Goal: Transaction & Acquisition: Purchase product/service

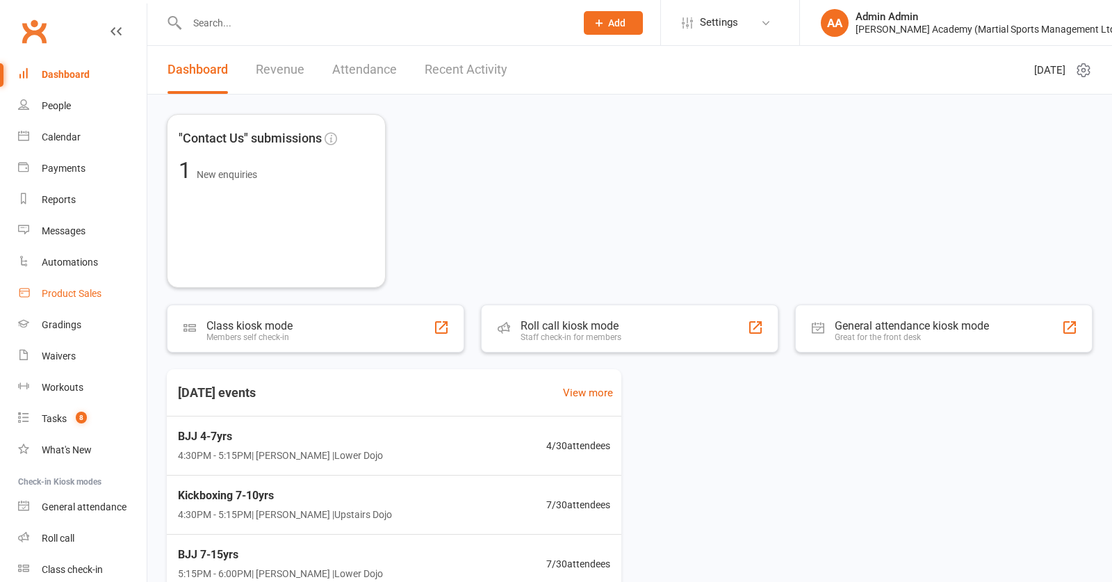
click at [78, 295] on div "Product Sales" at bounding box center [72, 293] width 60 height 11
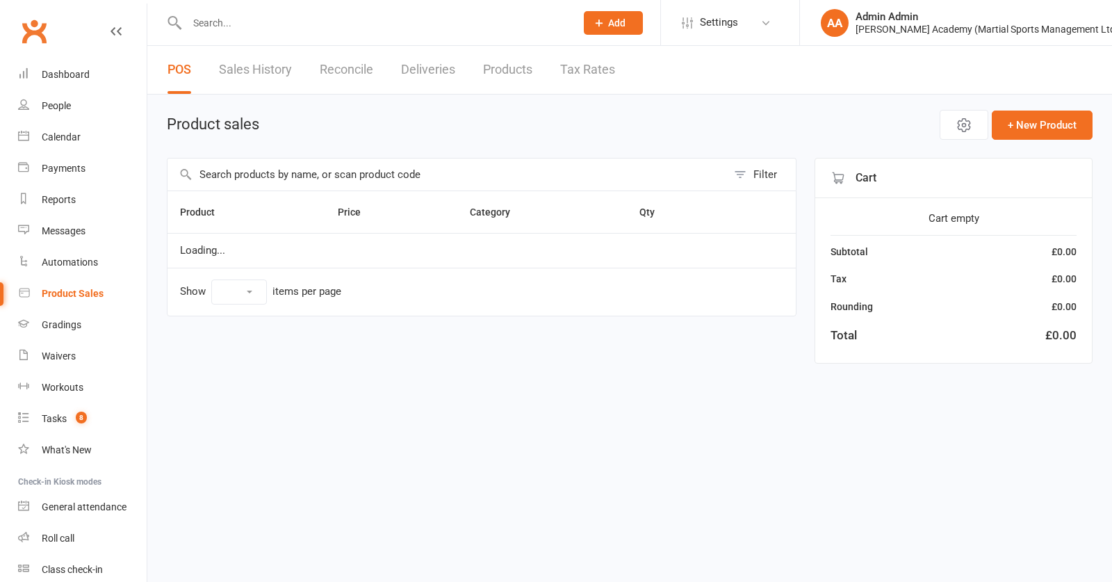
select select "100"
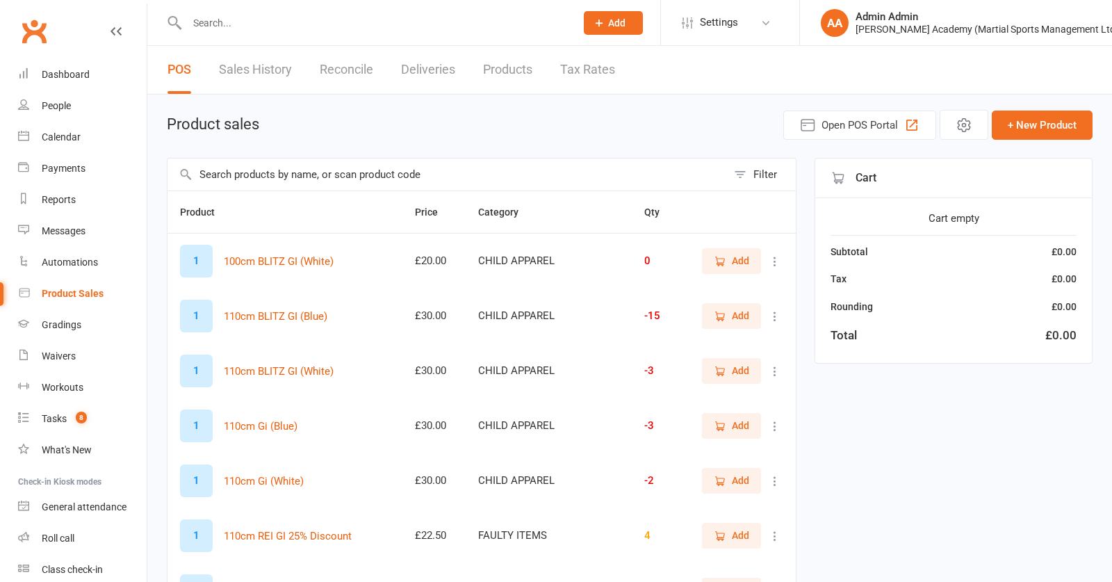
click at [305, 179] on input "text" at bounding box center [446, 174] width 559 height 32
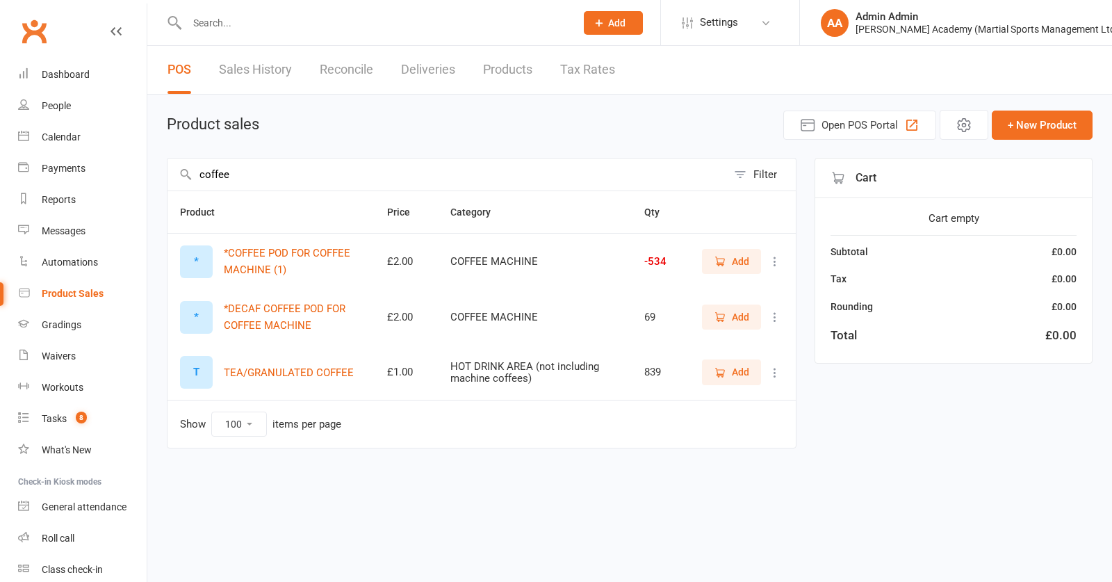
click at [741, 267] on span "Add" at bounding box center [740, 261] width 17 height 15
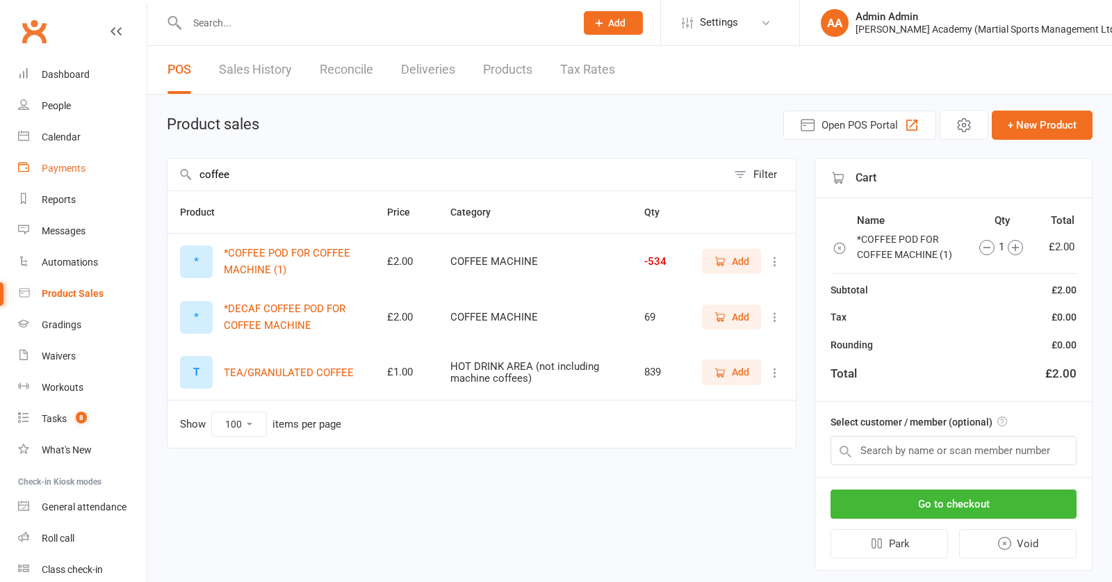
drag, startPoint x: 248, startPoint y: 178, endPoint x: 100, endPoint y: 177, distance: 148.0
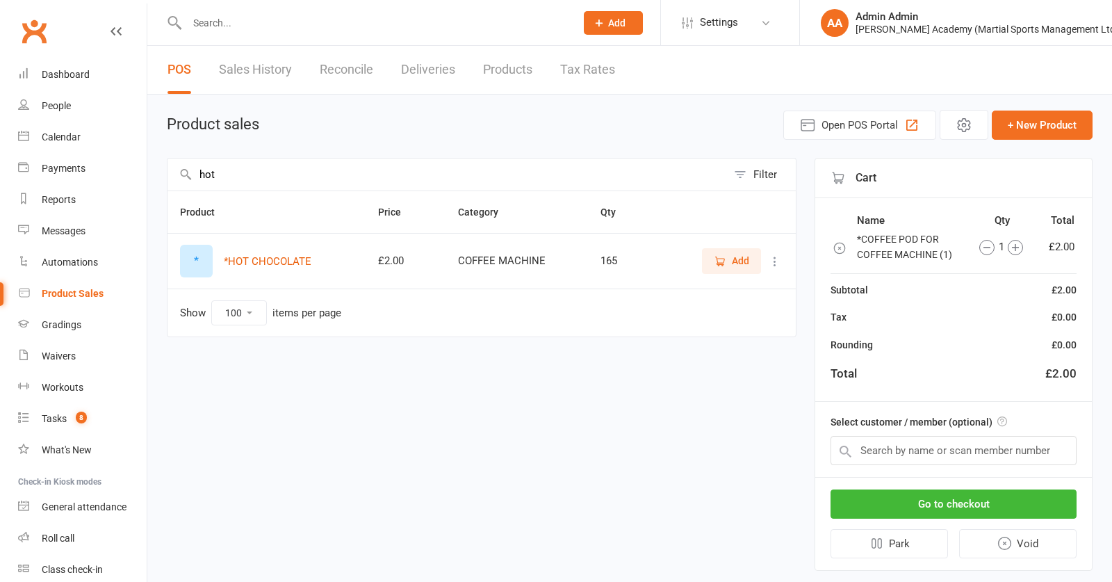
type input "hot"
click at [723, 266] on icon "button" at bounding box center [720, 261] width 13 height 13
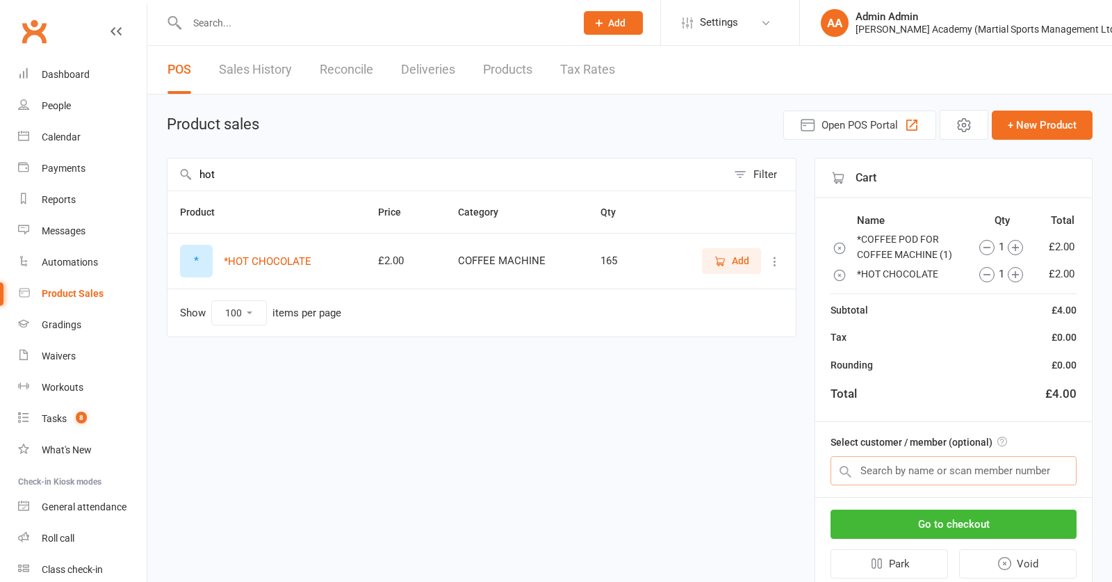
click at [877, 468] on input "text" at bounding box center [953, 470] width 246 height 29
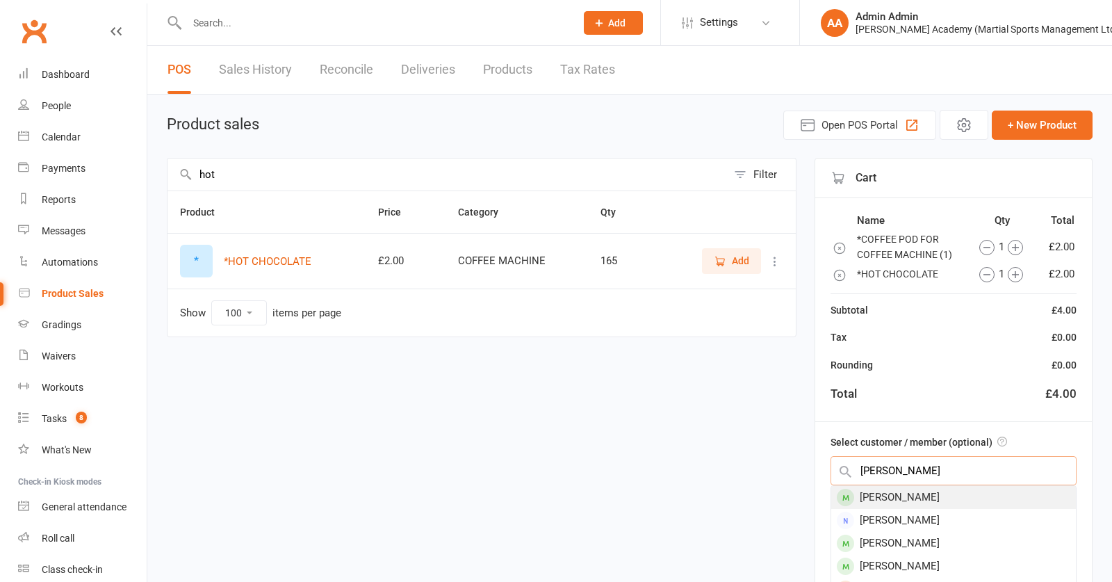
type input "scott stir"
click at [900, 504] on div "Scott Stirling" at bounding box center [953, 497] width 245 height 23
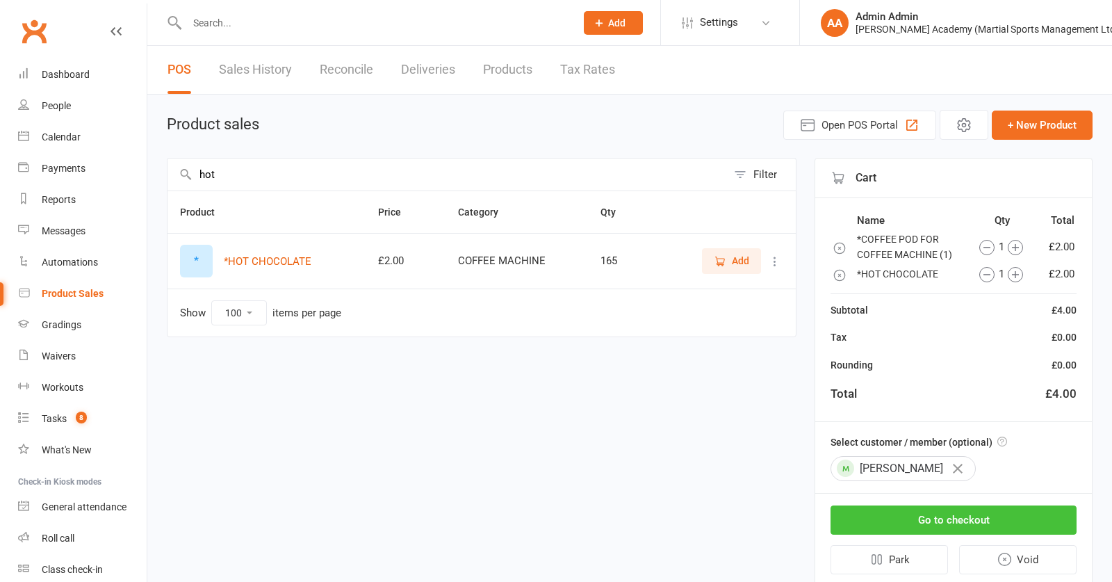
click at [930, 524] on button "Go to checkout" at bounding box center [953, 519] width 246 height 29
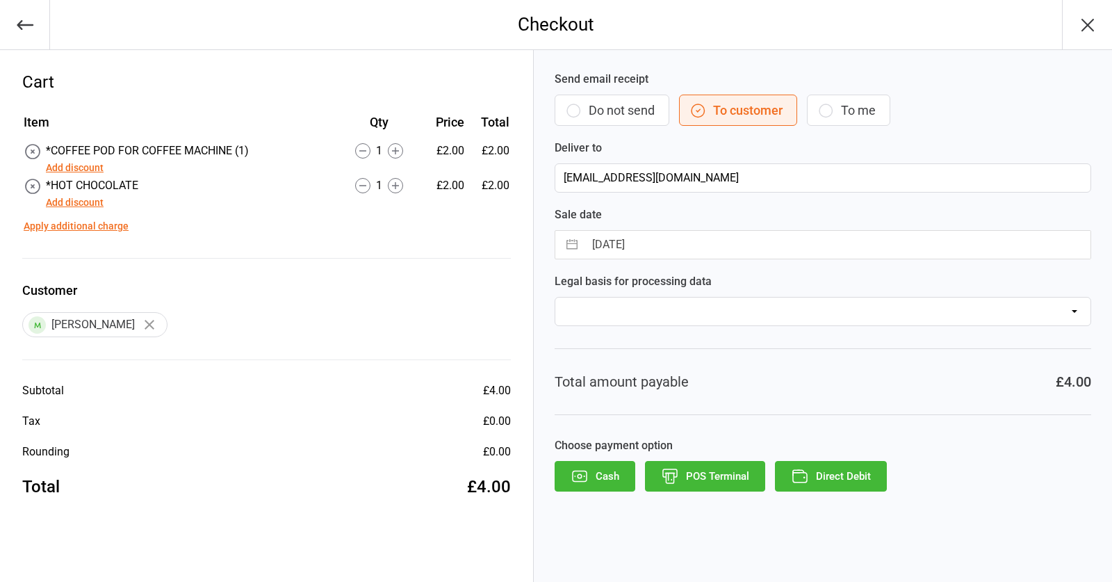
click at [702, 477] on button "POS Terminal" at bounding box center [705, 476] width 120 height 31
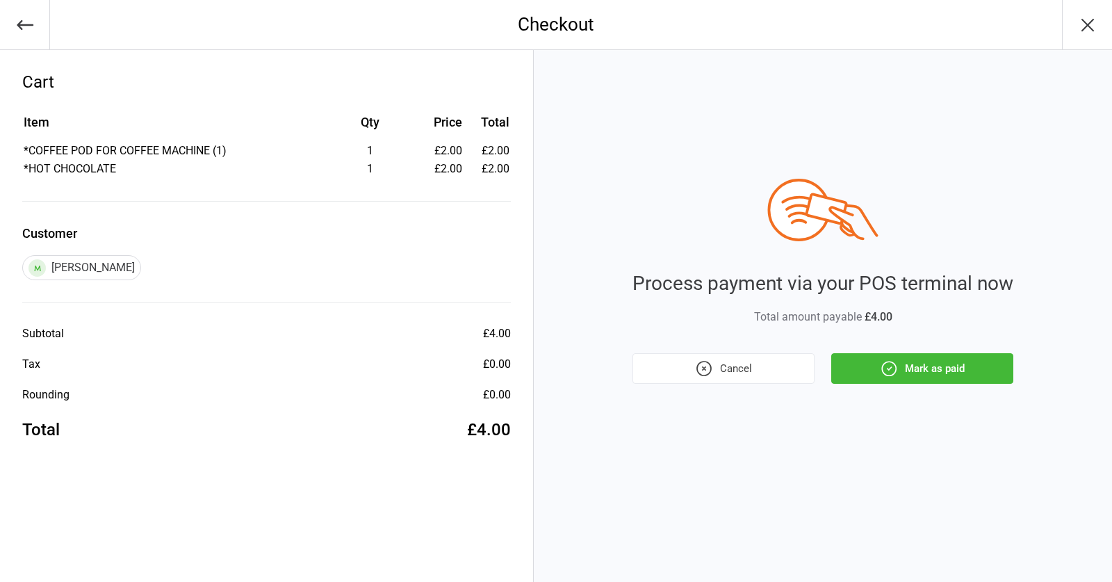
click at [941, 373] on button "Mark as paid" at bounding box center [922, 368] width 182 height 31
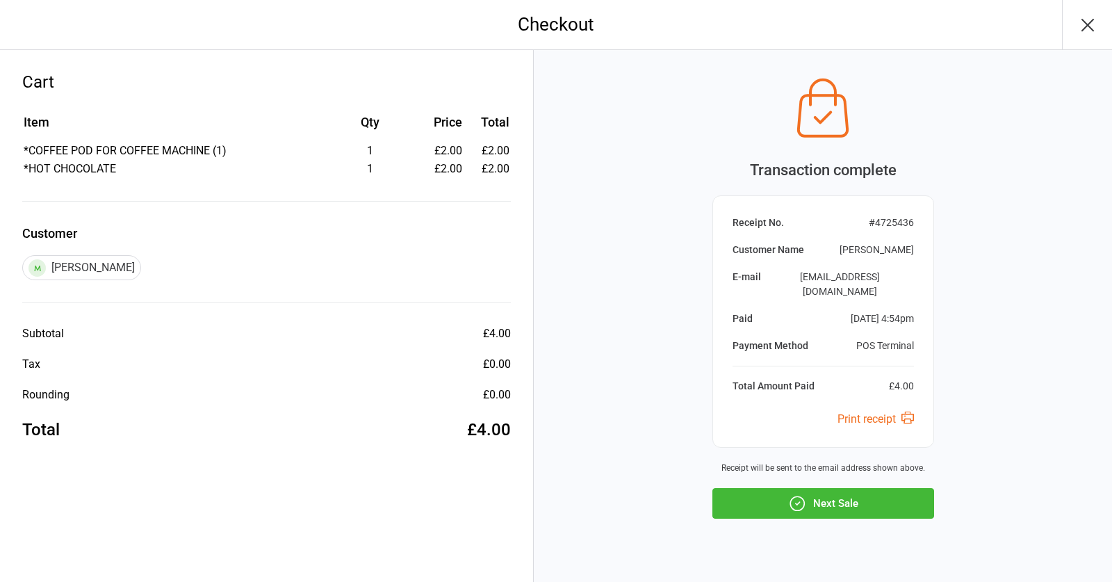
click at [805, 494] on button "Next Sale" at bounding box center [823, 503] width 222 height 31
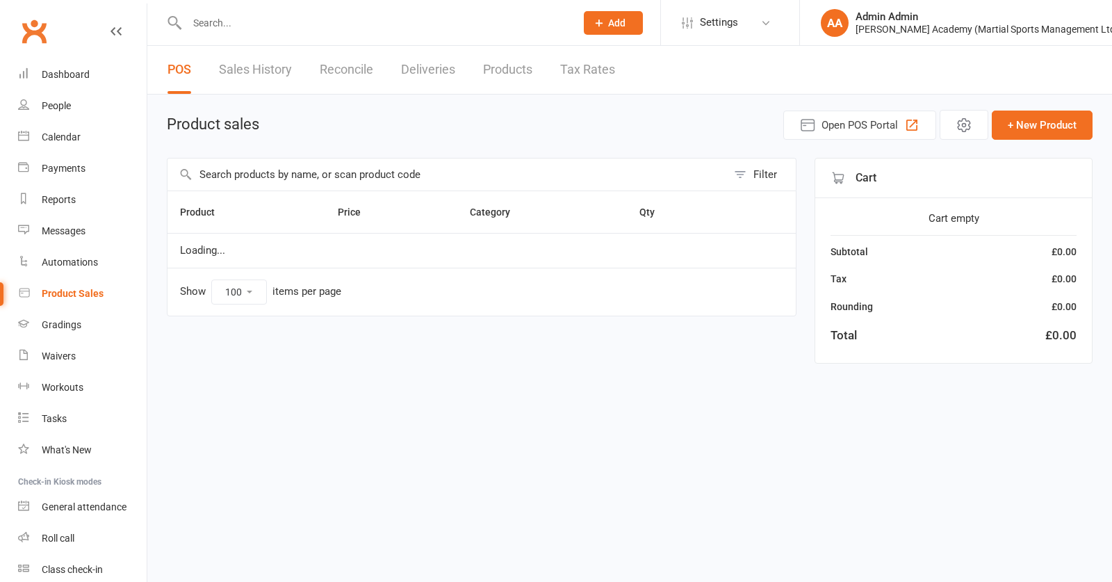
select select "100"
drag, startPoint x: 0, startPoint y: 0, endPoint x: 318, endPoint y: 24, distance: 319.1
click at [318, 24] on input "text" at bounding box center [374, 22] width 383 height 19
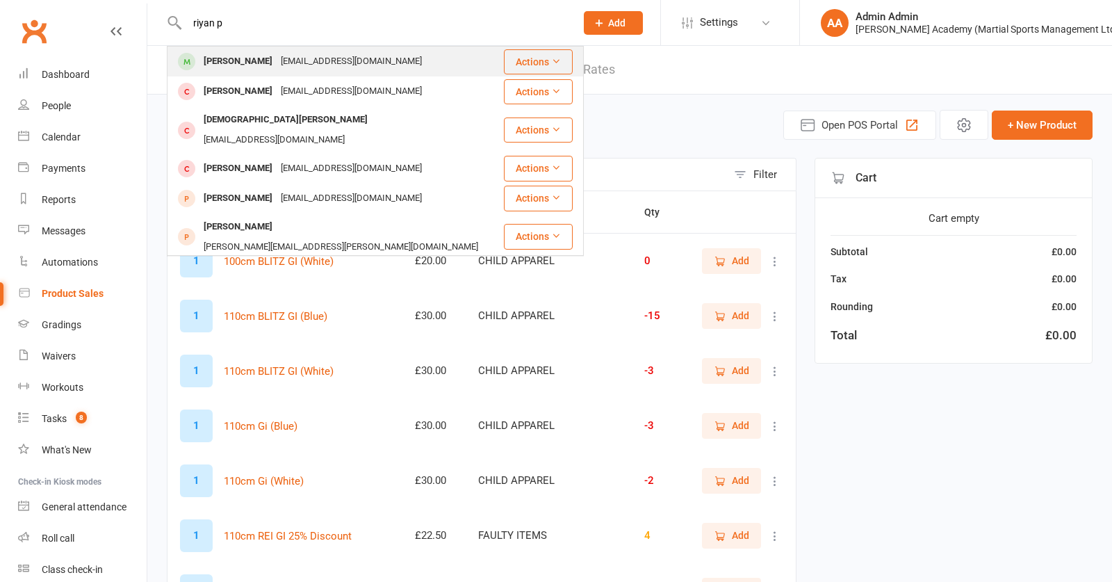
type input "riyan p"
click at [249, 63] on div "Riyan Patel" at bounding box center [237, 61] width 77 height 20
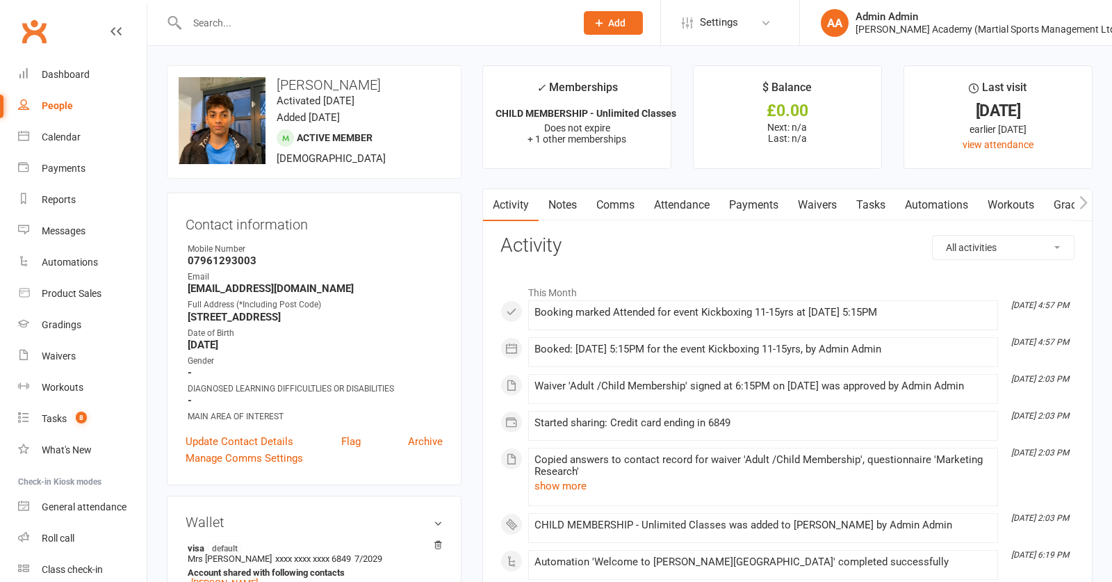
scroll to position [308, 0]
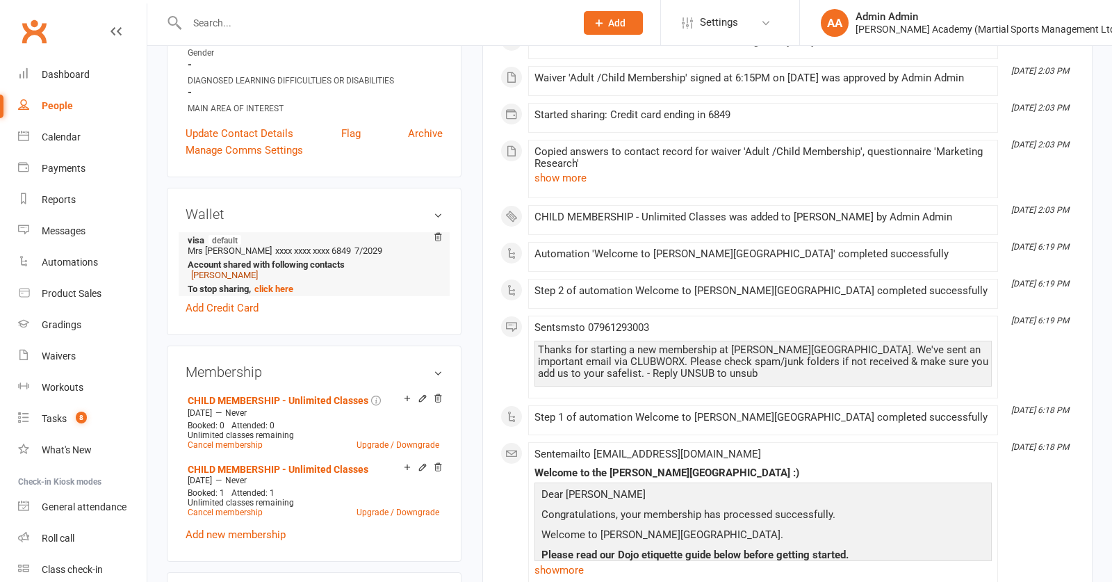
click at [229, 275] on link "Shidhanti Patel" at bounding box center [224, 275] width 67 height 10
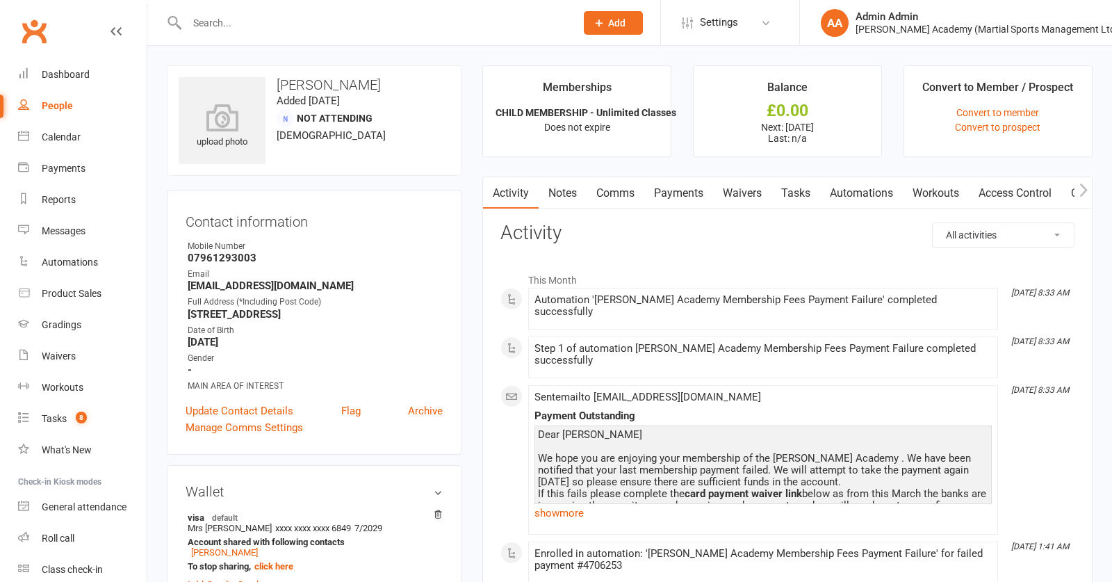
click at [684, 194] on link "Payments" at bounding box center [678, 193] width 69 height 32
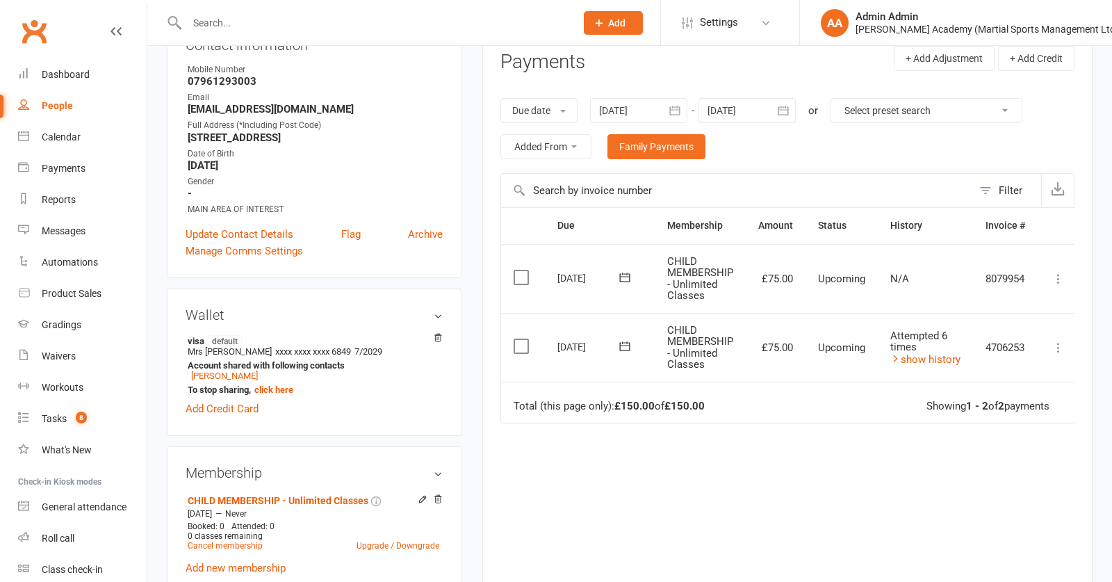
scroll to position [179, 0]
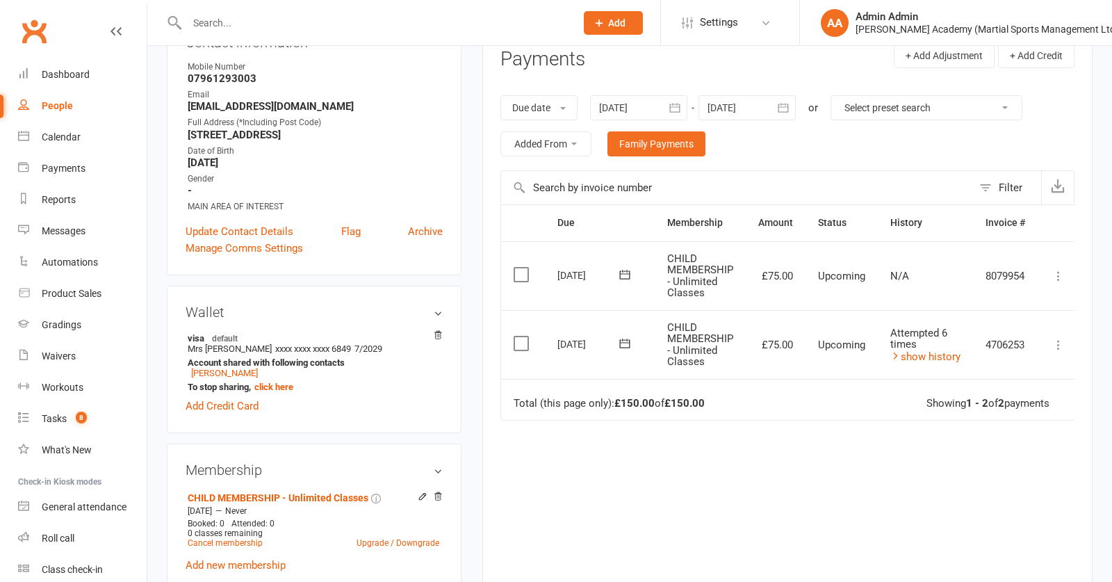
click at [520, 345] on label at bounding box center [522, 343] width 19 height 14
click at [520, 336] on input "checkbox" at bounding box center [517, 336] width 9 height 0
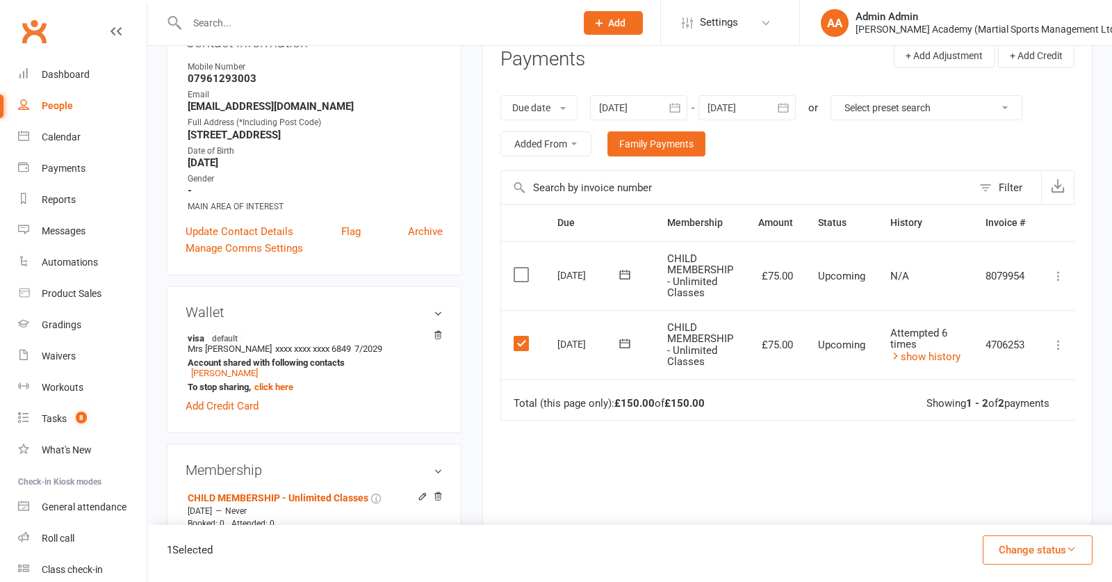
click at [1060, 345] on icon at bounding box center [1058, 345] width 14 height 14
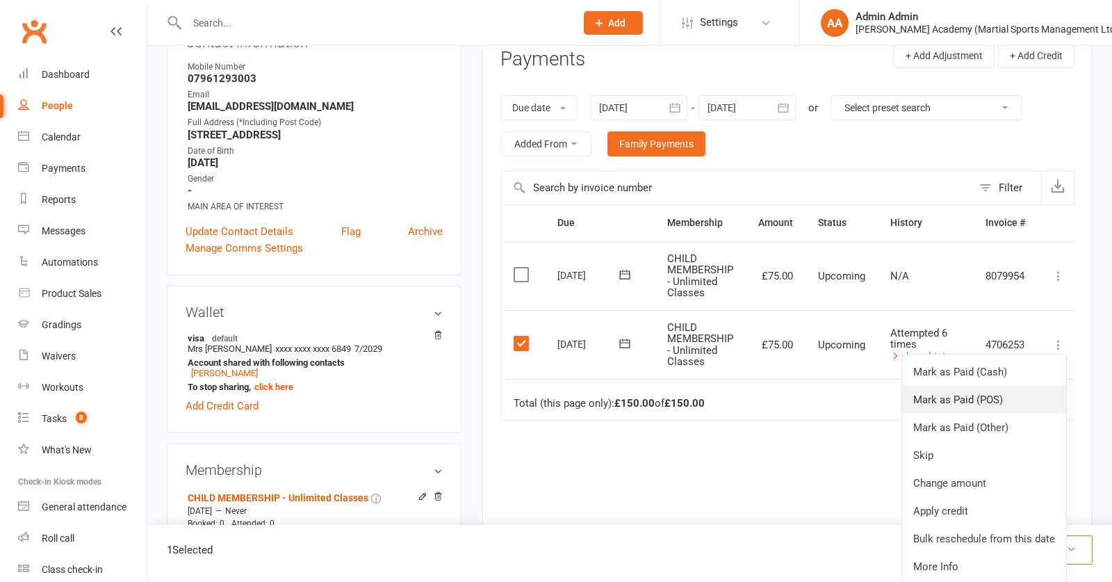
click at [998, 393] on link "Mark as Paid (POS)" at bounding box center [984, 400] width 164 height 28
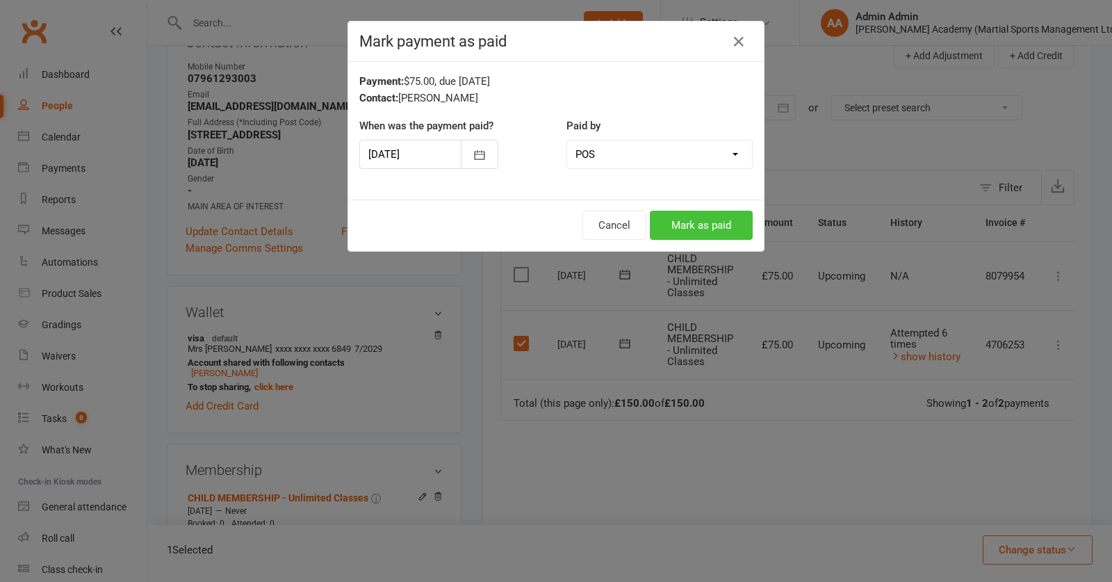
click at [700, 229] on button "Mark as paid" at bounding box center [701, 225] width 103 height 29
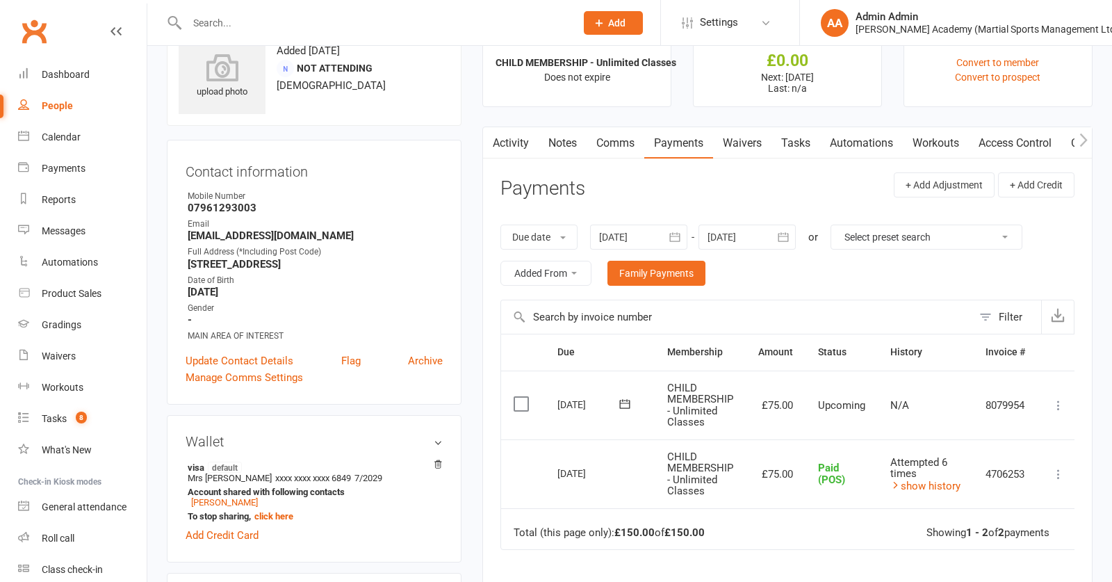
scroll to position [147, 0]
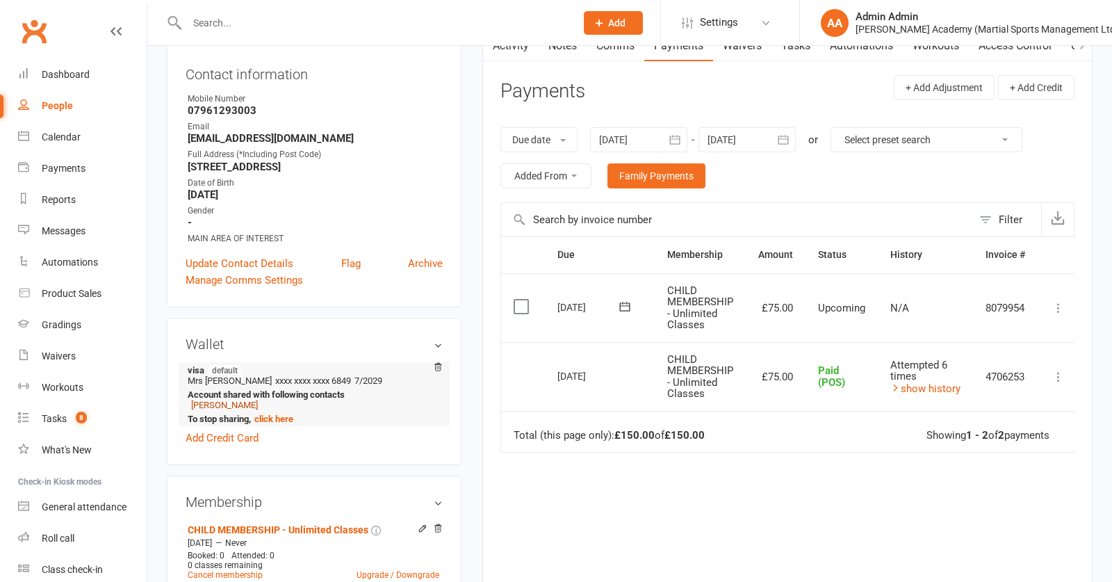
click at [212, 410] on link "Riyan Patel" at bounding box center [224, 404] width 67 height 10
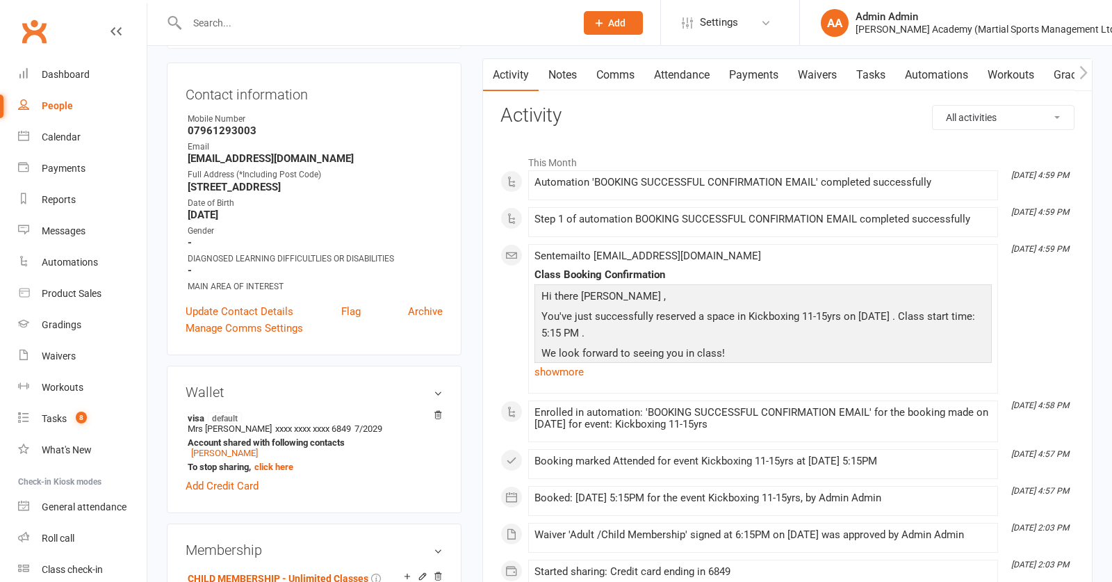
scroll to position [135, 0]
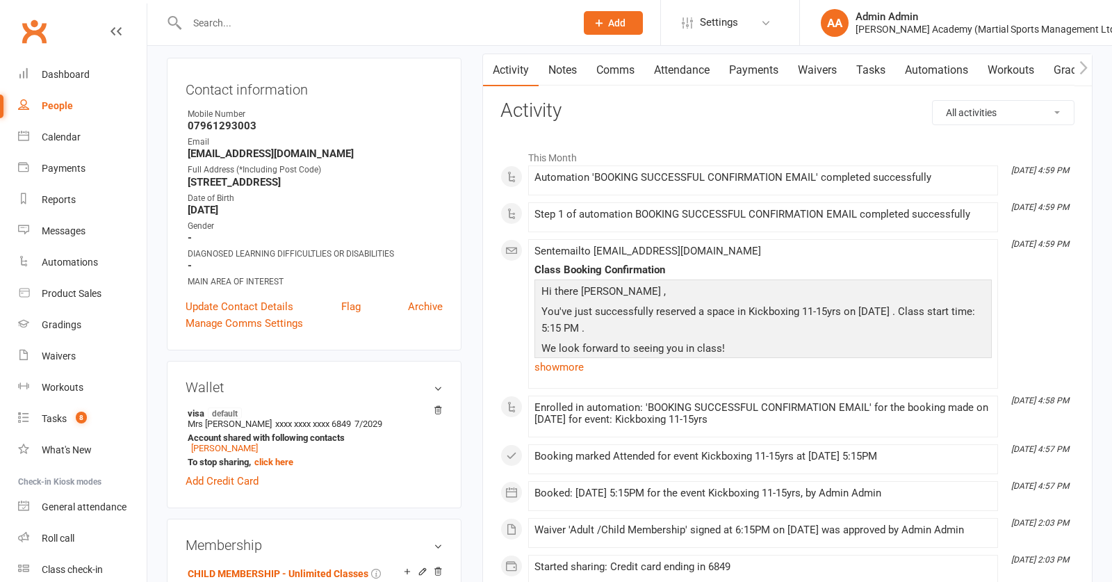
click at [761, 76] on link "Payments" at bounding box center [753, 70] width 69 height 32
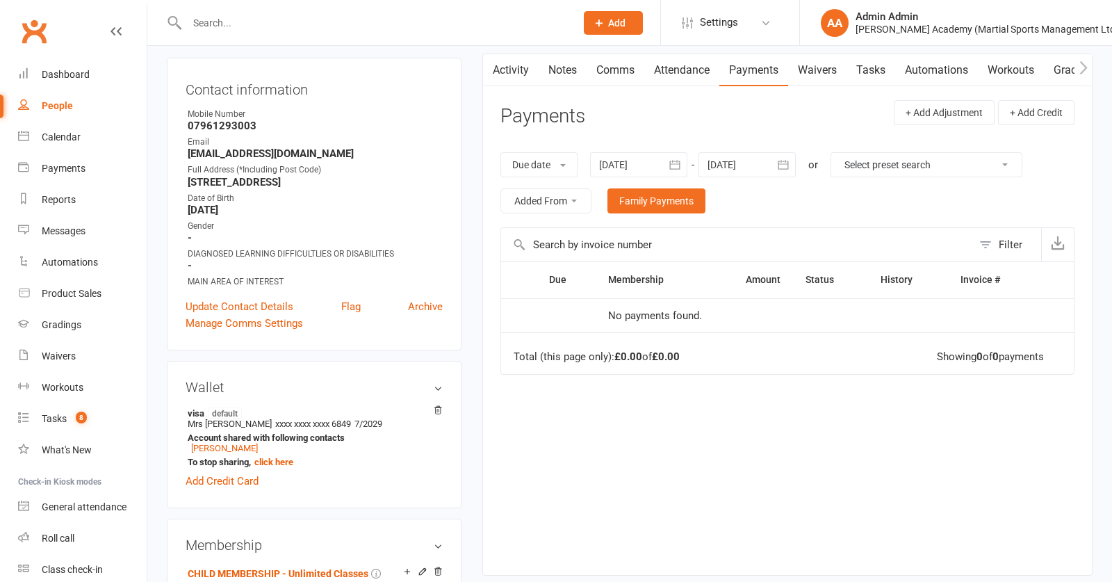
click at [630, 164] on div at bounding box center [638, 164] width 97 height 25
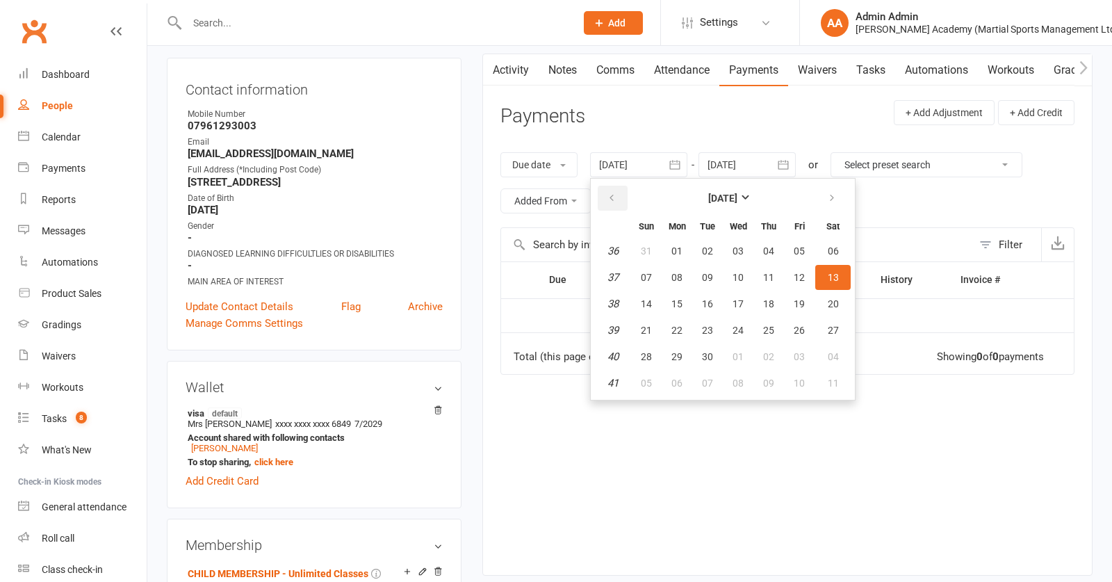
click at [613, 198] on icon "button" at bounding box center [612, 197] width 10 height 11
click at [614, 198] on icon "button" at bounding box center [612, 197] width 10 height 11
click at [652, 281] on span "06" at bounding box center [646, 277] width 11 height 11
type input "06 Jul 2025"
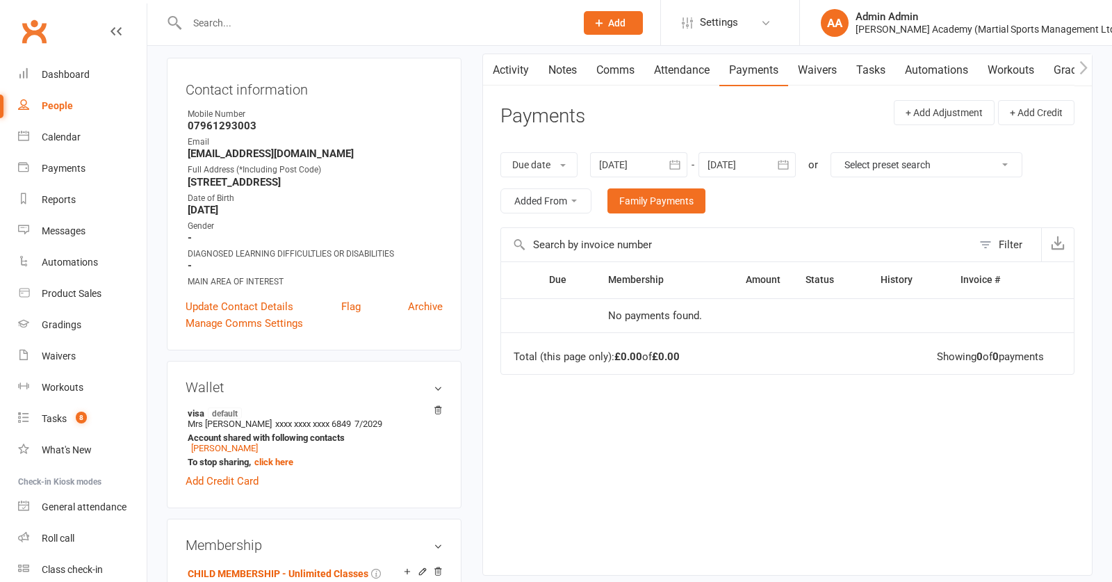
click at [758, 170] on div at bounding box center [746, 164] width 97 height 25
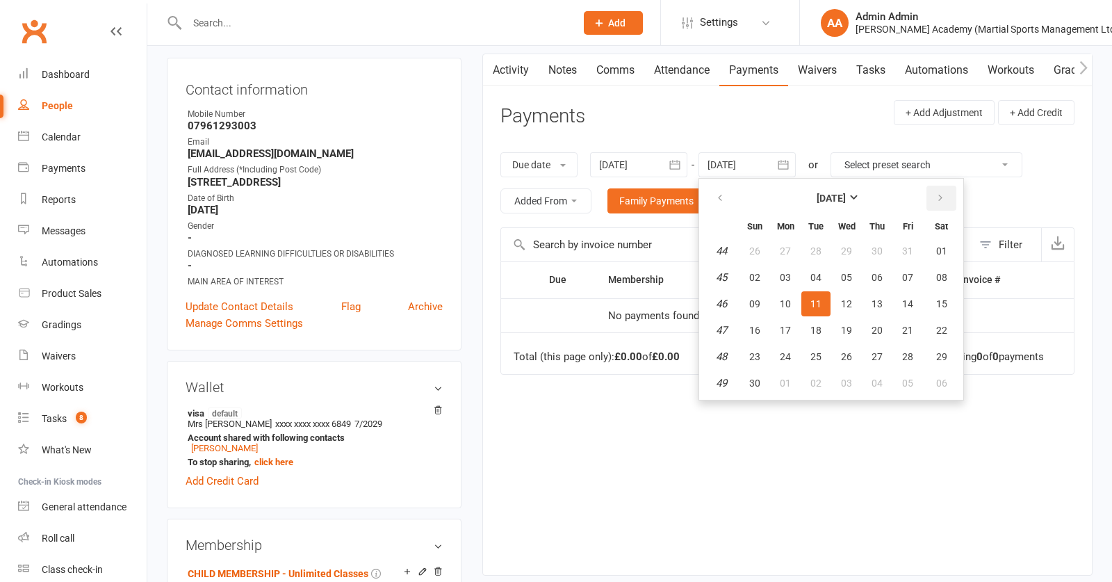
click at [932, 204] on button "button" at bounding box center [941, 198] width 30 height 25
click at [887, 251] on button "01" at bounding box center [876, 250] width 29 height 25
type input "01 Jan 2026"
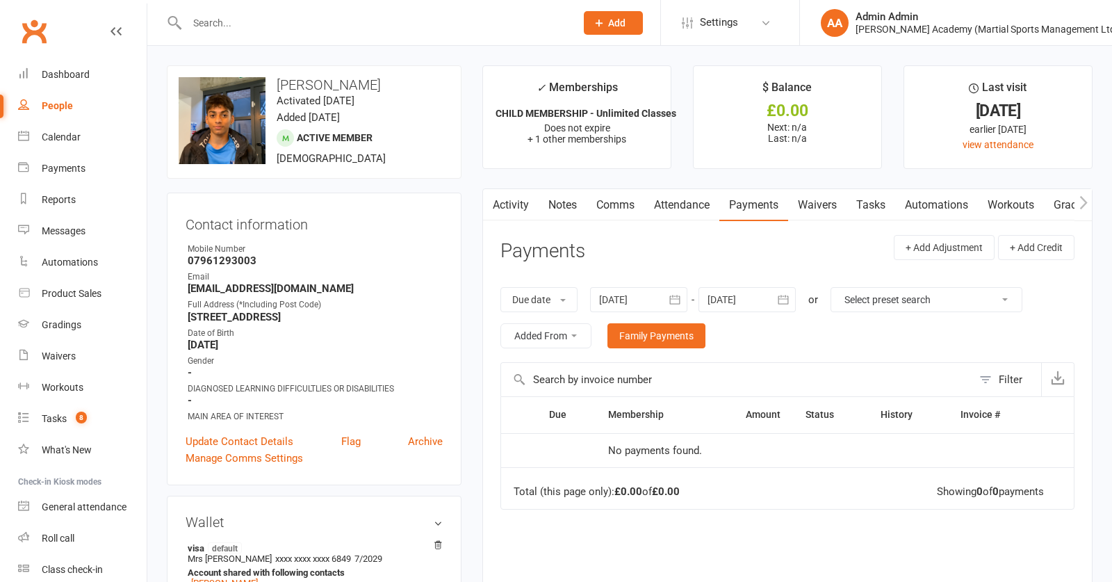
click at [521, 211] on link "Activity" at bounding box center [511, 205] width 56 height 32
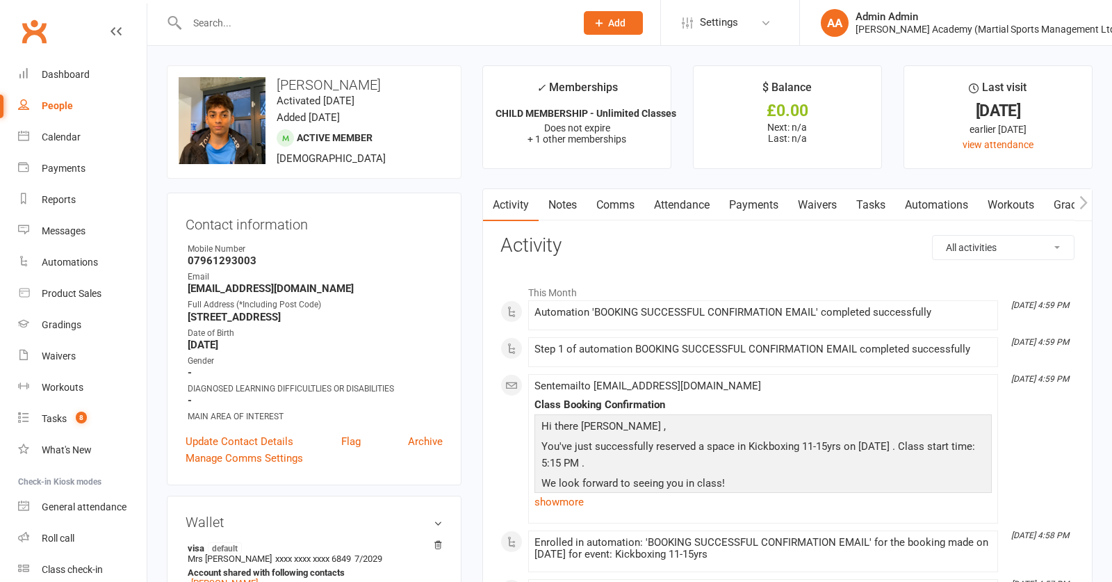
click at [814, 208] on link "Waivers" at bounding box center [817, 205] width 58 height 32
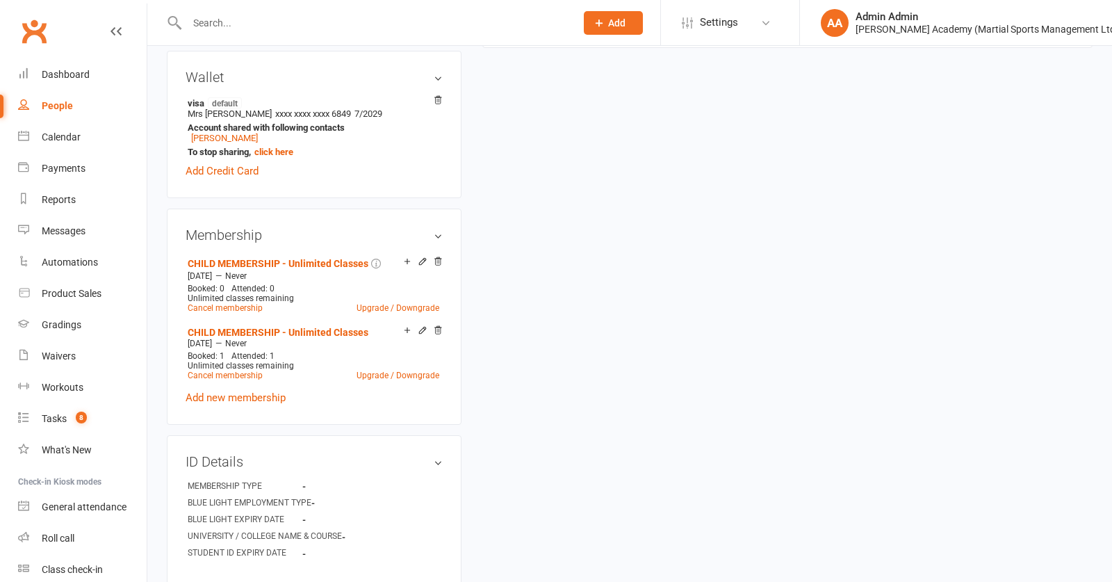
scroll to position [447, 0]
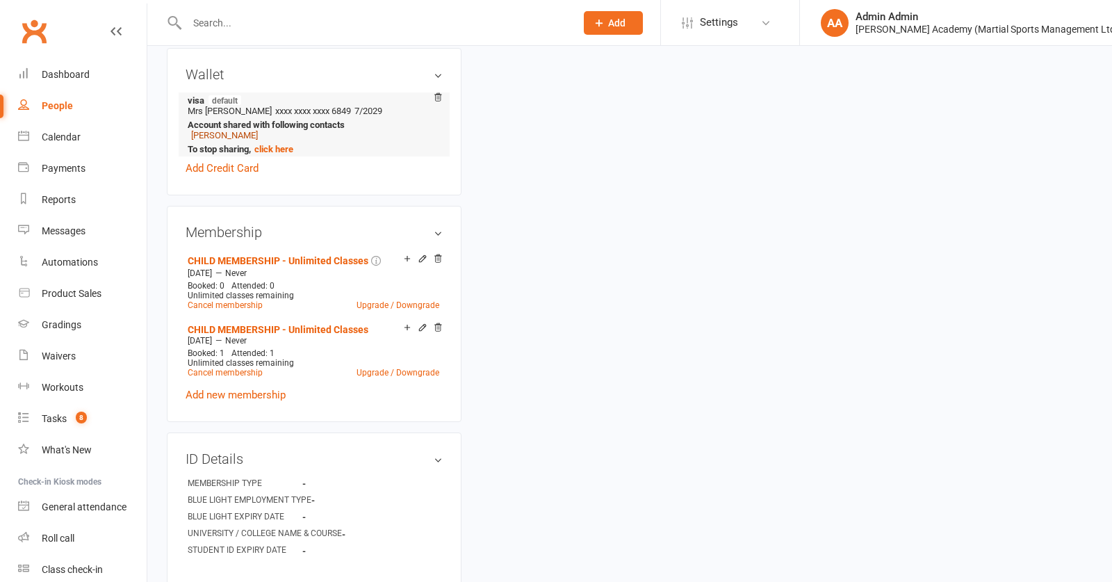
click at [238, 139] on link "Shidhanti Patel" at bounding box center [224, 135] width 67 height 10
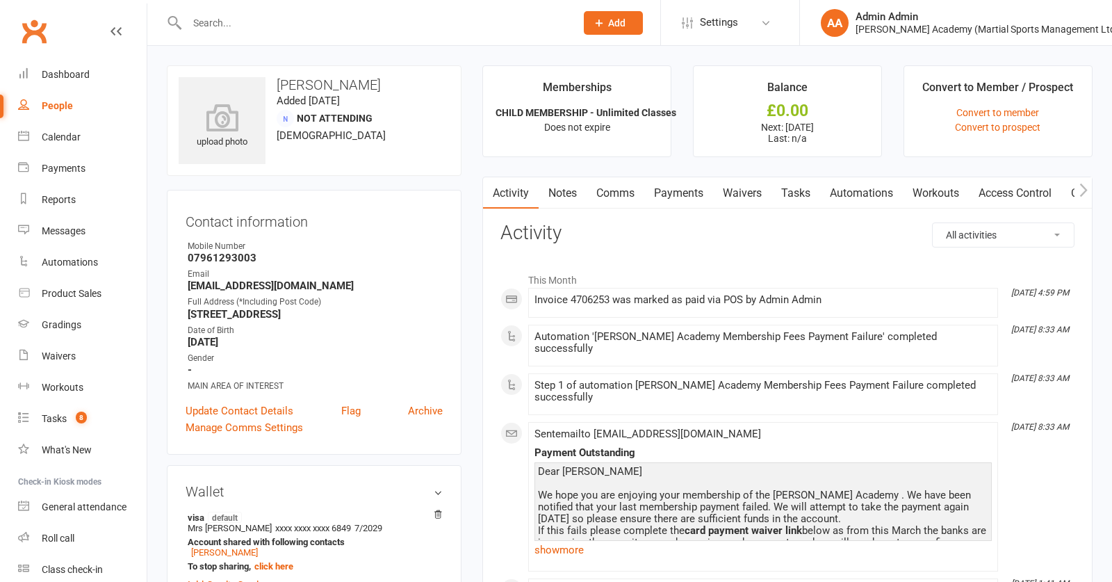
click at [750, 193] on link "Waivers" at bounding box center [742, 193] width 58 height 32
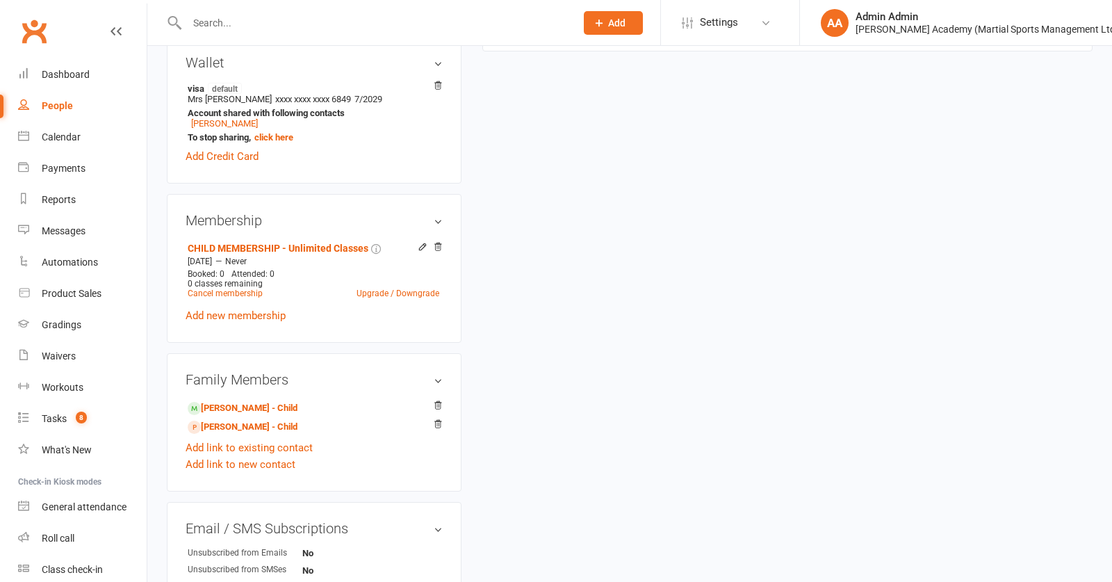
scroll to position [429, 0]
click at [66, 356] on div "Waivers" at bounding box center [59, 355] width 34 height 11
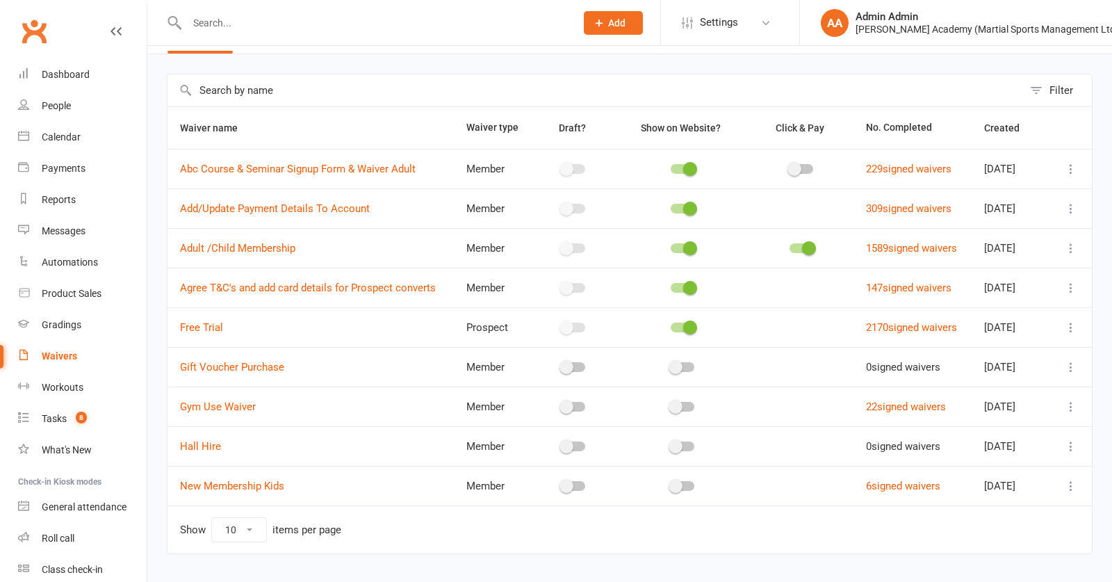
scroll to position [41, 0]
click at [325, 25] on input "text" at bounding box center [374, 22] width 383 height 19
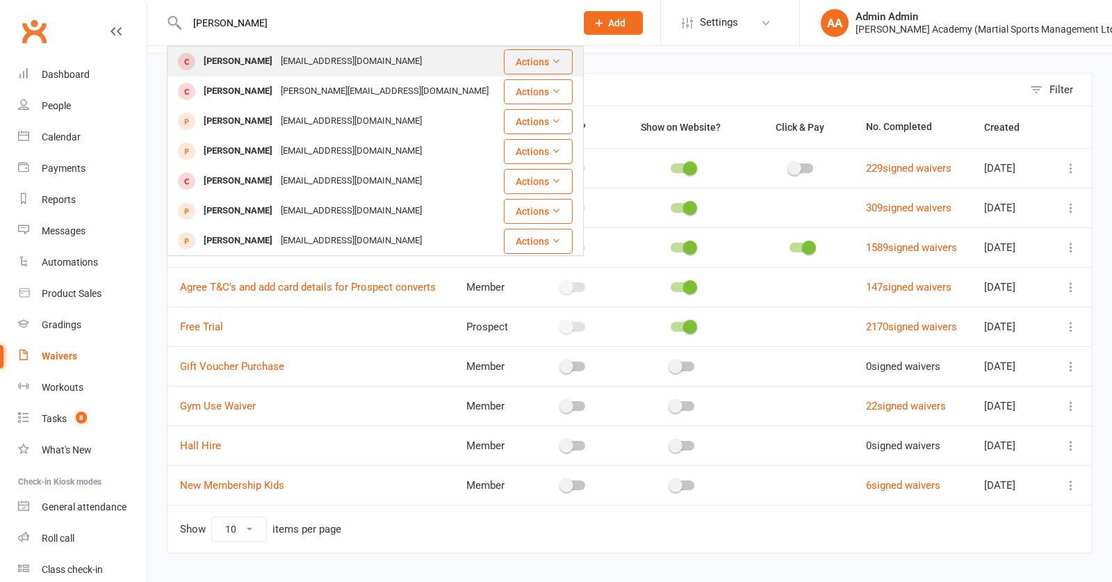
type input "alfie duffy"
click at [277, 67] on div "alfieduffy4@icloud.com" at bounding box center [351, 61] width 149 height 20
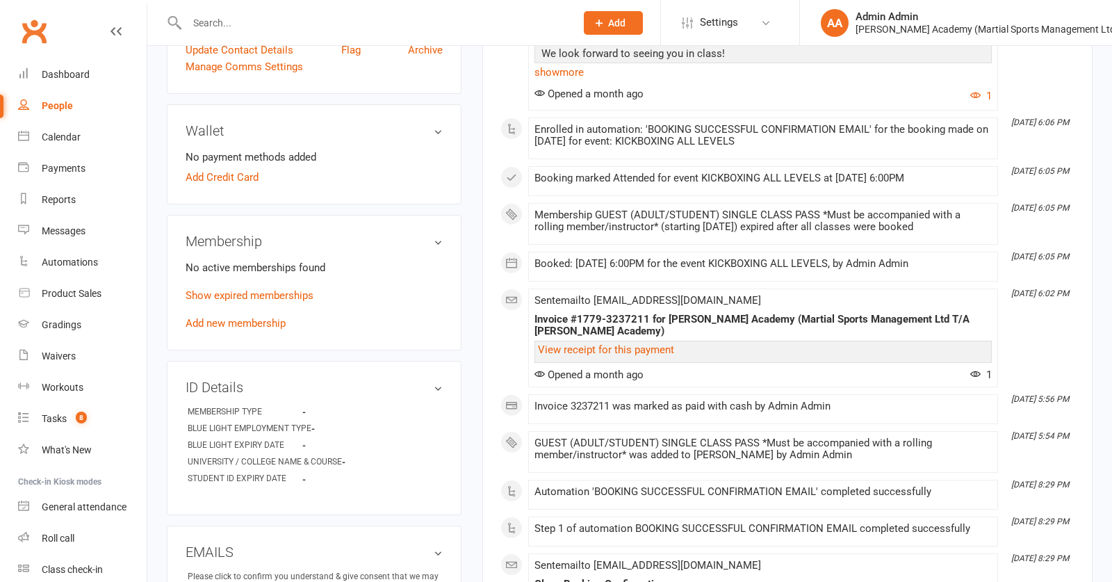
scroll to position [443, 0]
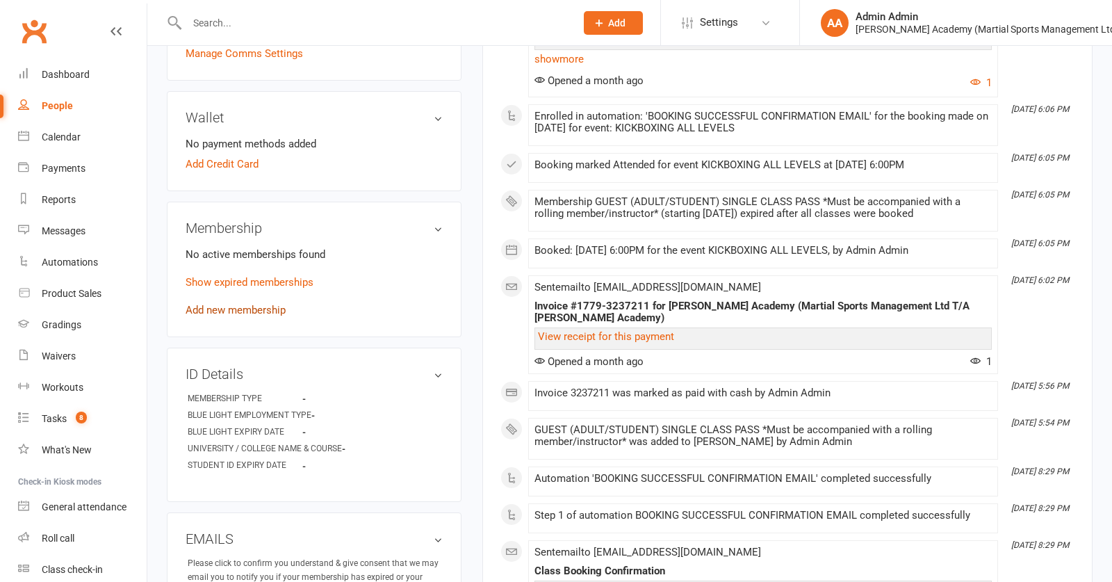
click at [269, 309] on link "Add new membership" at bounding box center [236, 310] width 100 height 13
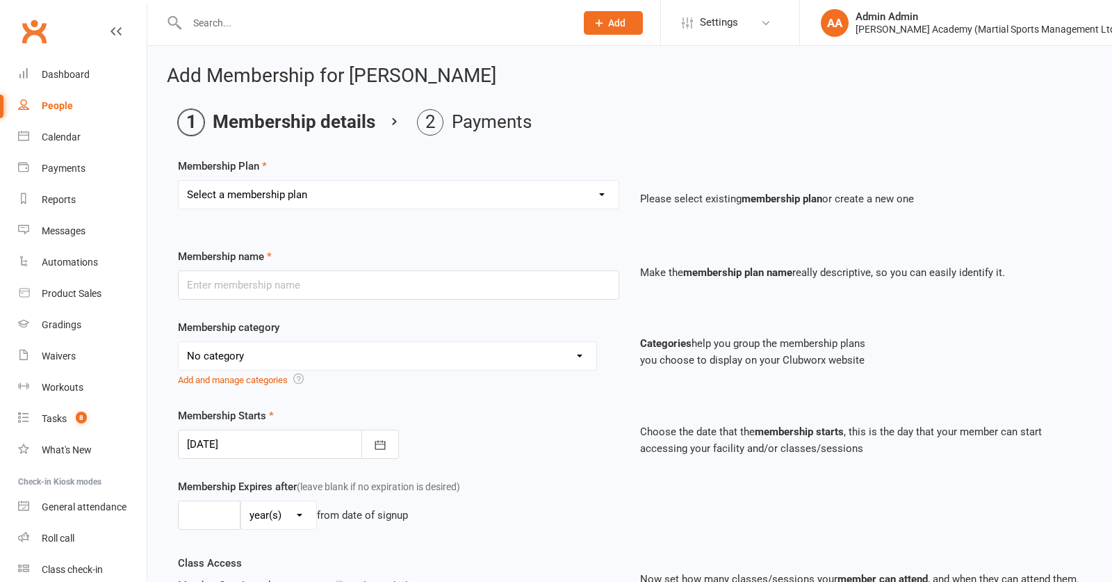
select select "10"
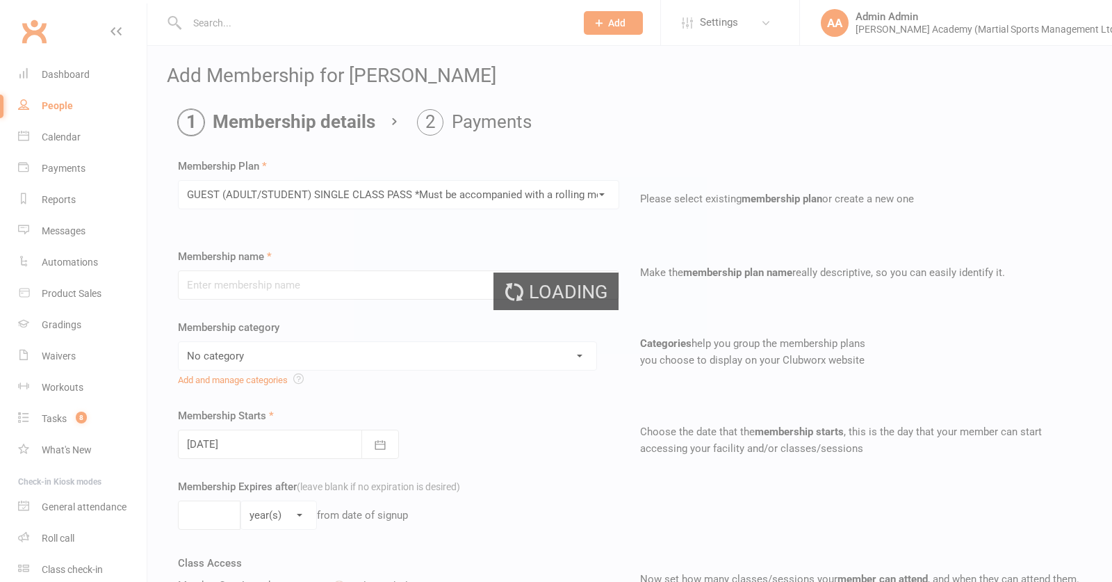
type input "GUEST (ADULT/STUDENT) SINGLE CLASS PASS *Must be accompanied with a rolling mem…"
select select "7"
type input "1"
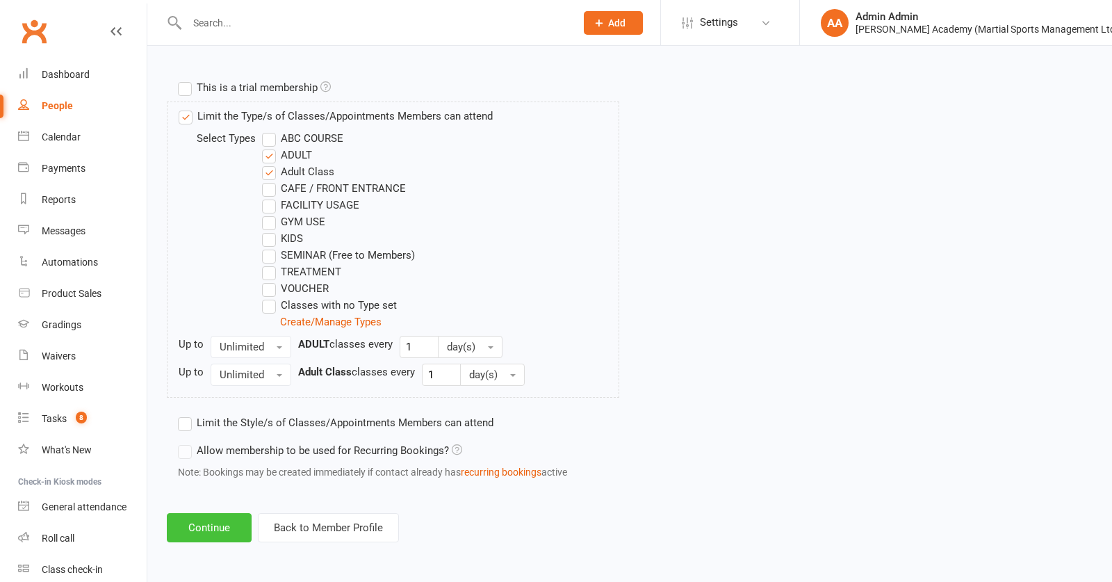
scroll to position [679, 0]
click at [215, 527] on button "Continue" at bounding box center [209, 527] width 85 height 29
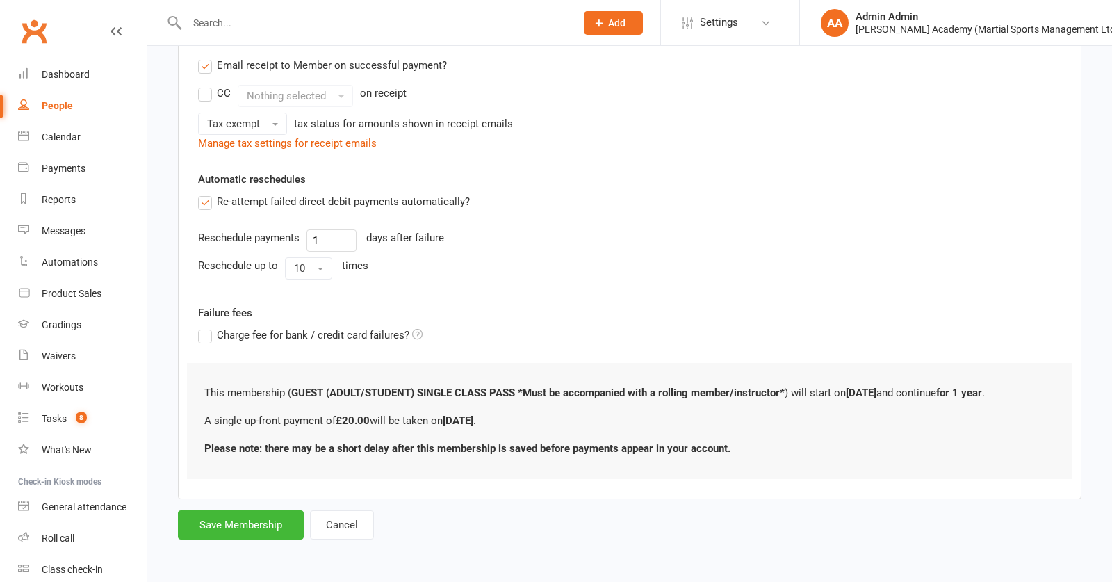
scroll to position [290, 0]
click at [249, 524] on button "Save Membership" at bounding box center [241, 524] width 126 height 29
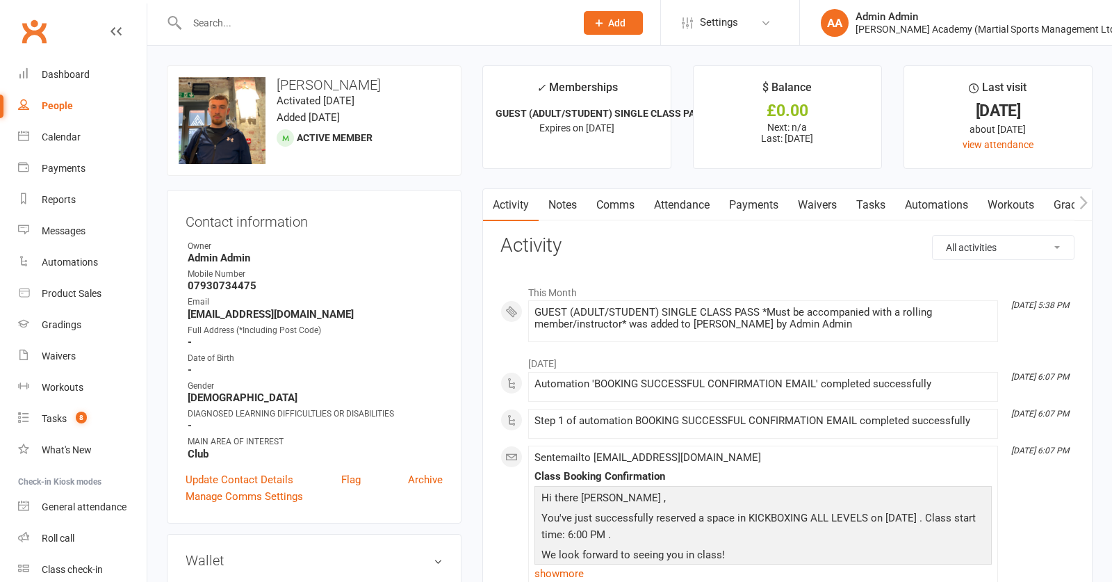
click at [762, 211] on link "Payments" at bounding box center [753, 205] width 69 height 32
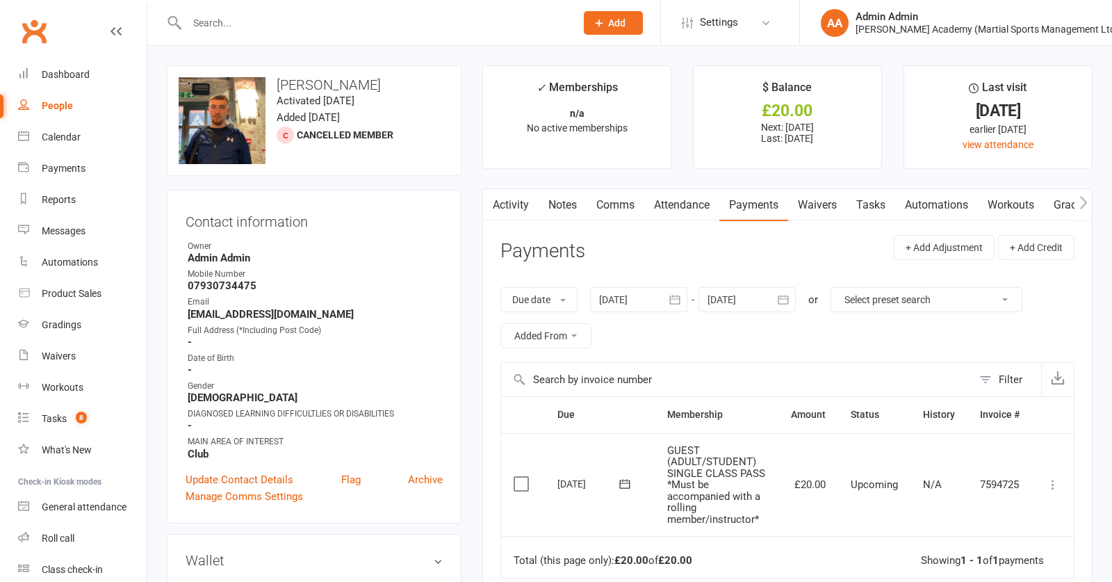
click at [516, 484] on label at bounding box center [522, 484] width 19 height 14
click at [516, 477] on input "checkbox" at bounding box center [517, 477] width 9 height 0
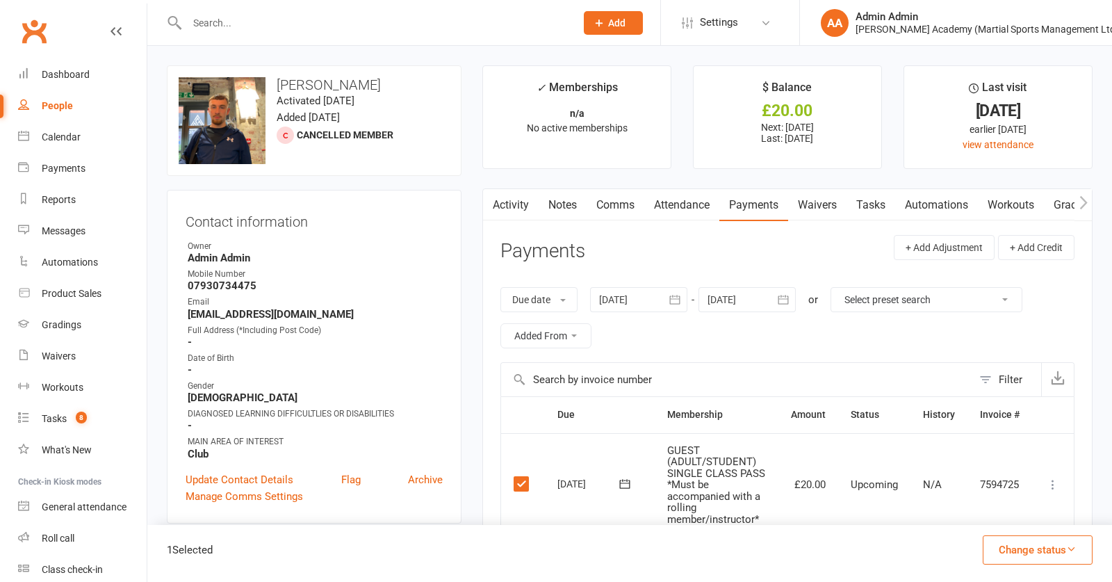
click at [1051, 485] on icon at bounding box center [1053, 484] width 14 height 14
click at [991, 515] on link "Mark as Paid (Cash)" at bounding box center [992, 511] width 138 height 28
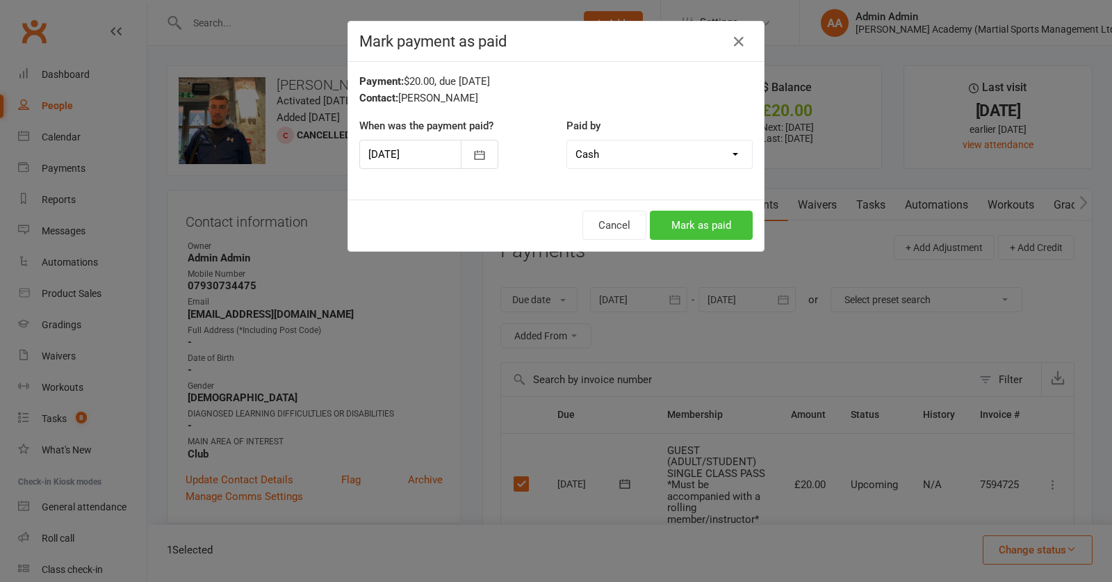
click at [725, 226] on button "Mark as paid" at bounding box center [701, 225] width 103 height 29
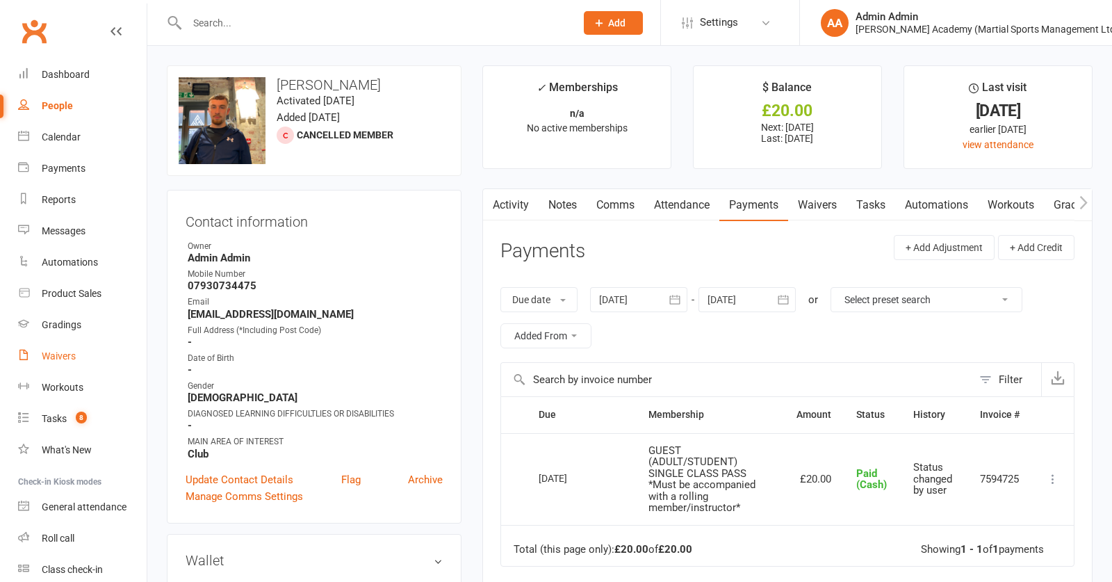
click at [63, 358] on div "Waivers" at bounding box center [59, 355] width 34 height 11
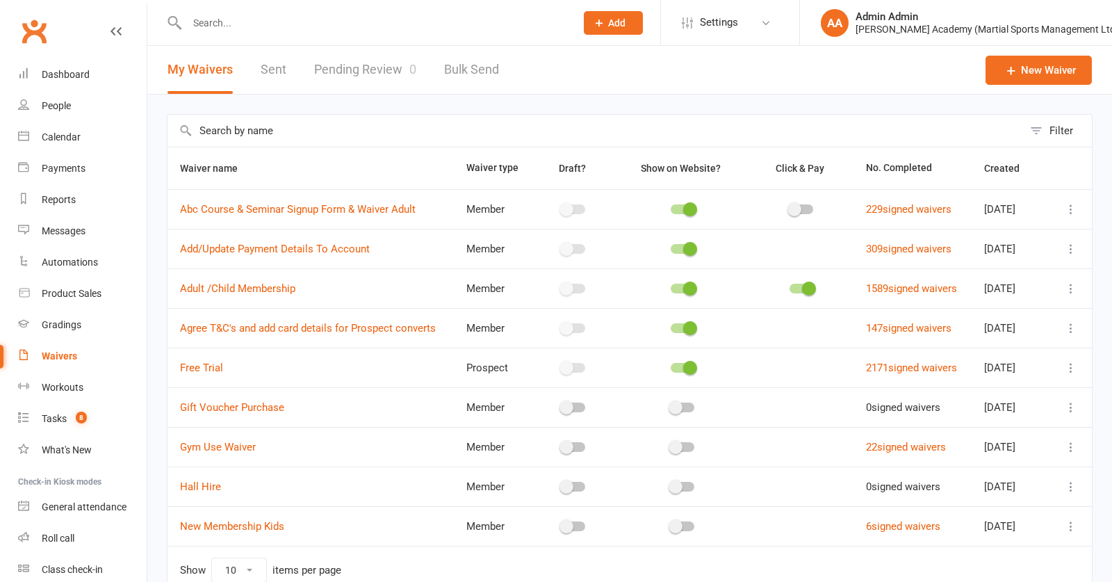
click at [277, 72] on link "Sent" at bounding box center [274, 70] width 26 height 48
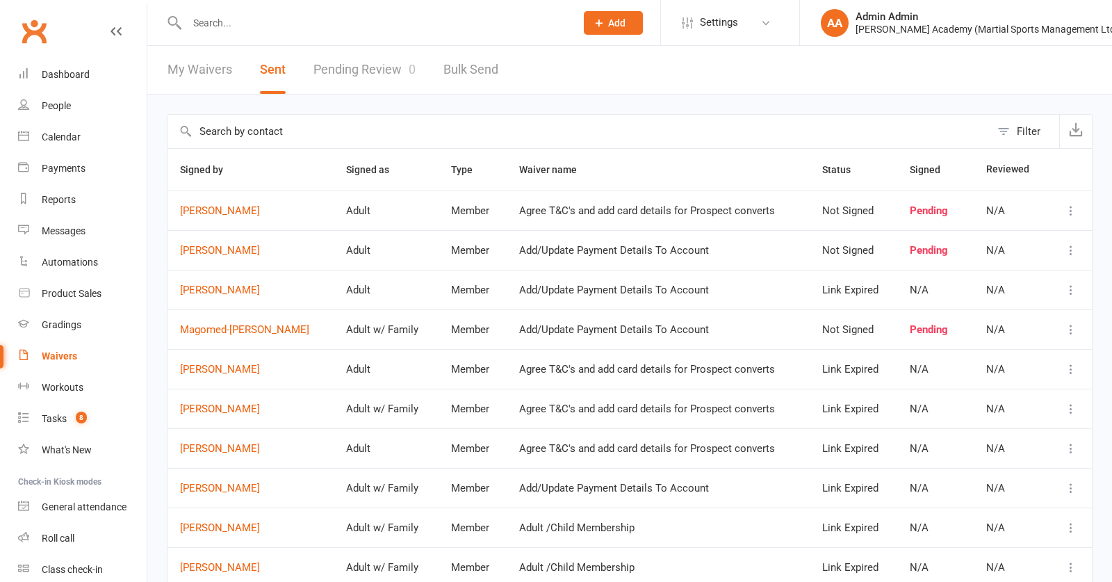
click at [188, 76] on link "My Waivers" at bounding box center [199, 70] width 65 height 48
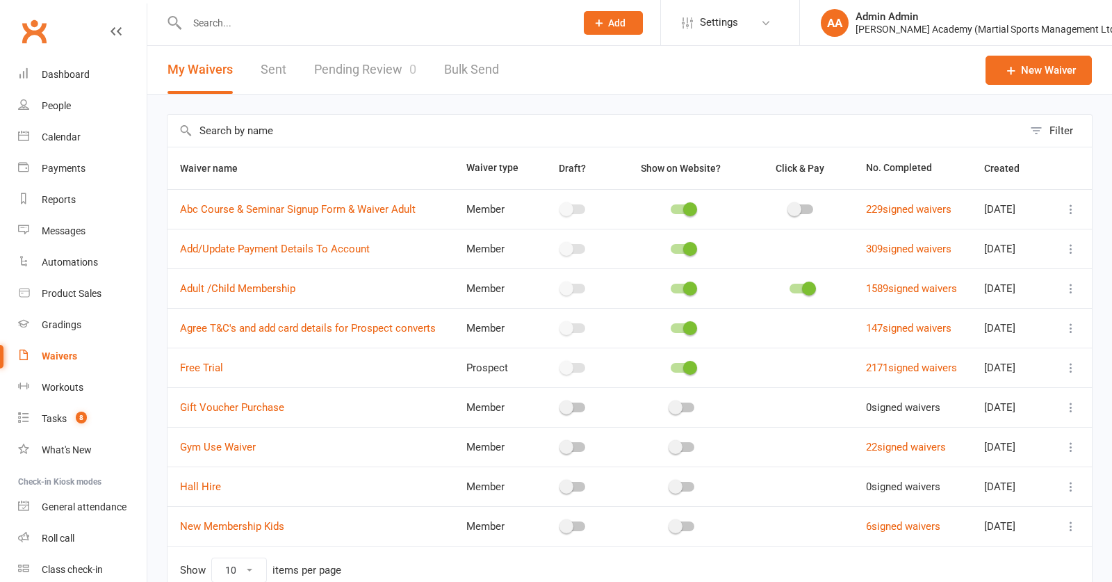
click at [64, 358] on div "Waivers" at bounding box center [59, 355] width 35 height 11
click at [374, 76] on link "Pending Review 1" at bounding box center [365, 70] width 102 height 48
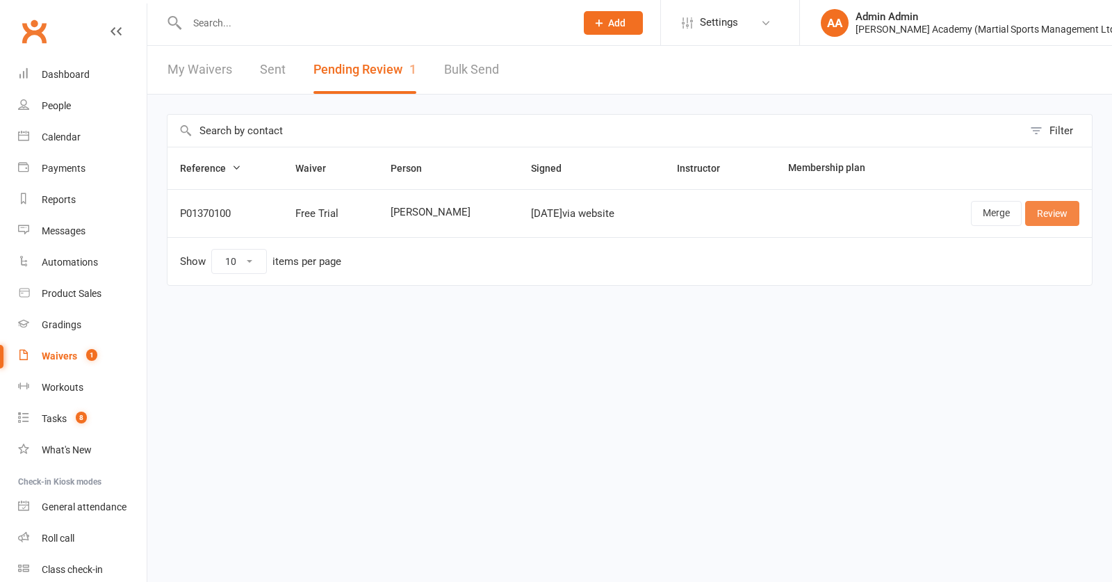
click at [1052, 224] on link "Review" at bounding box center [1052, 213] width 54 height 25
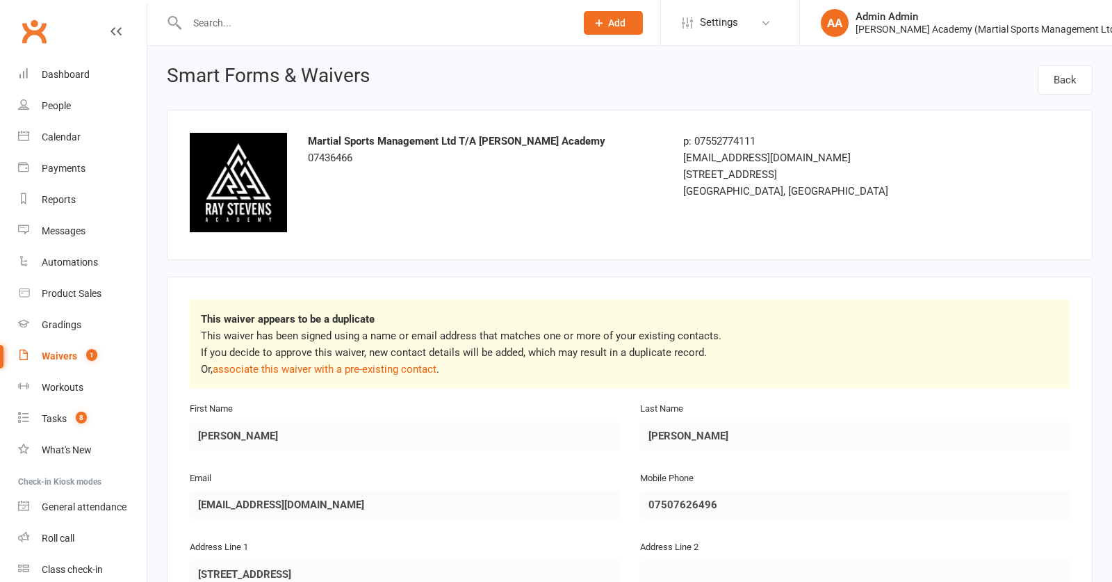
click at [399, 366] on link "associate this waiver with a pre-existing contact" at bounding box center [325, 369] width 224 height 13
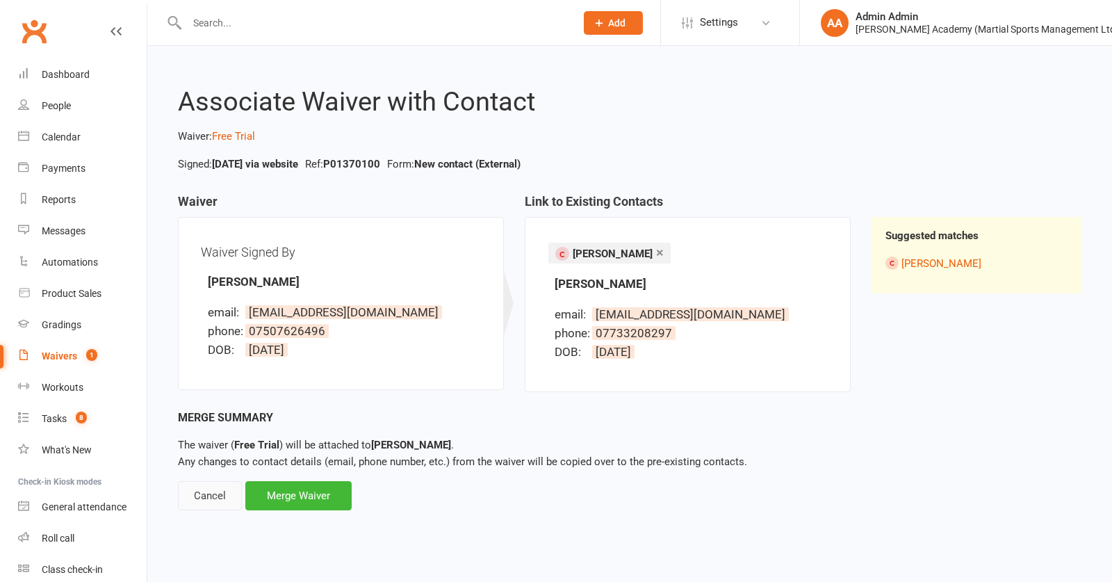
click at [198, 494] on div "Cancel" at bounding box center [210, 495] width 64 height 29
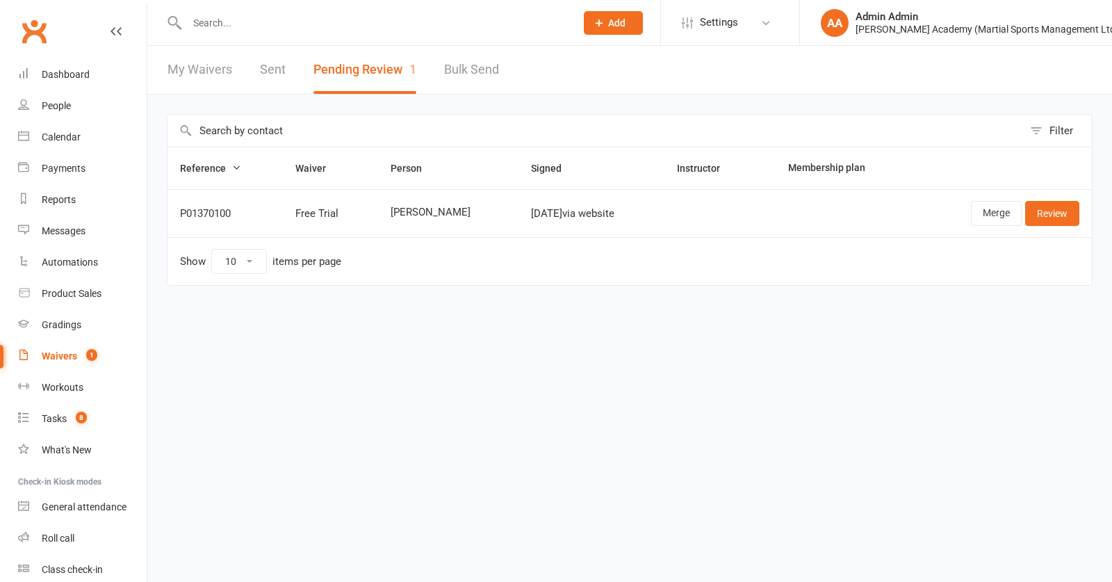
drag, startPoint x: 1037, startPoint y: 226, endPoint x: 1044, endPoint y: 222, distance: 8.1
click at [1042, 223] on link "Review" at bounding box center [1052, 213] width 54 height 25
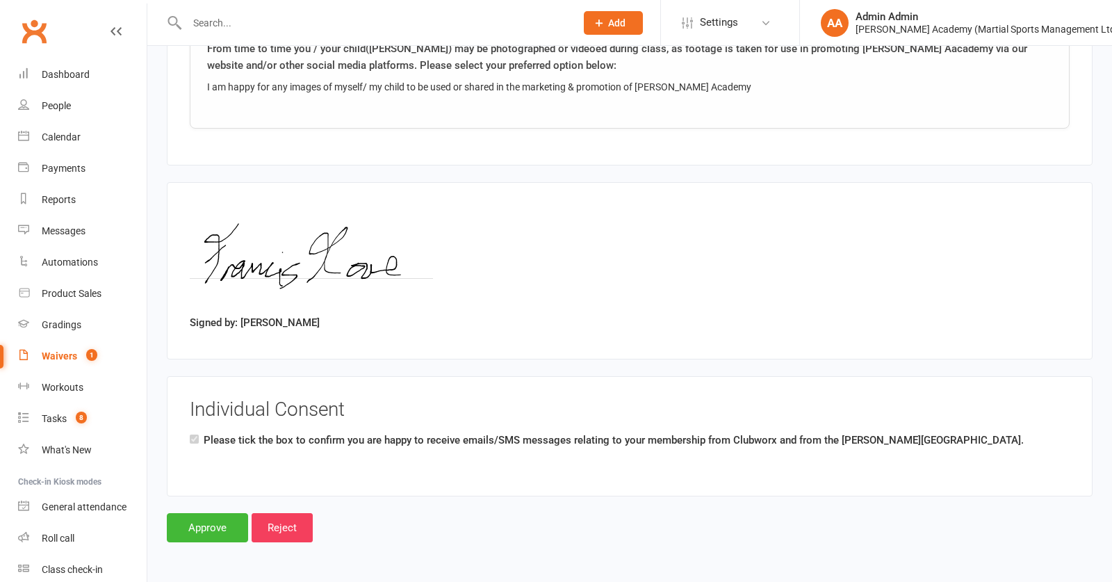
scroll to position [1299, 0]
click at [200, 538] on input "Approve" at bounding box center [207, 527] width 81 height 29
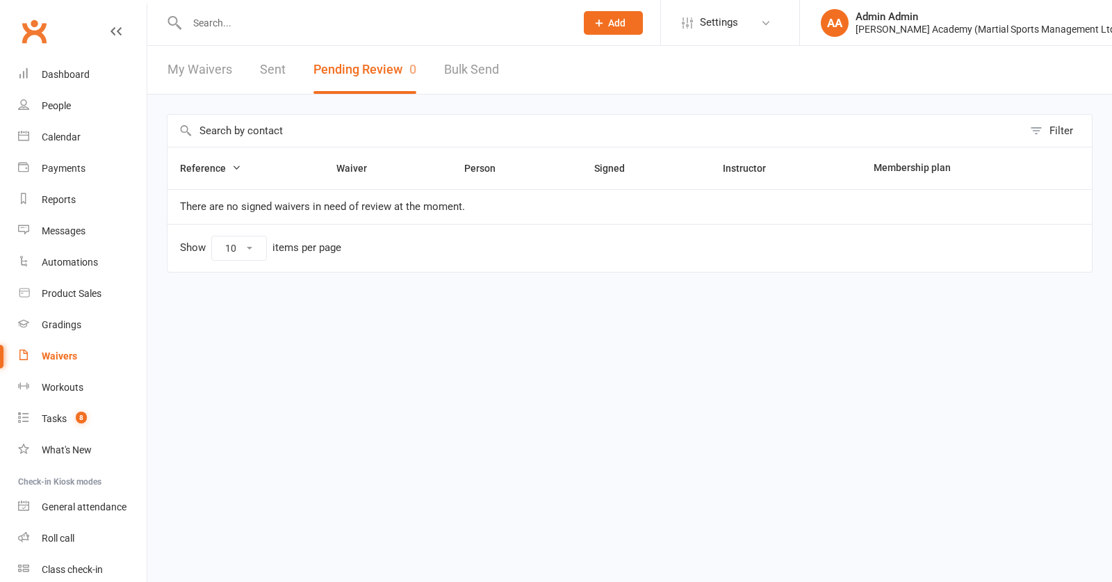
click at [463, 24] on input "text" at bounding box center [374, 22] width 383 height 19
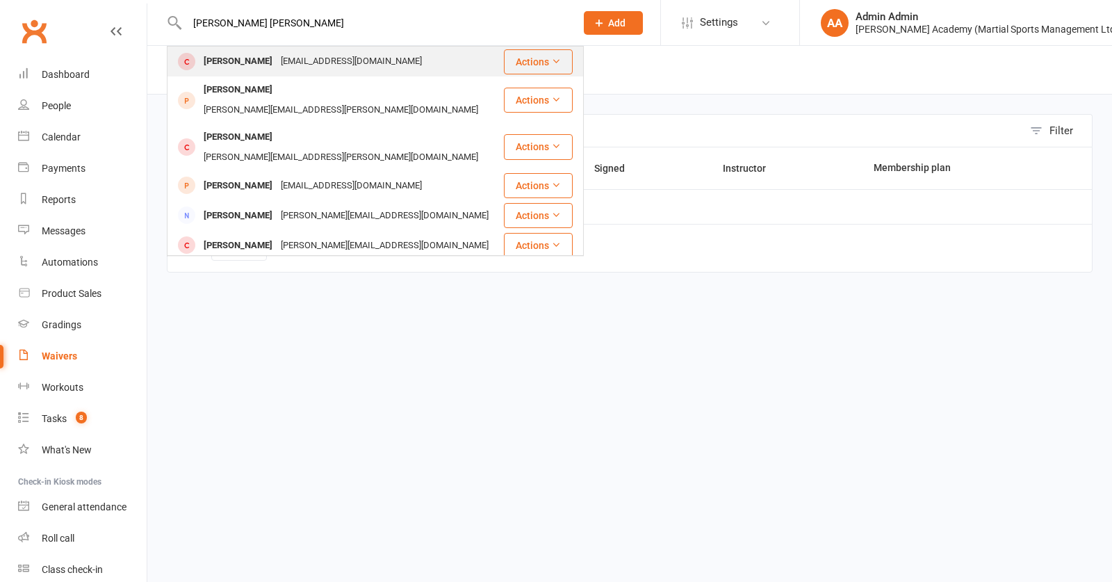
type input "[PERSON_NAME] [PERSON_NAME]"
click at [361, 65] on div "[EMAIL_ADDRESS][DOMAIN_NAME]" at bounding box center [351, 61] width 149 height 20
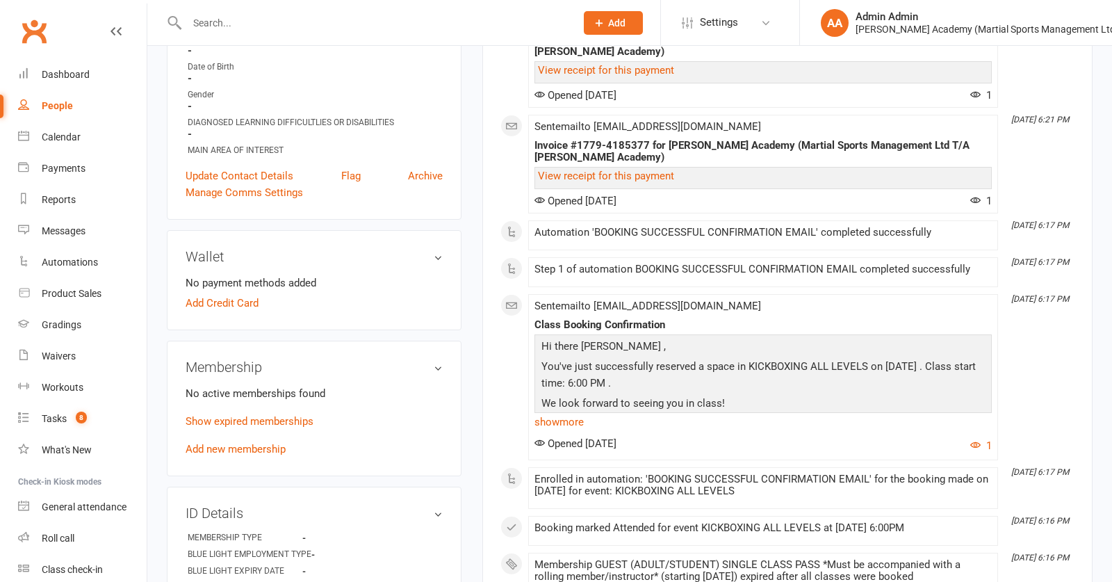
scroll to position [291, 0]
click at [249, 450] on link "Add new membership" at bounding box center [236, 449] width 100 height 13
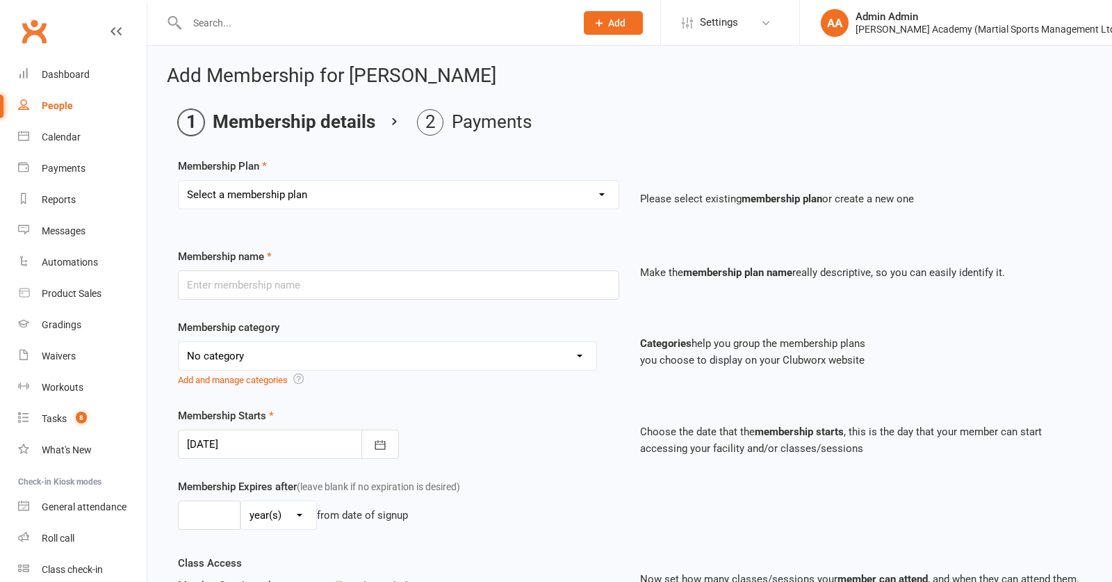
select select "11"
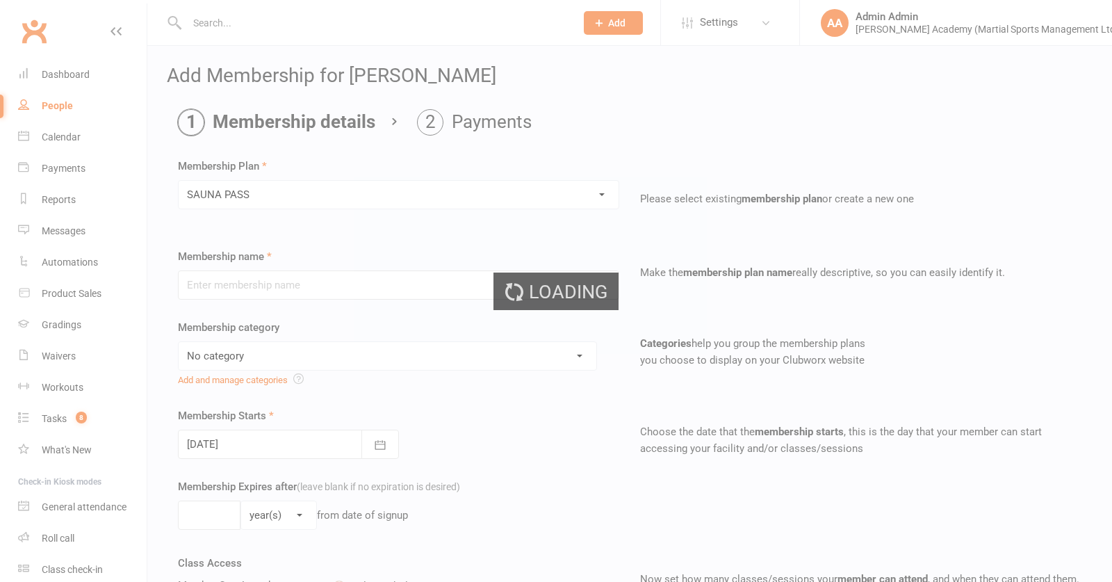
type input "SAUNA PASS"
select select "7"
type input "1"
select select "0"
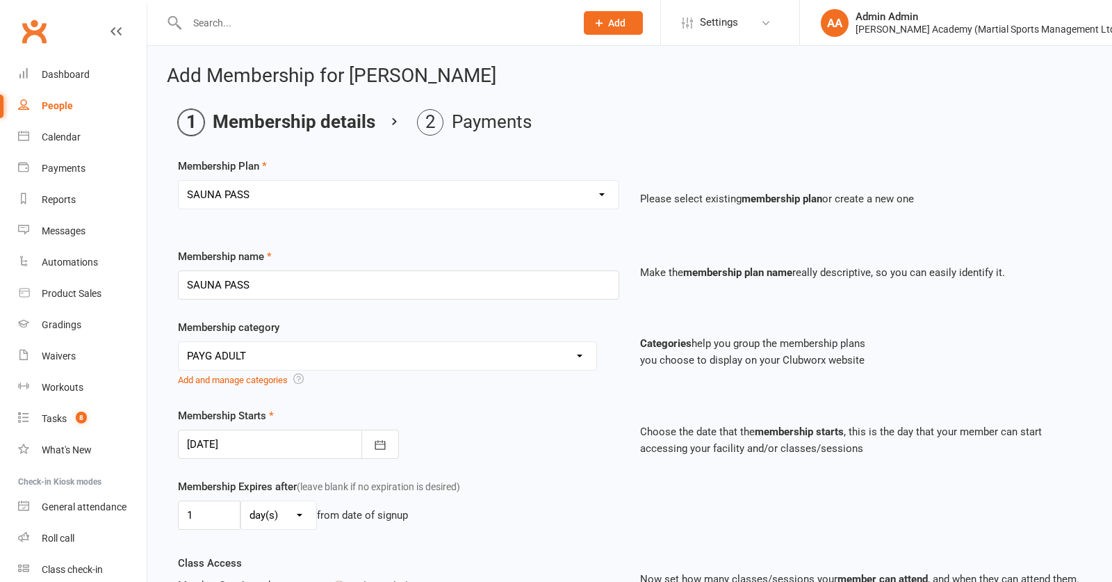
select select "10"
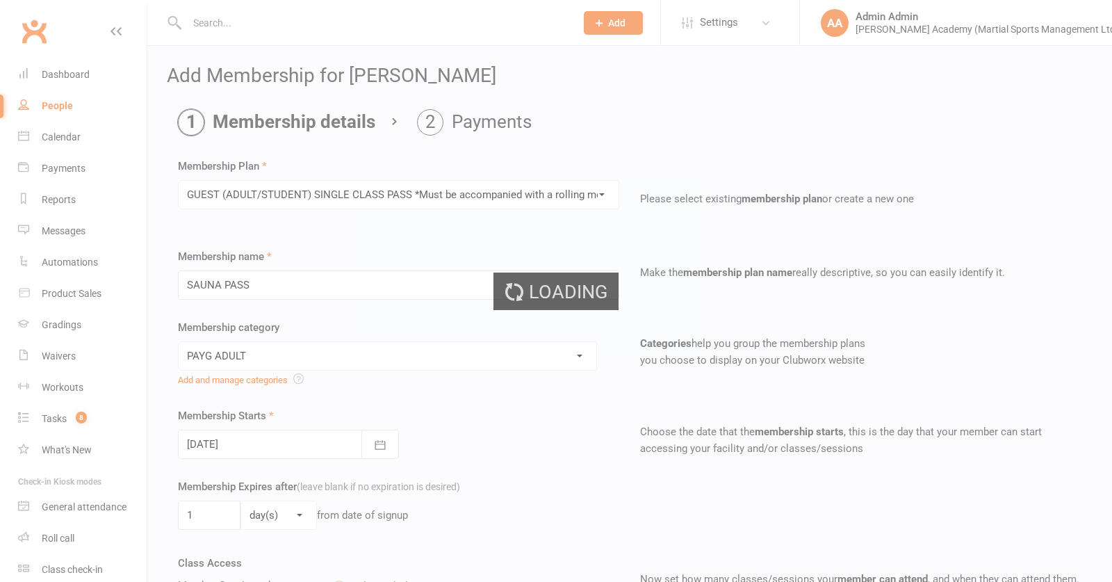
type input "GUEST (ADULT/STUDENT) SINGLE CLASS PASS *Must be accompanied with a rolling mem…"
select select "3"
type input "1"
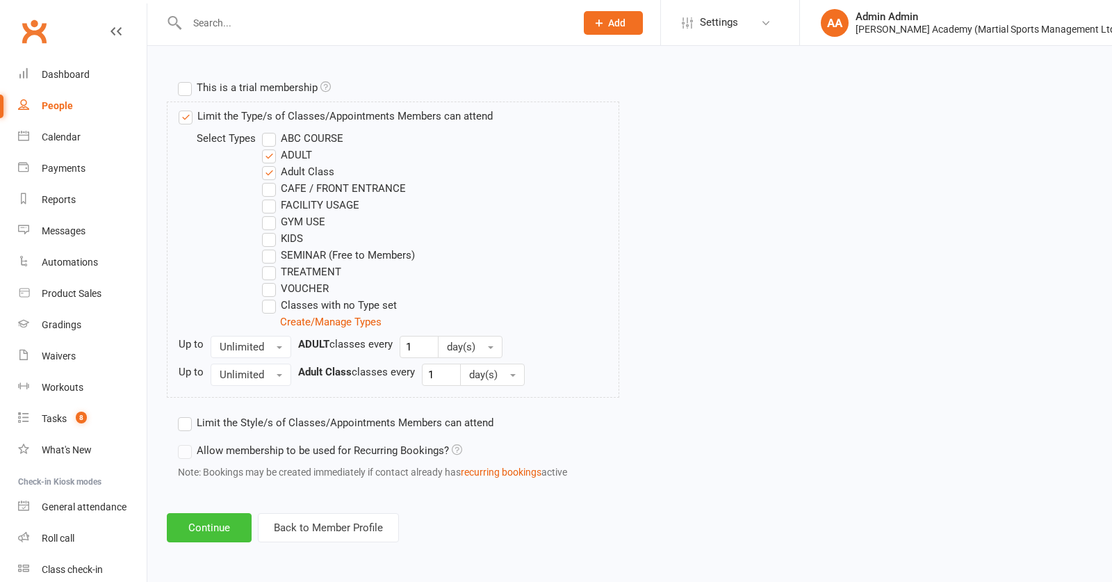
scroll to position [679, 0]
click at [227, 518] on button "Continue" at bounding box center [209, 527] width 85 height 29
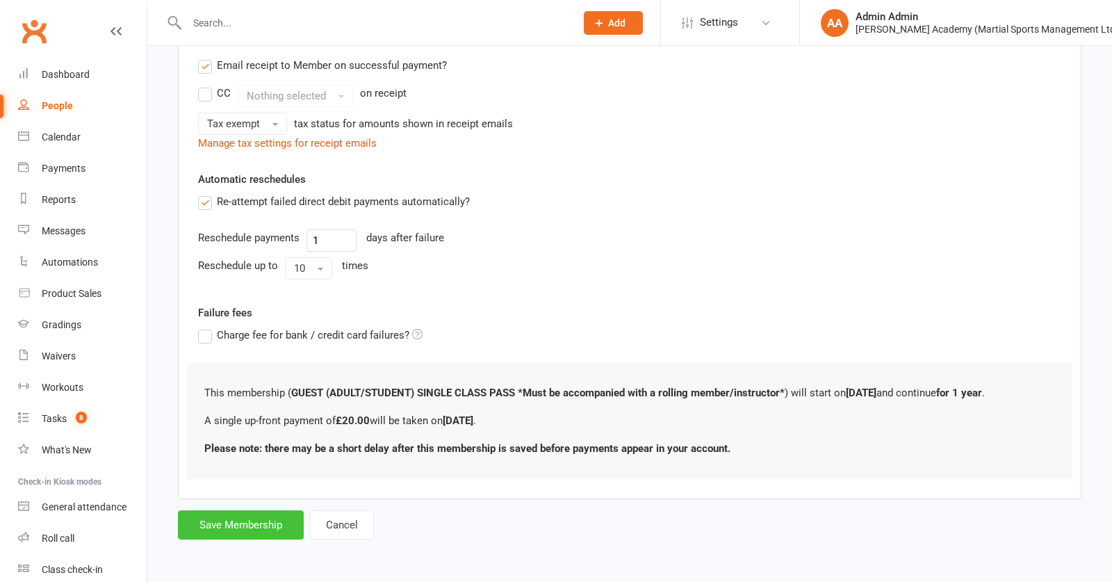
scroll to position [290, 0]
click at [246, 527] on button "Save Membership" at bounding box center [241, 524] width 126 height 29
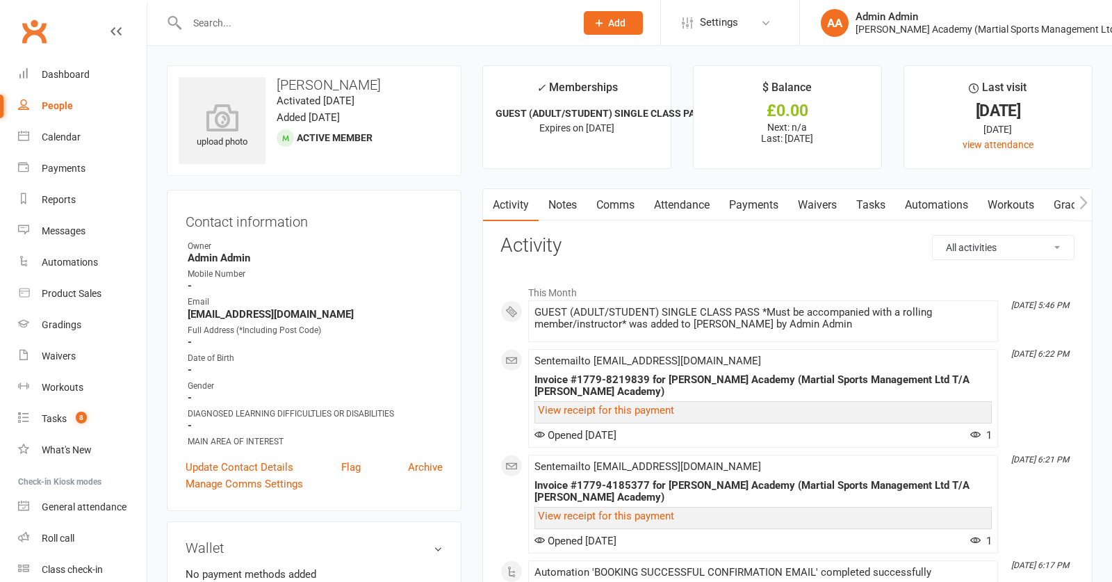
click at [773, 211] on link "Payments" at bounding box center [753, 205] width 69 height 32
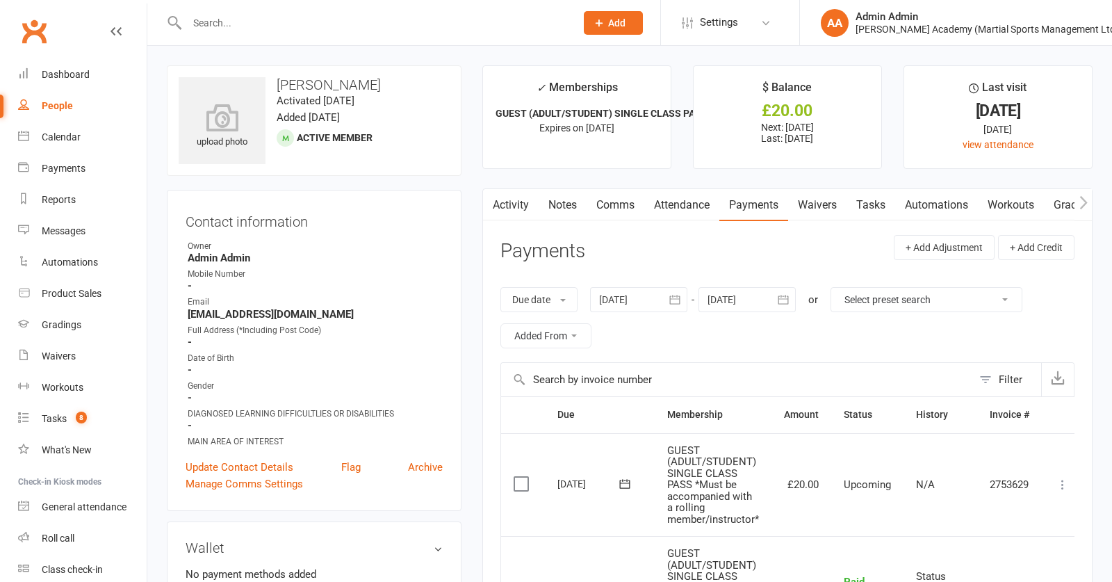
click at [522, 483] on label at bounding box center [522, 484] width 19 height 14
click at [522, 477] on input "checkbox" at bounding box center [517, 477] width 9 height 0
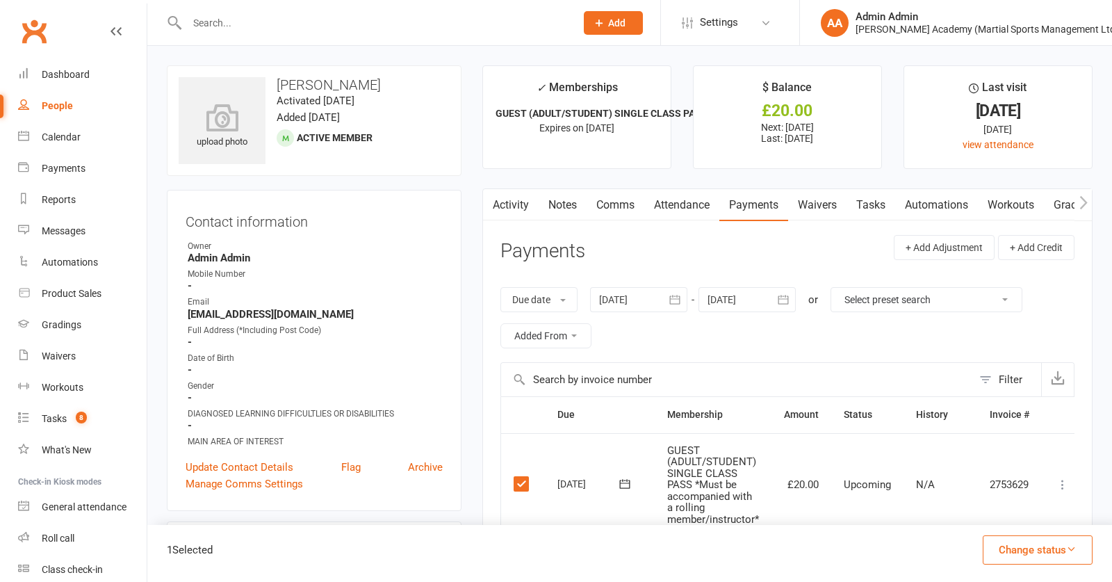
click at [1064, 481] on icon at bounding box center [1062, 484] width 14 height 14
click at [1027, 534] on link "Mark as Paid (POS)" at bounding box center [1001, 539] width 138 height 28
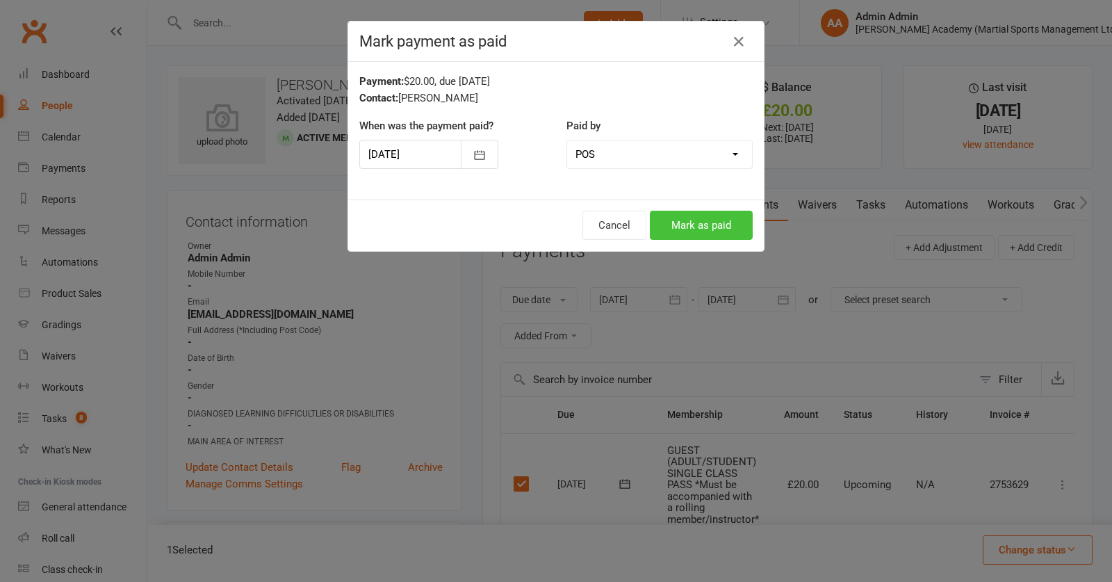
click at [725, 233] on button "Mark as paid" at bounding box center [701, 225] width 103 height 29
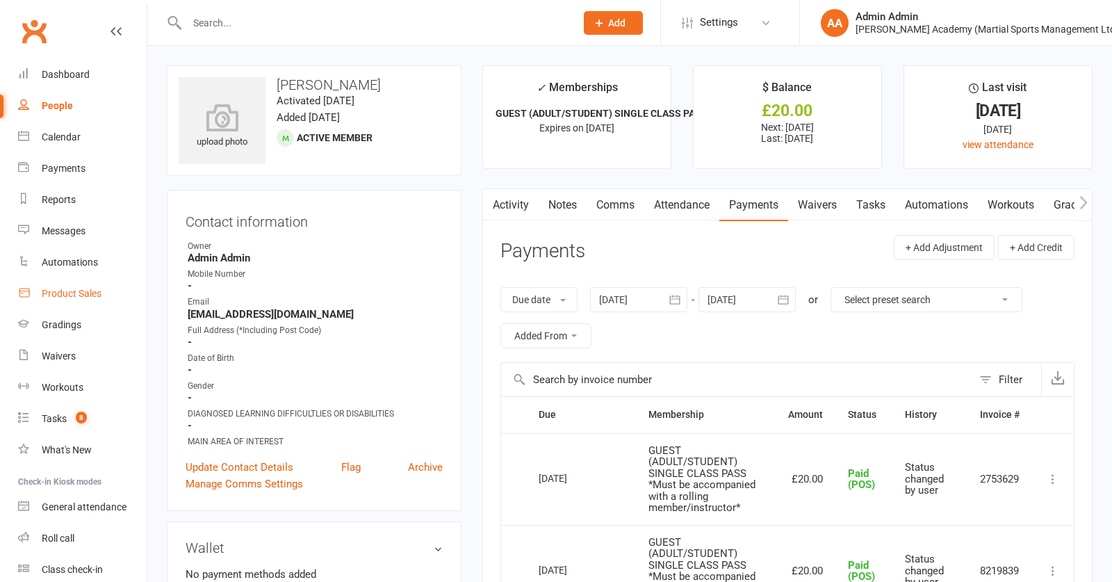
click at [84, 293] on div "Product Sales" at bounding box center [72, 293] width 60 height 11
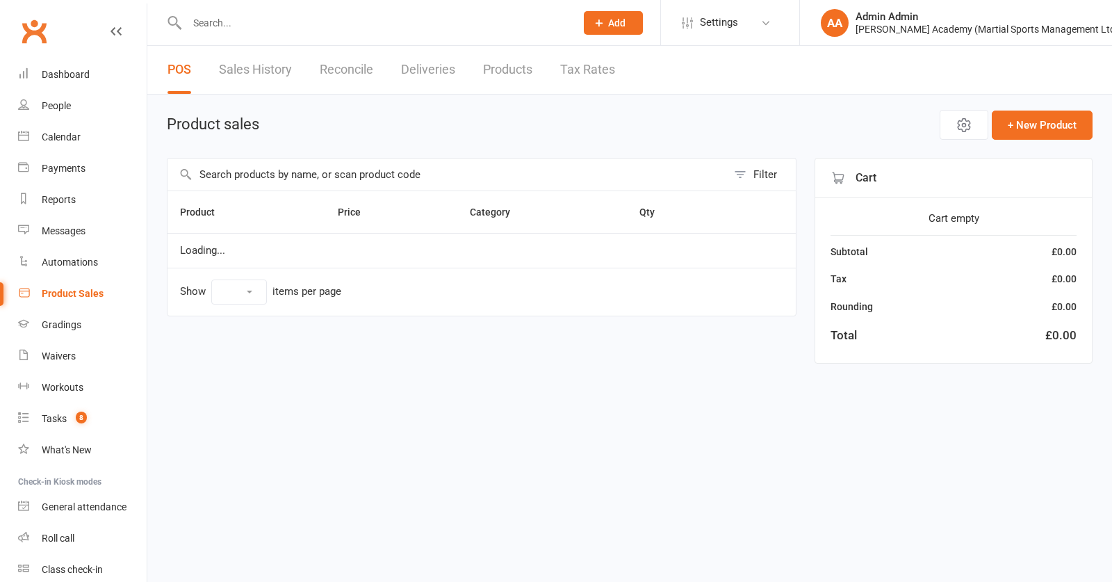
select select "100"
click at [232, 179] on input "text" at bounding box center [446, 174] width 559 height 32
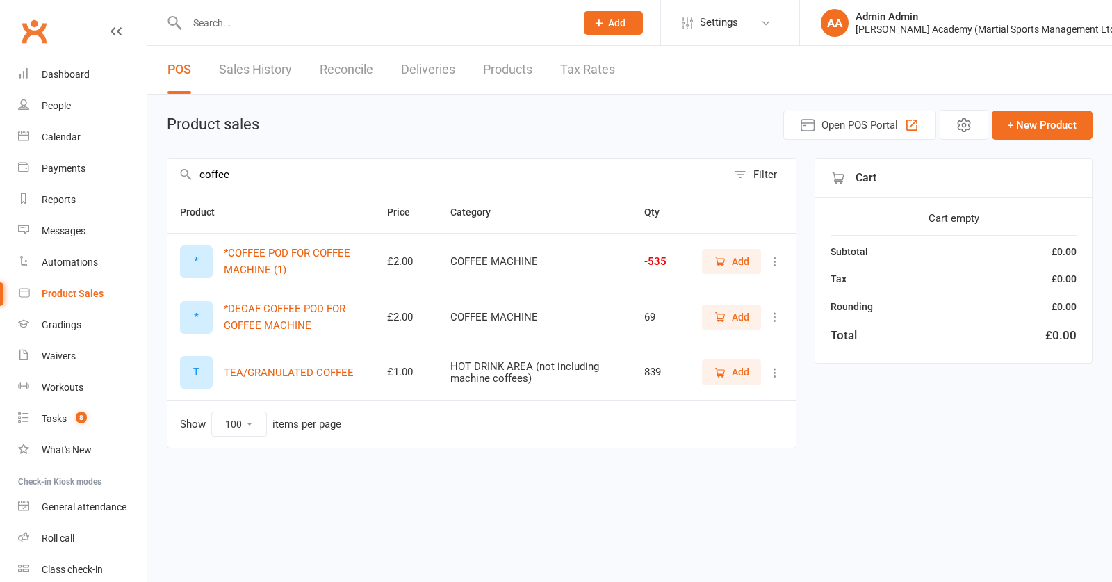
type input "coffee"
click at [727, 269] on span "Add" at bounding box center [731, 261] width 35 height 15
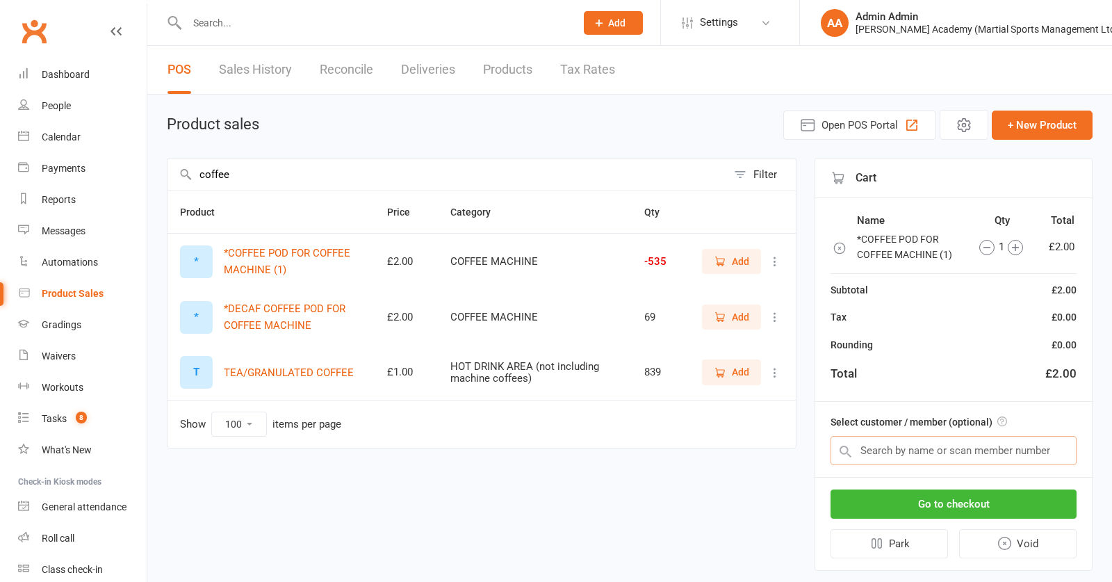
click at [907, 454] on input "text" at bounding box center [953, 450] width 246 height 29
type input "tur"
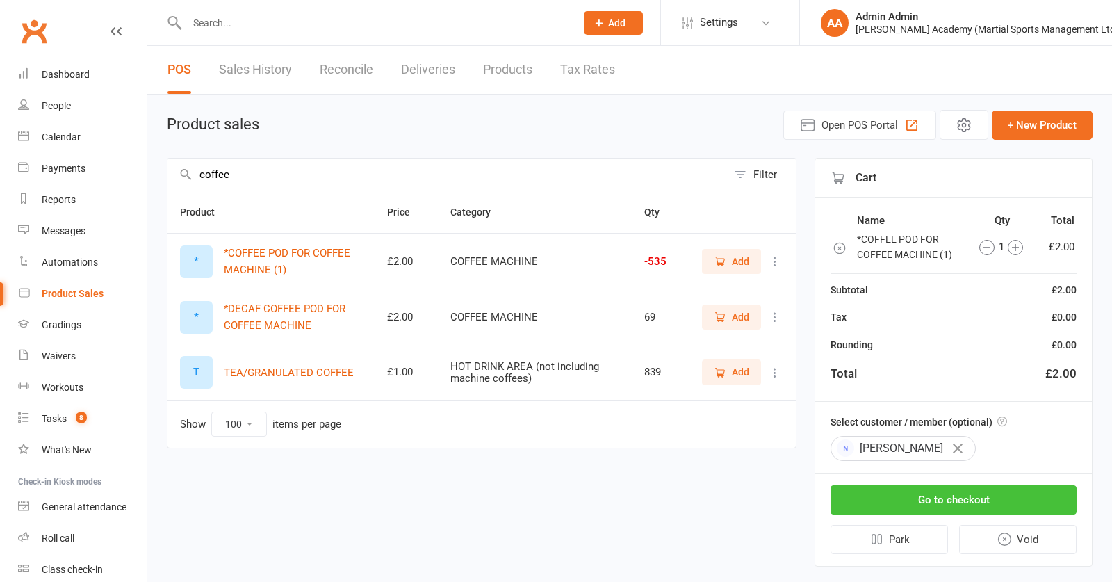
click at [900, 504] on button "Go to checkout" at bounding box center [953, 499] width 246 height 29
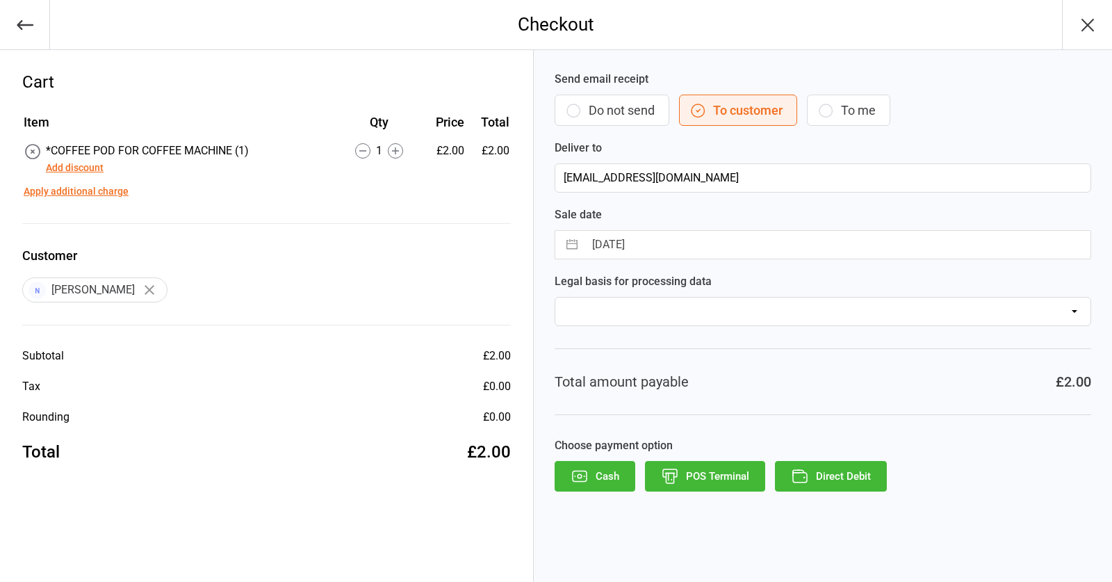
click at [707, 479] on button "POS Terminal" at bounding box center [705, 476] width 120 height 31
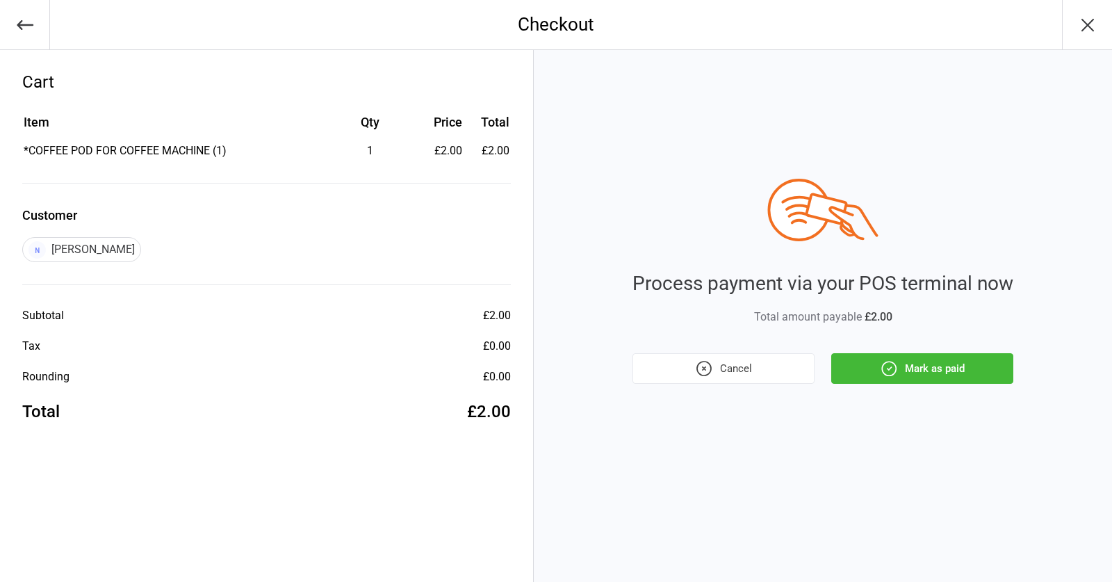
click at [901, 375] on button "Mark as paid" at bounding box center [922, 368] width 182 height 31
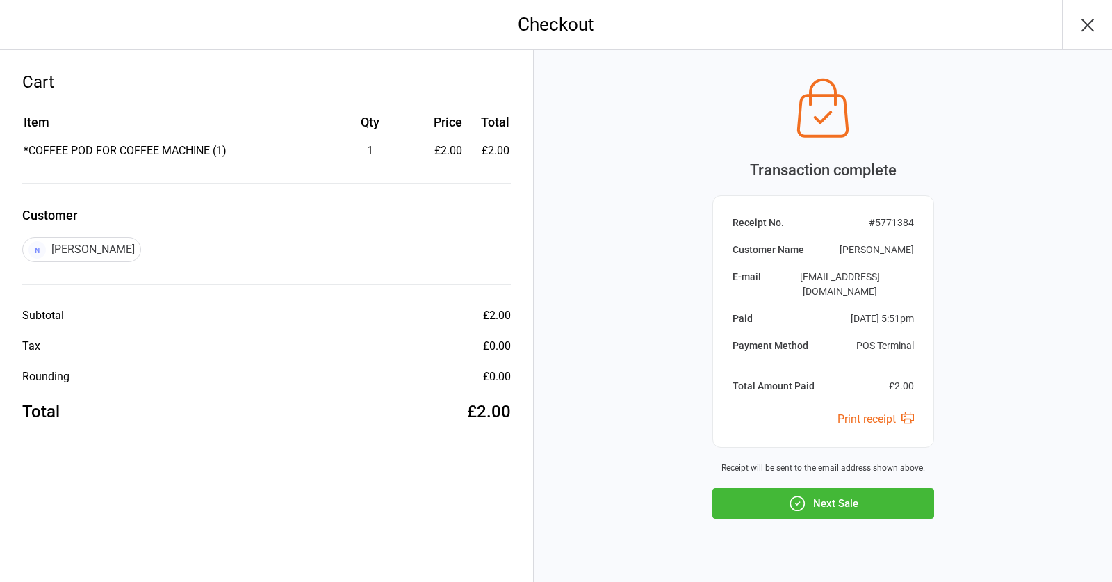
click at [794, 494] on icon "button" at bounding box center [797, 503] width 18 height 18
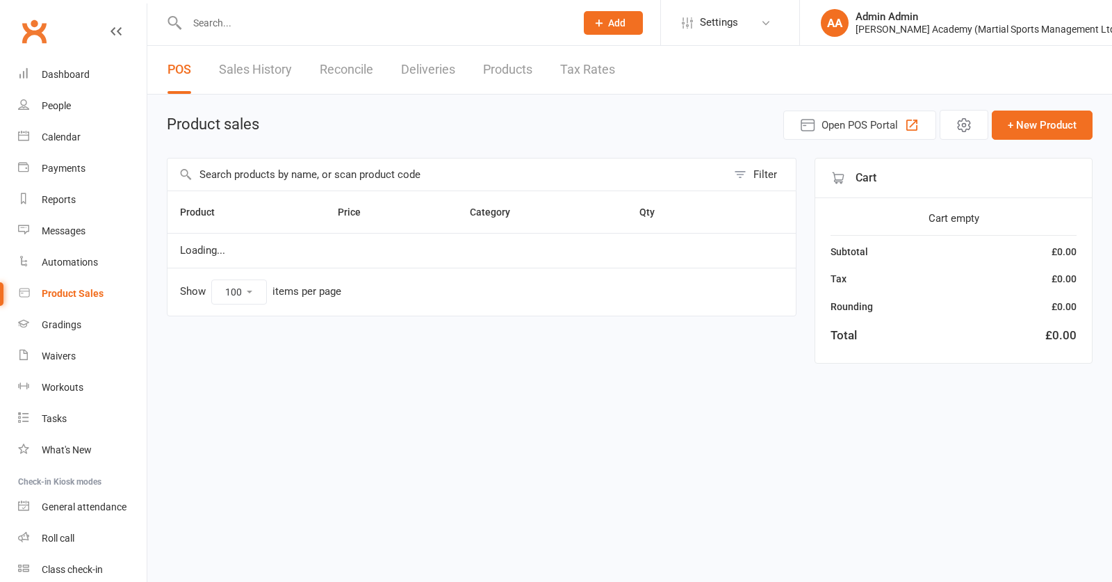
select select "100"
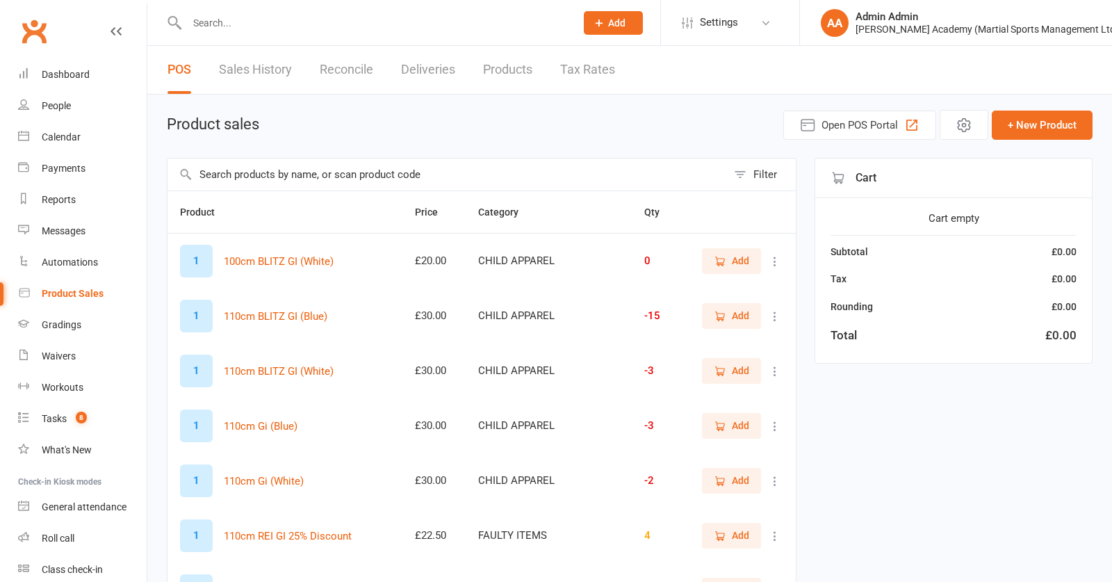
click at [443, 25] on input "text" at bounding box center [374, 22] width 383 height 19
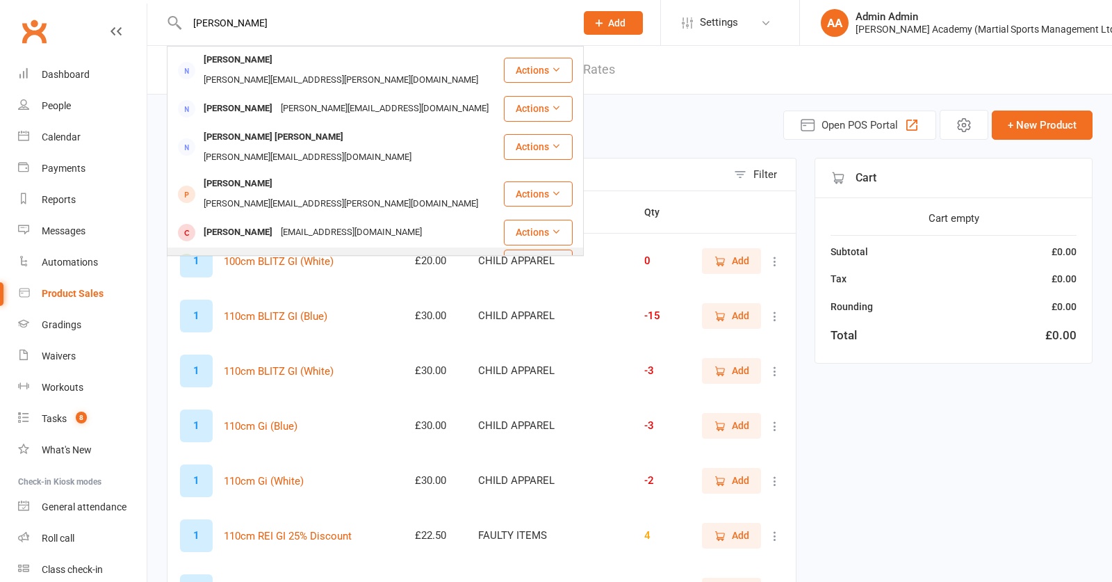
type input "andrea r"
click at [249, 252] on div "Andrea Ruggieri" at bounding box center [237, 262] width 77 height 20
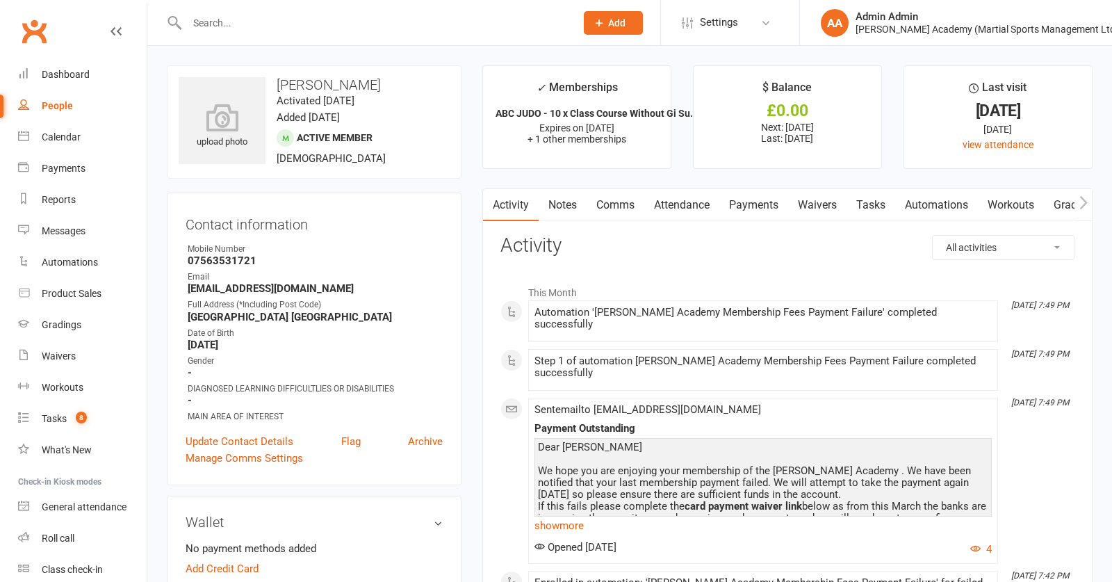
click at [760, 204] on link "Payments" at bounding box center [753, 205] width 69 height 32
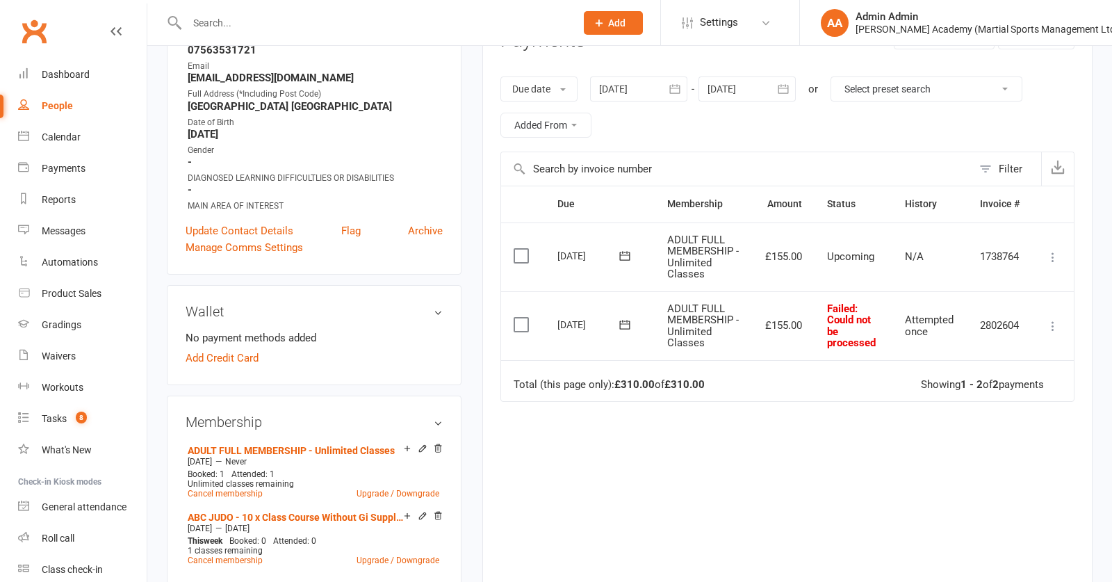
scroll to position [219, 0]
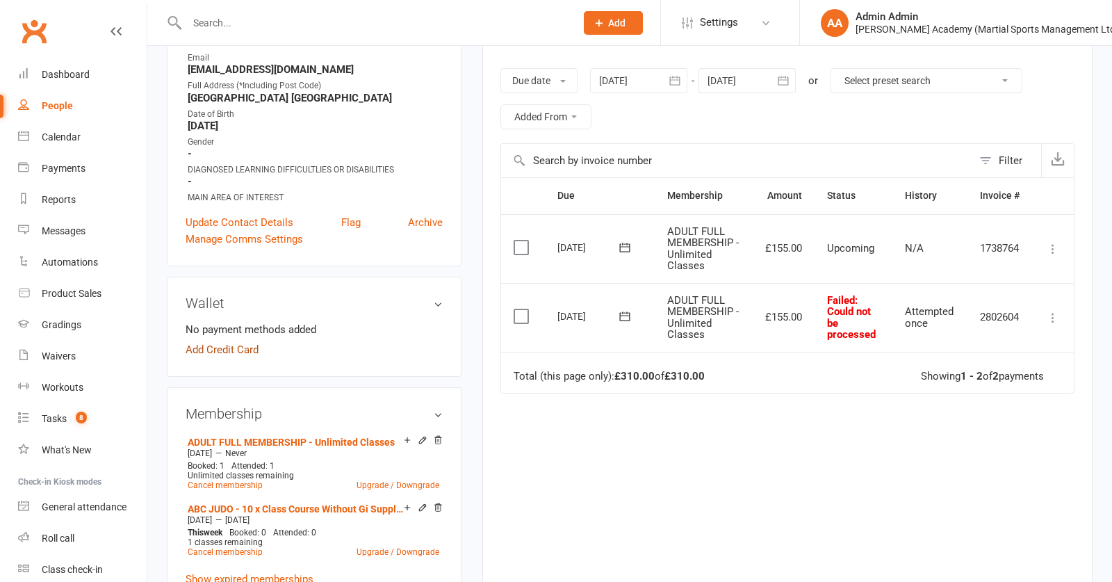
click at [222, 352] on link "Add Credit Card" at bounding box center [222, 349] width 73 height 17
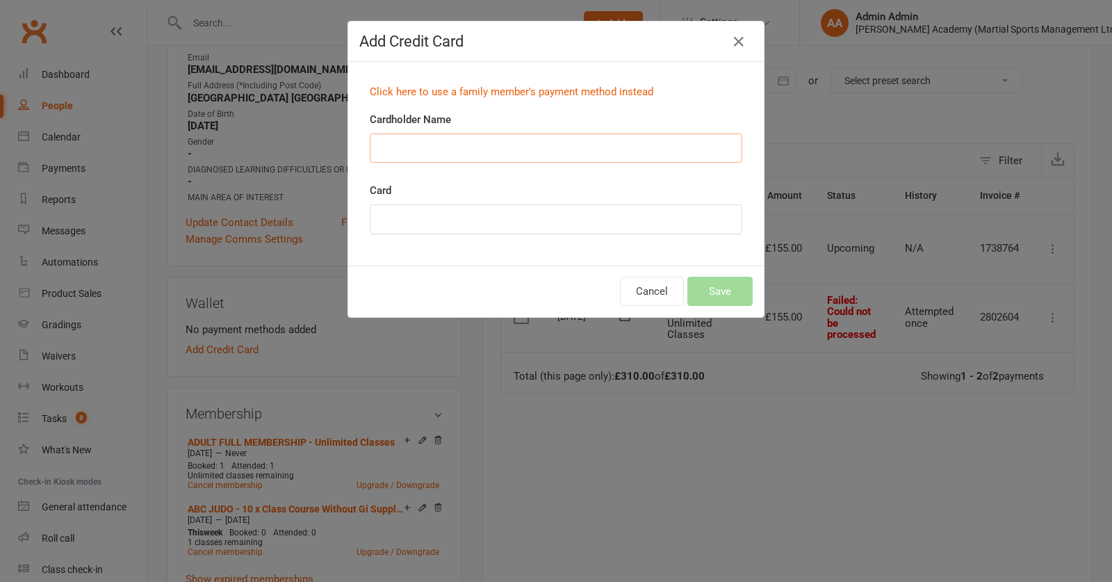
click at [476, 147] on input "Cardholder Name" at bounding box center [556, 147] width 372 height 29
click at [394, 149] on input "mr Andrea Ruggieri" at bounding box center [556, 147] width 372 height 29
type input "Mr Andrea Ruggieri"
click at [720, 293] on button "Save" at bounding box center [719, 291] width 65 height 29
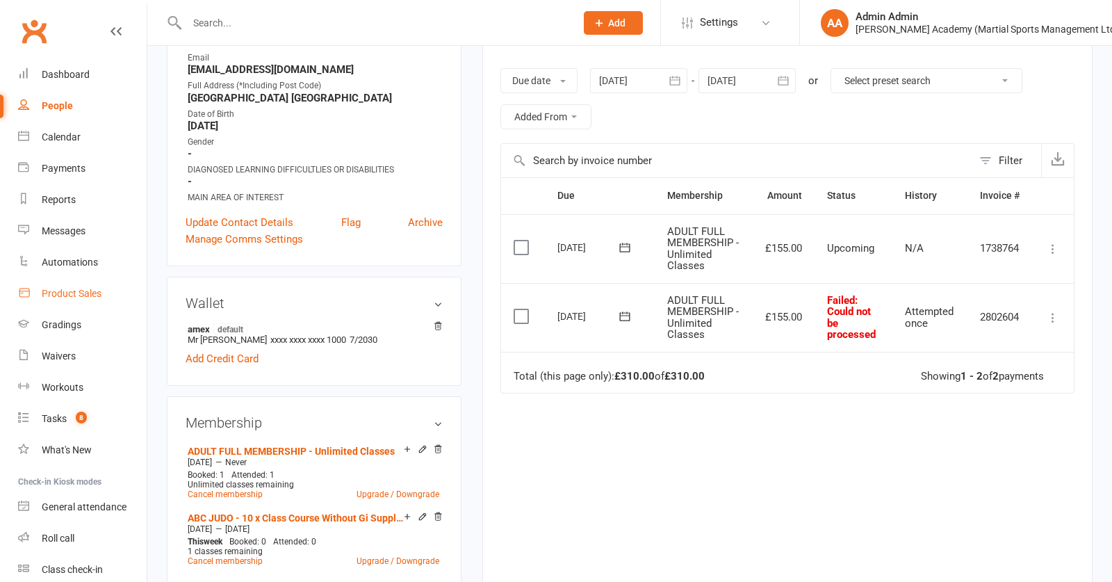
click at [69, 291] on div "Product Sales" at bounding box center [72, 293] width 60 height 11
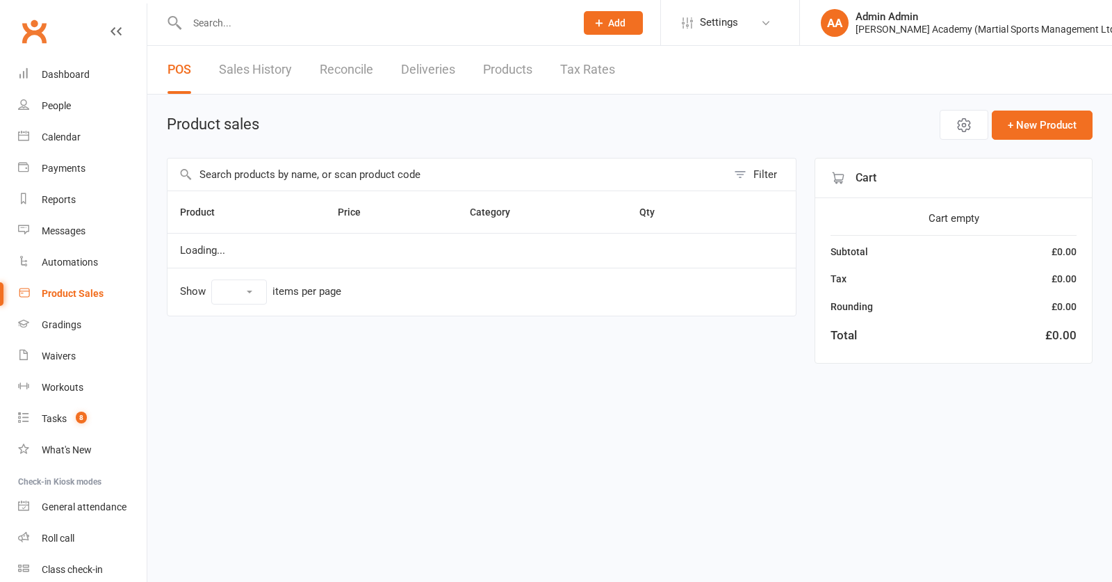
select select "100"
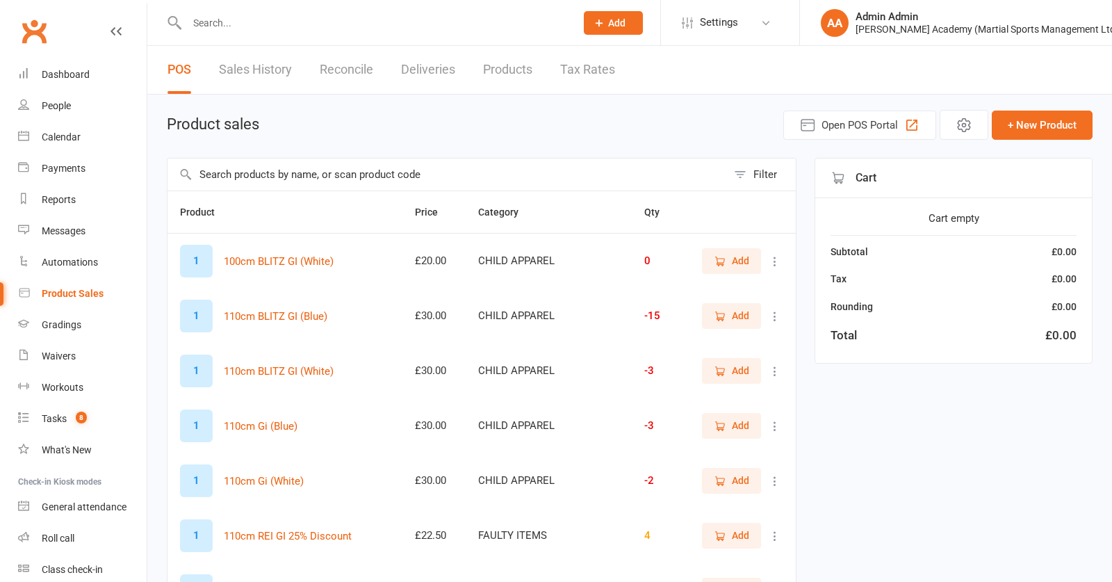
click at [468, 168] on input "text" at bounding box center [446, 174] width 559 height 32
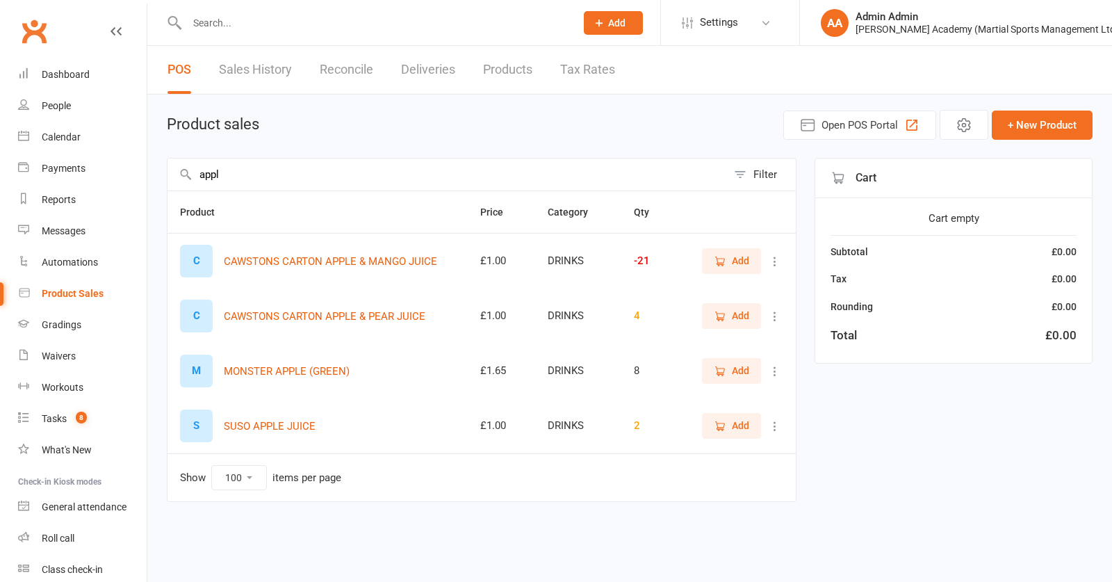
type input "apple"
click at [740, 433] on span "Add" at bounding box center [740, 425] width 17 height 15
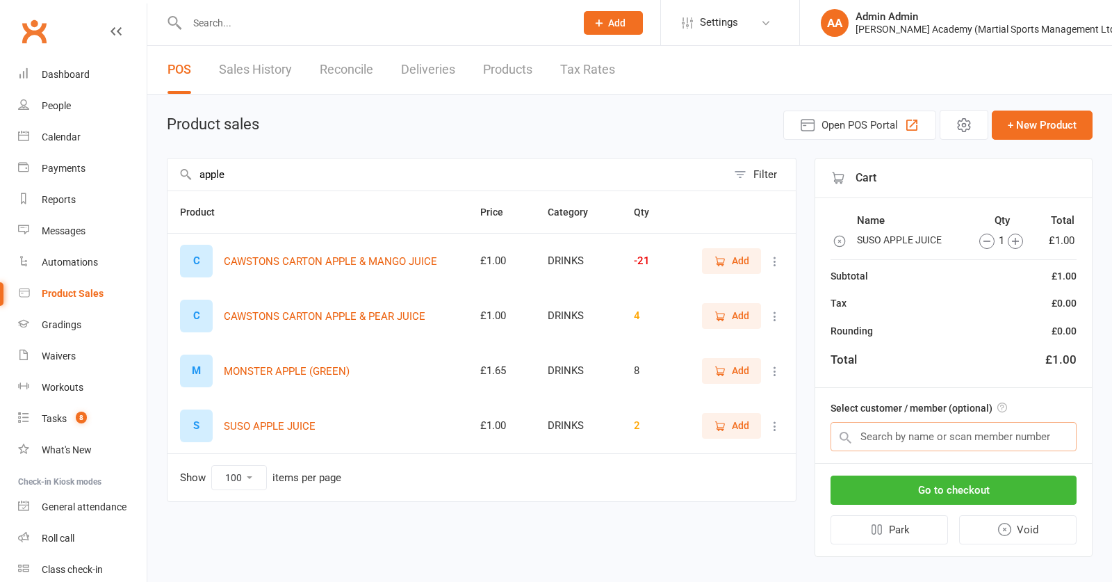
click at [893, 435] on input "text" at bounding box center [953, 436] width 246 height 29
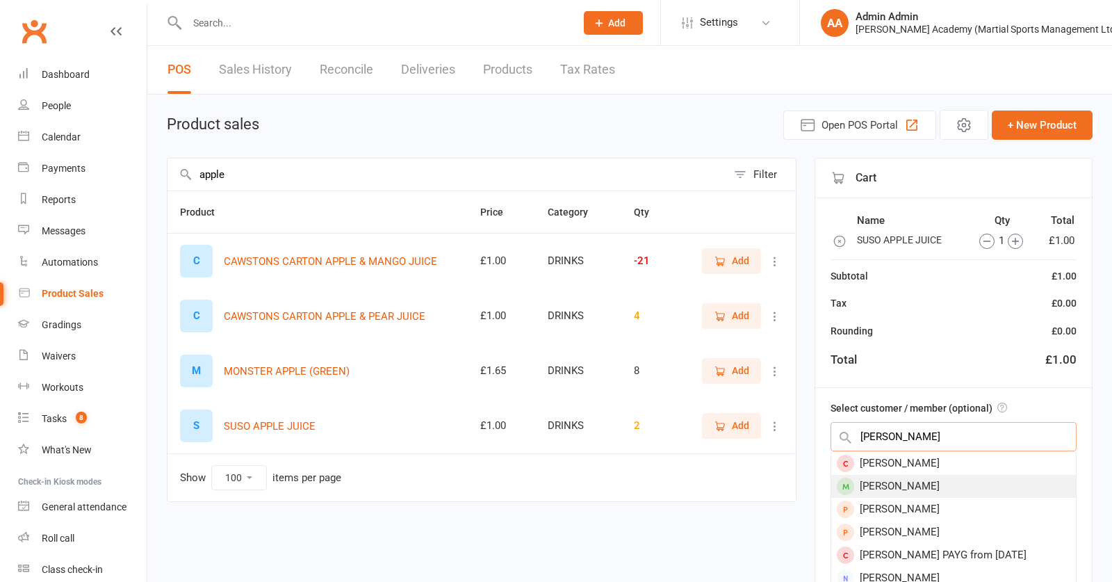
type input "grace k"
click at [972, 490] on div "Grace Annemarie Kisck" at bounding box center [953, 486] width 245 height 23
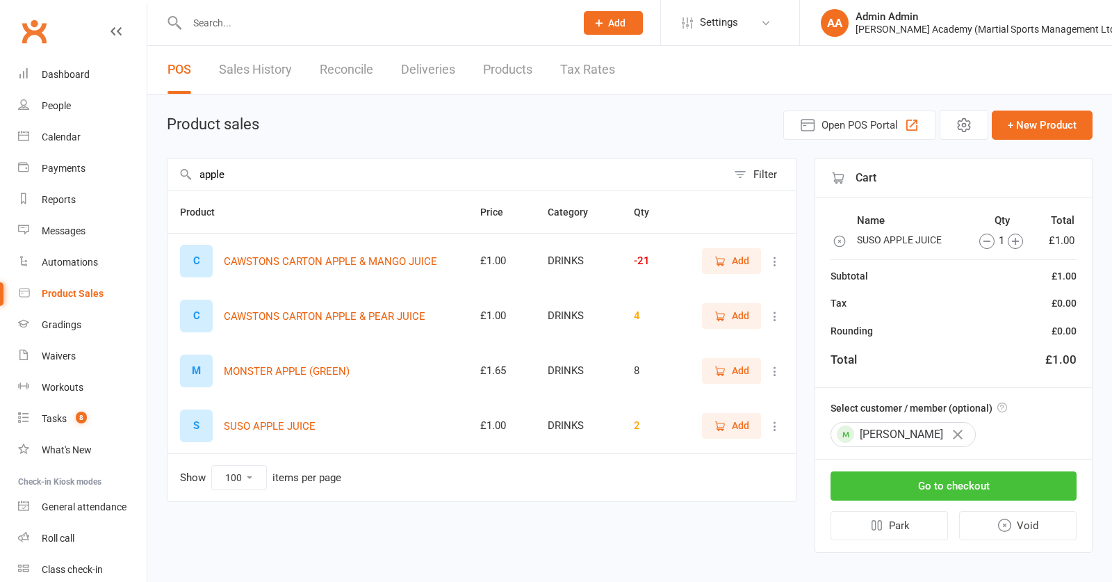
click at [960, 493] on button "Go to checkout" at bounding box center [953, 485] width 246 height 29
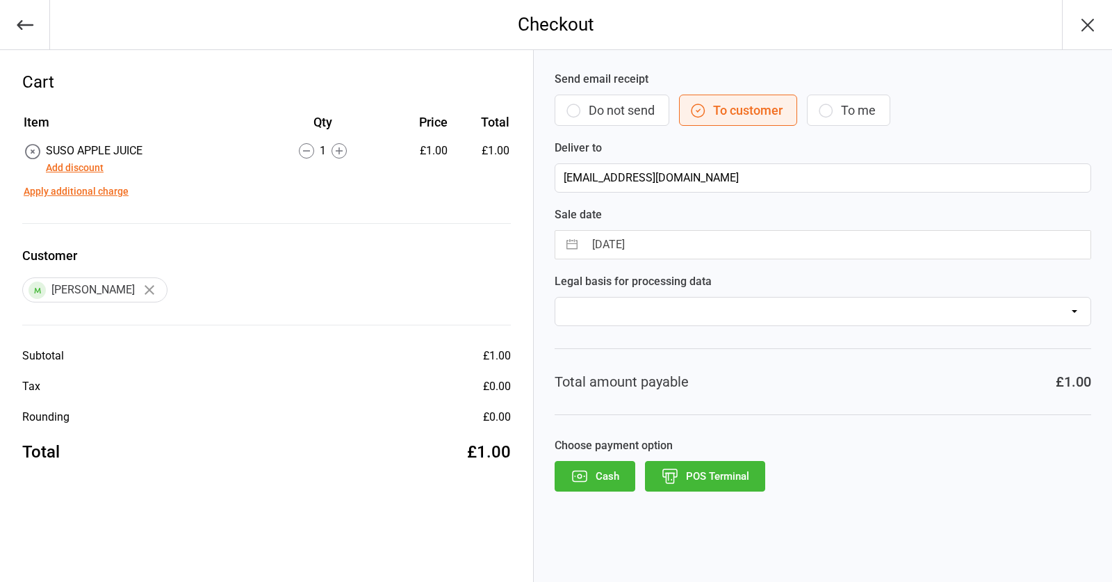
click at [597, 478] on button "Cash" at bounding box center [594, 476] width 81 height 31
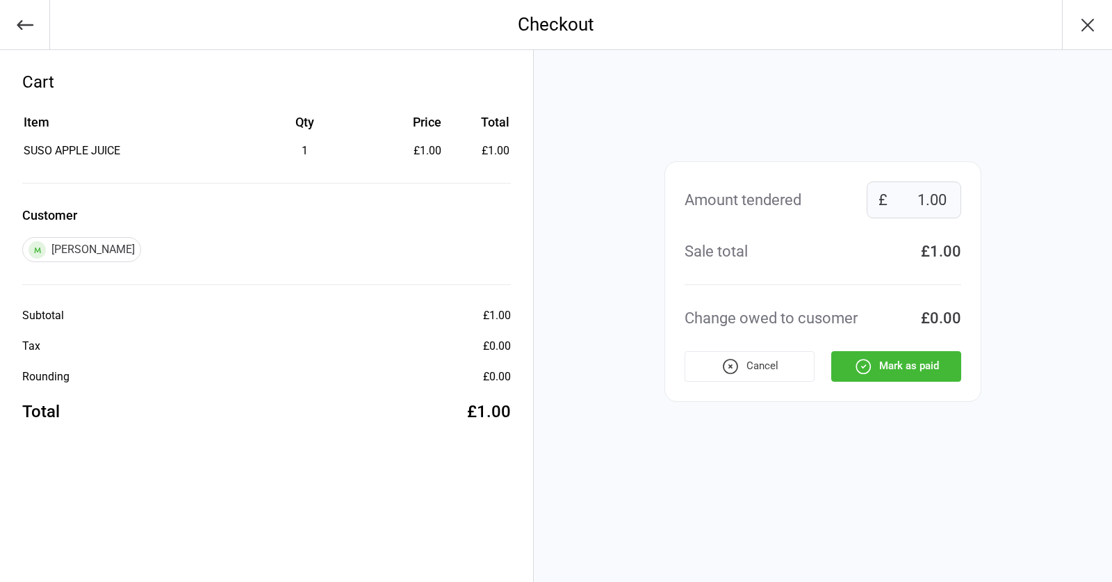
click at [893, 368] on button "Mark as paid" at bounding box center [896, 366] width 130 height 31
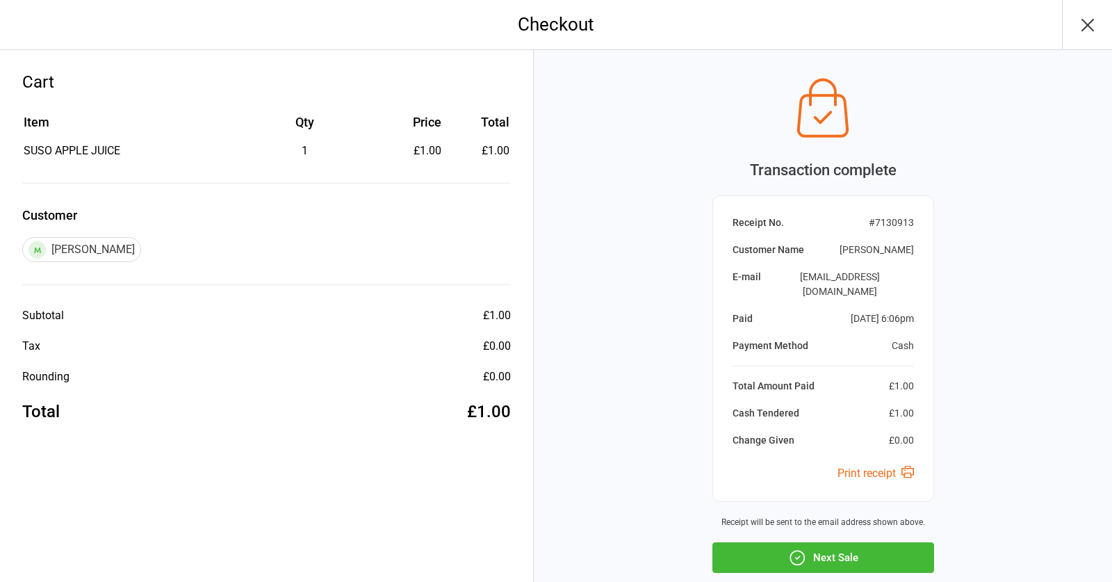
drag, startPoint x: 859, startPoint y: 505, endPoint x: 853, endPoint y: 499, distance: 8.4
click at [859, 542] on button "Next Sale" at bounding box center [823, 557] width 222 height 31
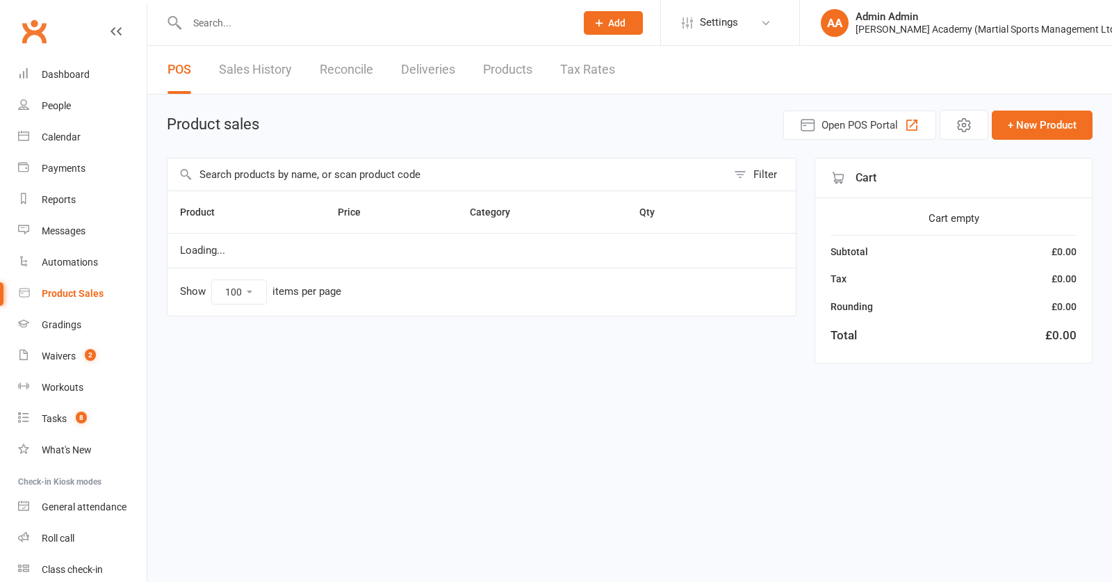
select select "100"
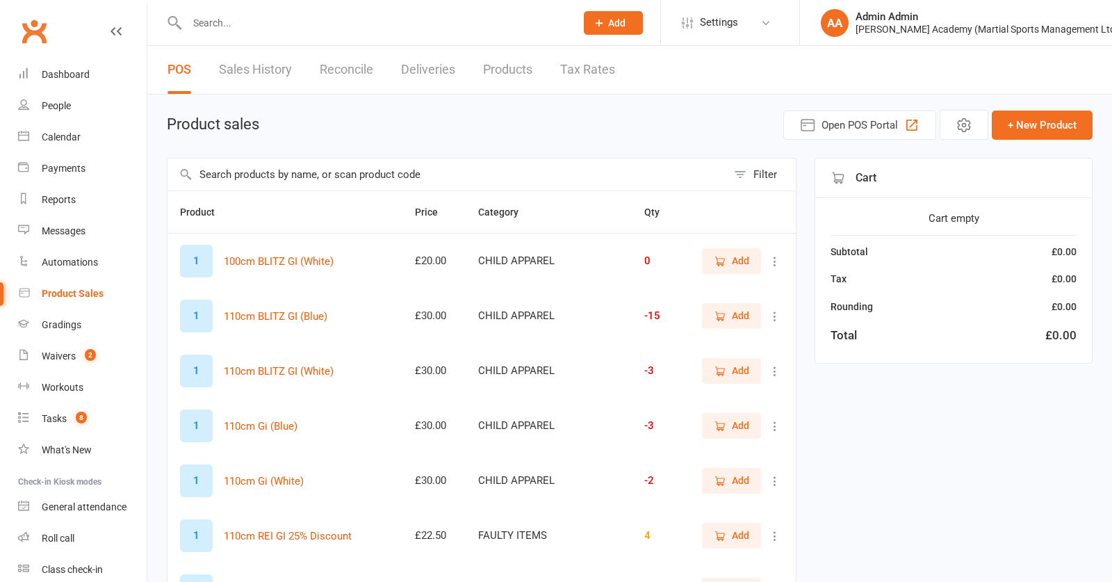
click at [218, 170] on input "text" at bounding box center [446, 174] width 559 height 32
click at [217, 178] on input "text" at bounding box center [446, 174] width 559 height 32
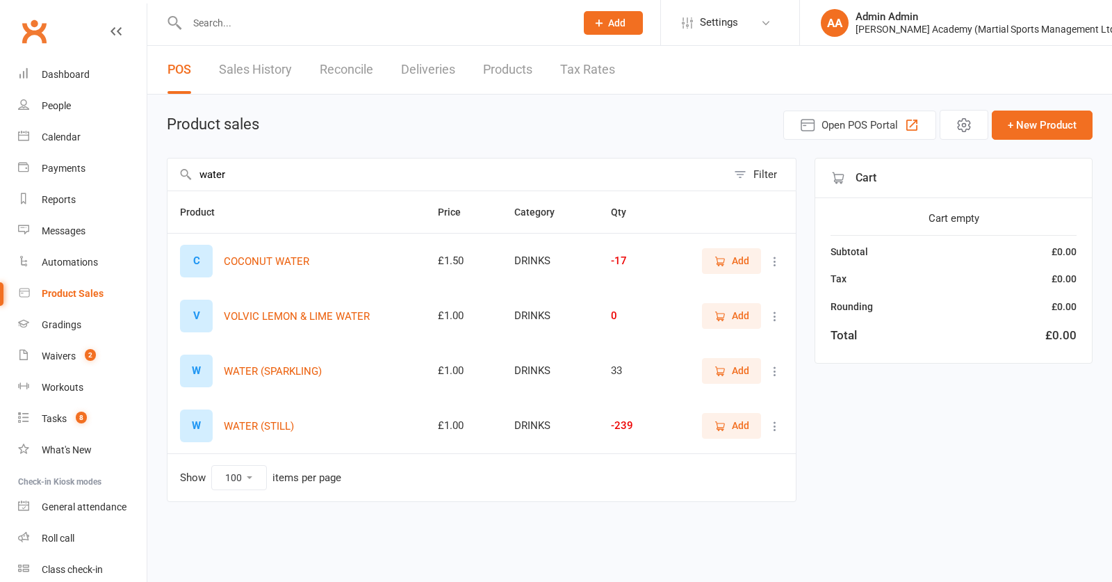
type input "water"
click at [738, 422] on span "Add" at bounding box center [740, 425] width 17 height 15
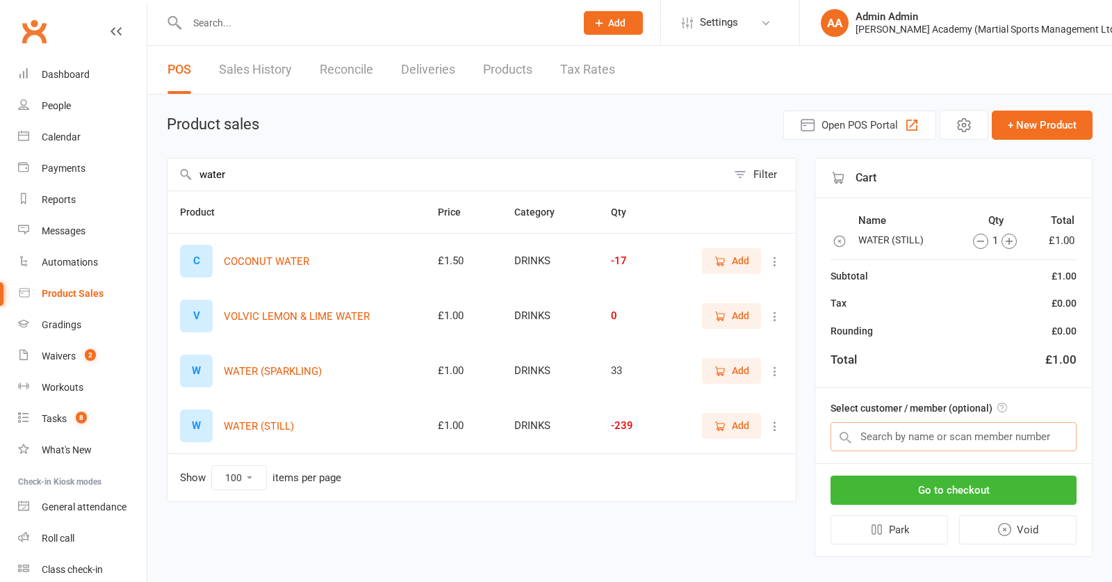
click at [883, 432] on input "text" at bounding box center [953, 436] width 246 height 29
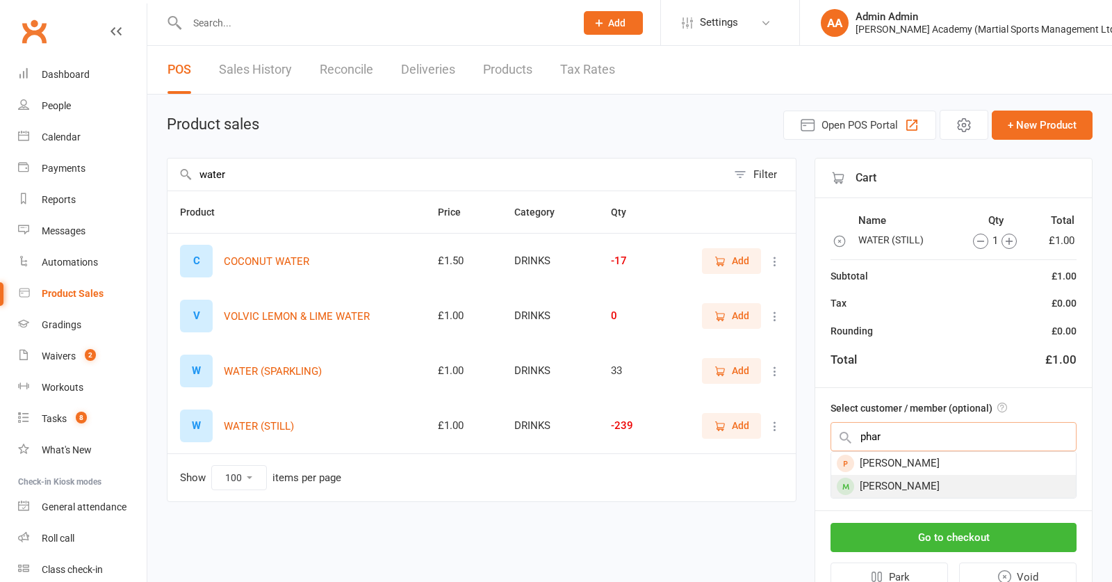
type input "phar"
drag, startPoint x: 902, startPoint y: 479, endPoint x: 900, endPoint y: 488, distance: 10.1
click at [902, 479] on div "[PERSON_NAME]" at bounding box center [953, 486] width 245 height 23
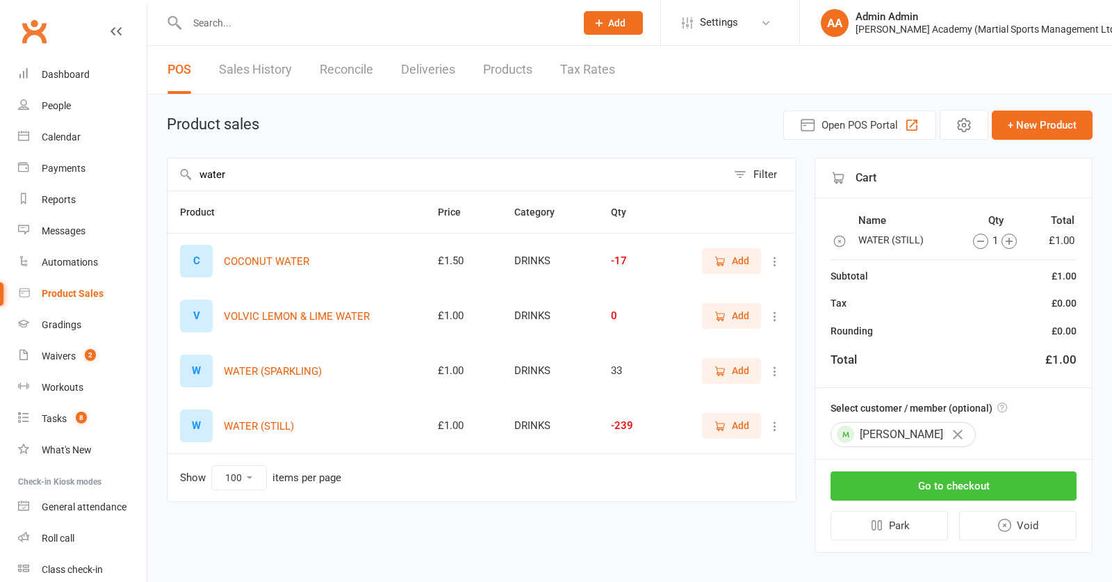
click at [907, 494] on button "Go to checkout" at bounding box center [953, 485] width 246 height 29
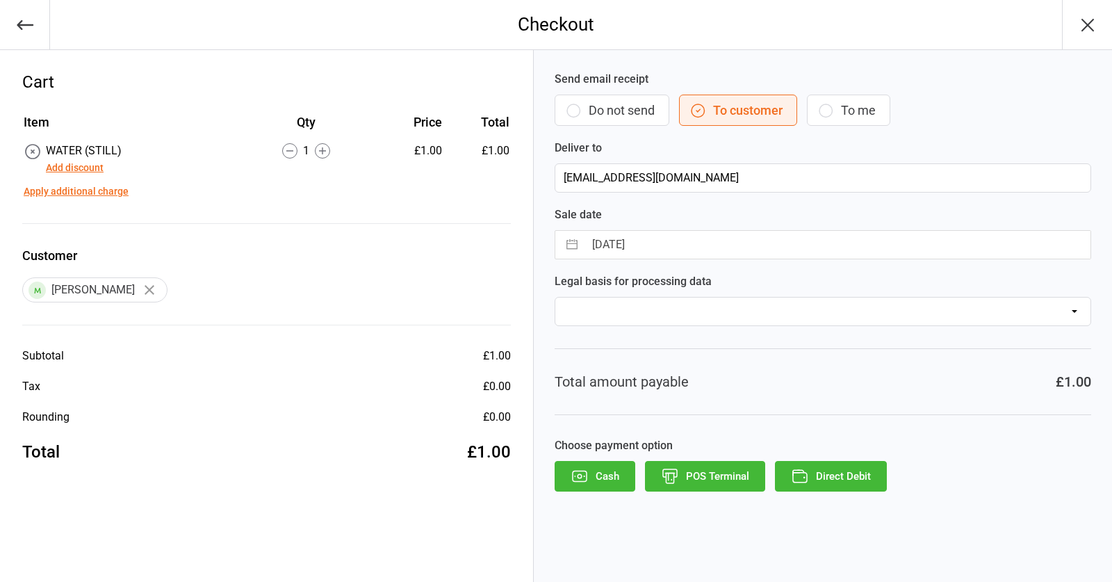
click at [855, 480] on button "Direct Debit" at bounding box center [831, 476] width 112 height 31
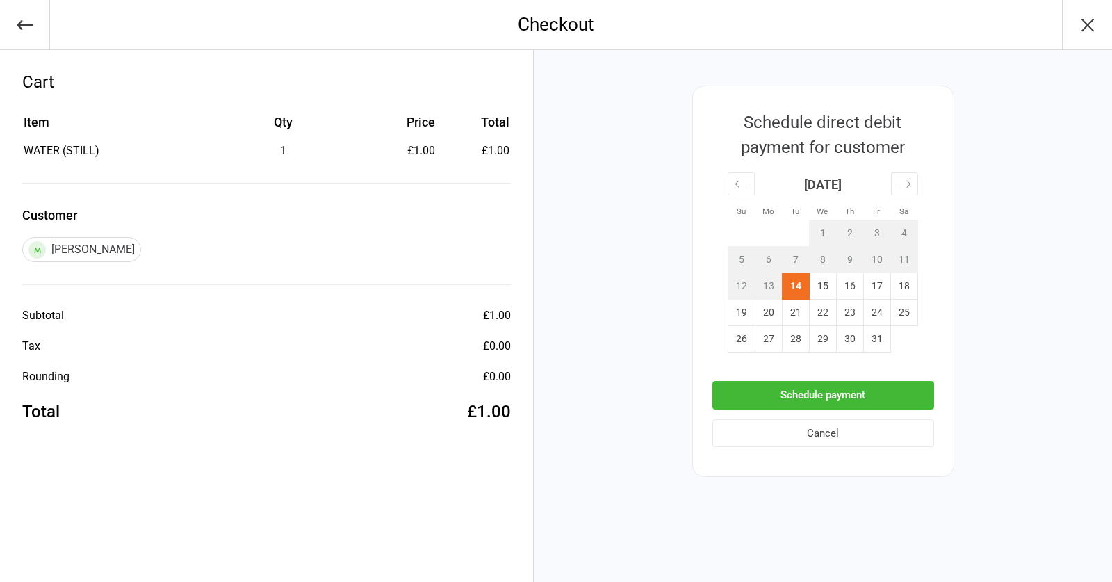
click at [816, 404] on button "Schedule payment" at bounding box center [823, 395] width 222 height 28
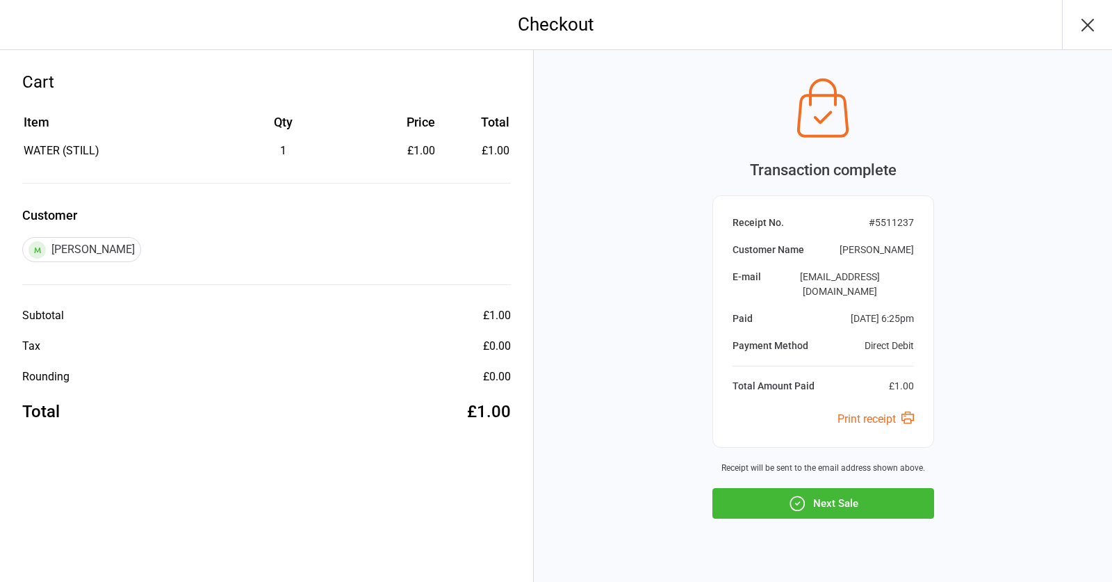
click at [846, 488] on button "Next Sale" at bounding box center [823, 503] width 222 height 31
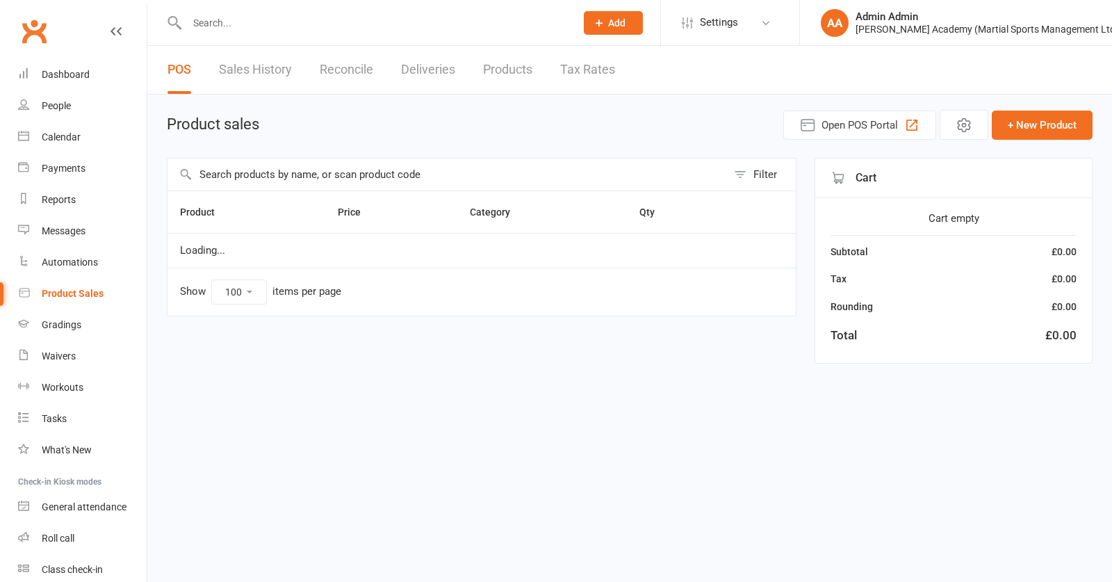
select select "100"
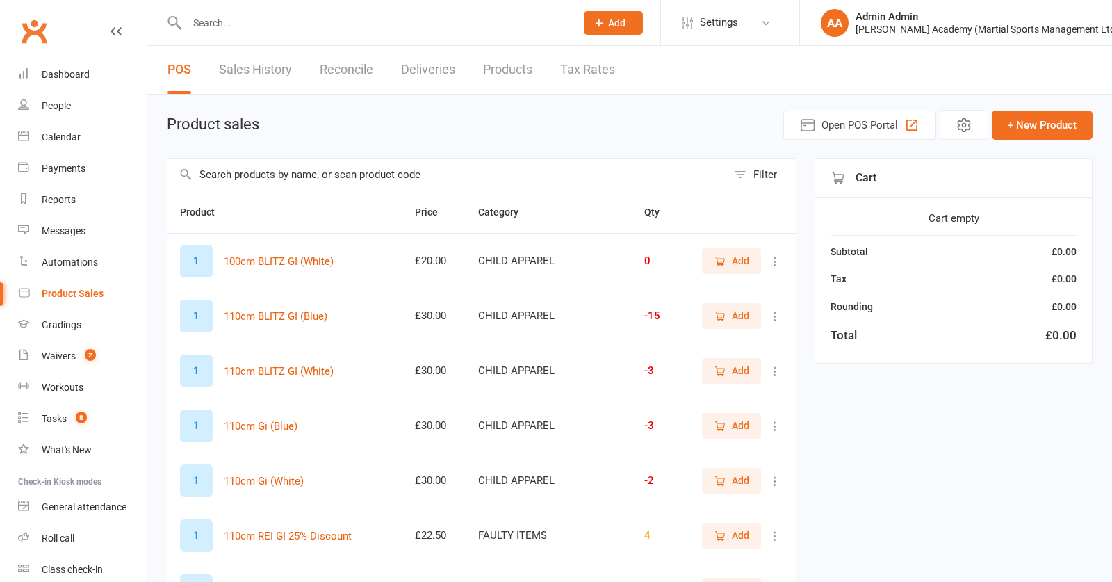
click at [224, 172] on input "text" at bounding box center [446, 174] width 559 height 32
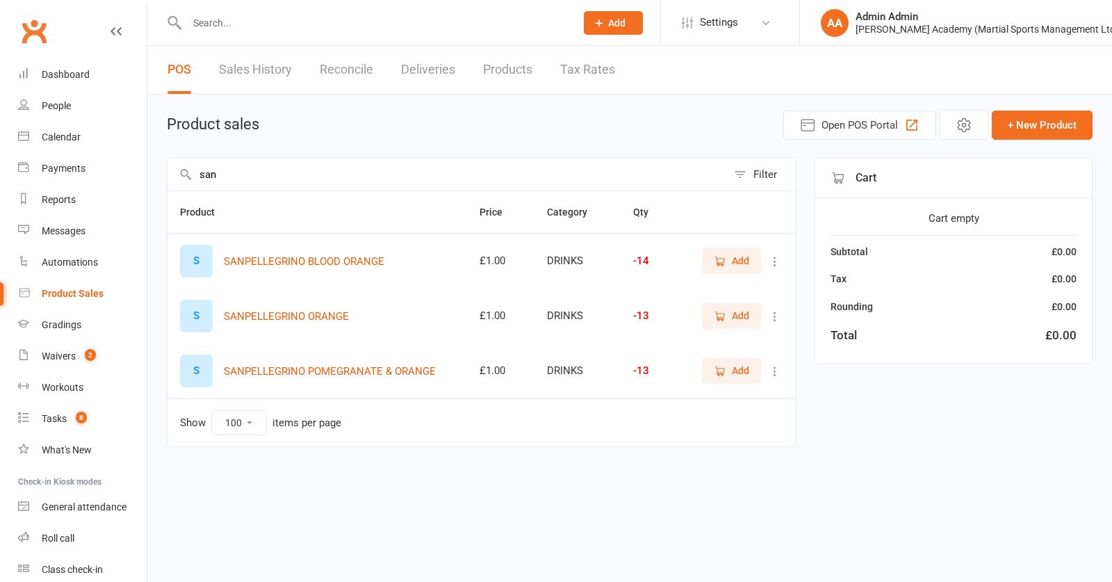
type input "san"
click at [745, 313] on span "Add" at bounding box center [740, 315] width 17 height 15
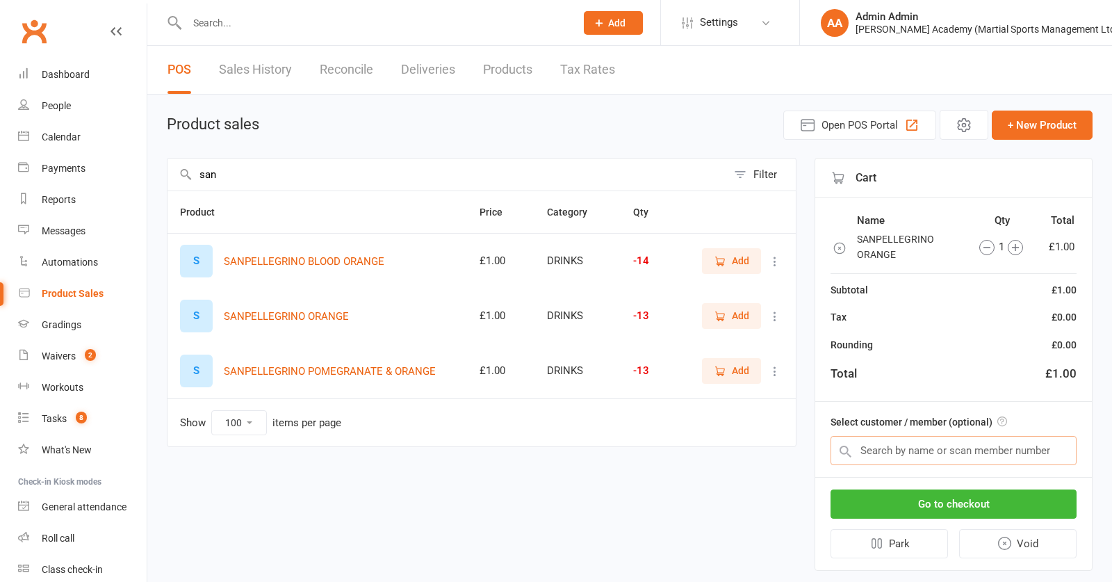
click at [900, 447] on input "text" at bounding box center [953, 450] width 246 height 29
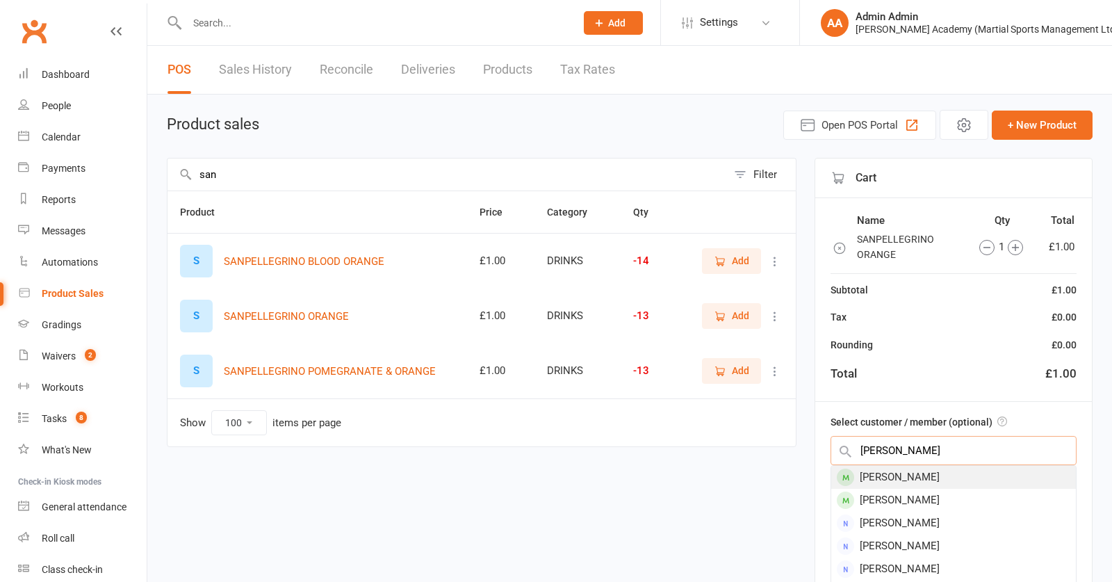
scroll to position [4, 0]
type input "emma lo"
click at [881, 476] on div "Emma Love-Lecky" at bounding box center [953, 472] width 245 height 23
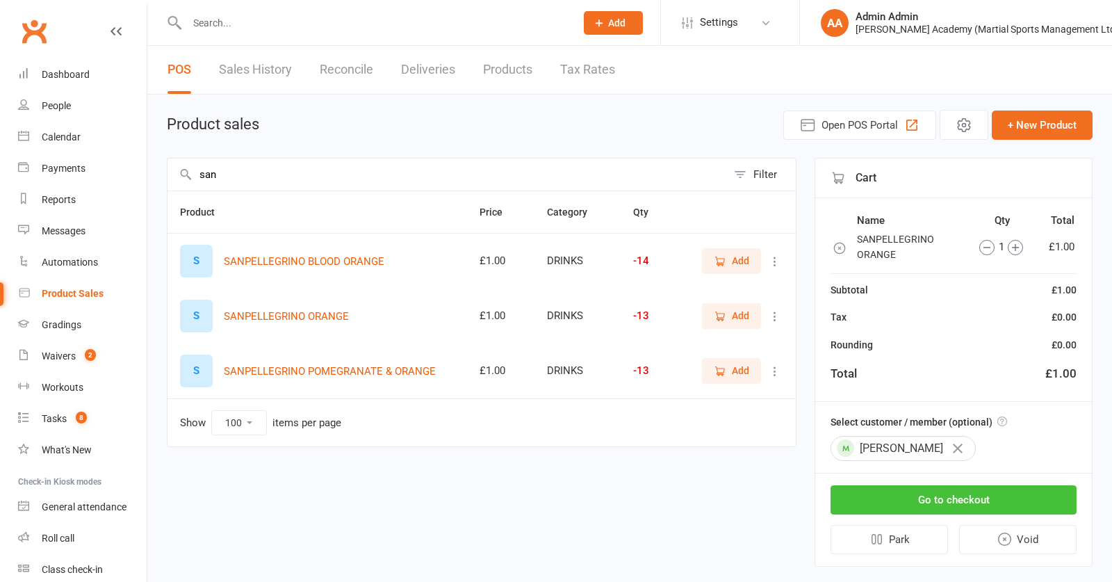
click at [965, 498] on button "Go to checkout" at bounding box center [953, 499] width 246 height 29
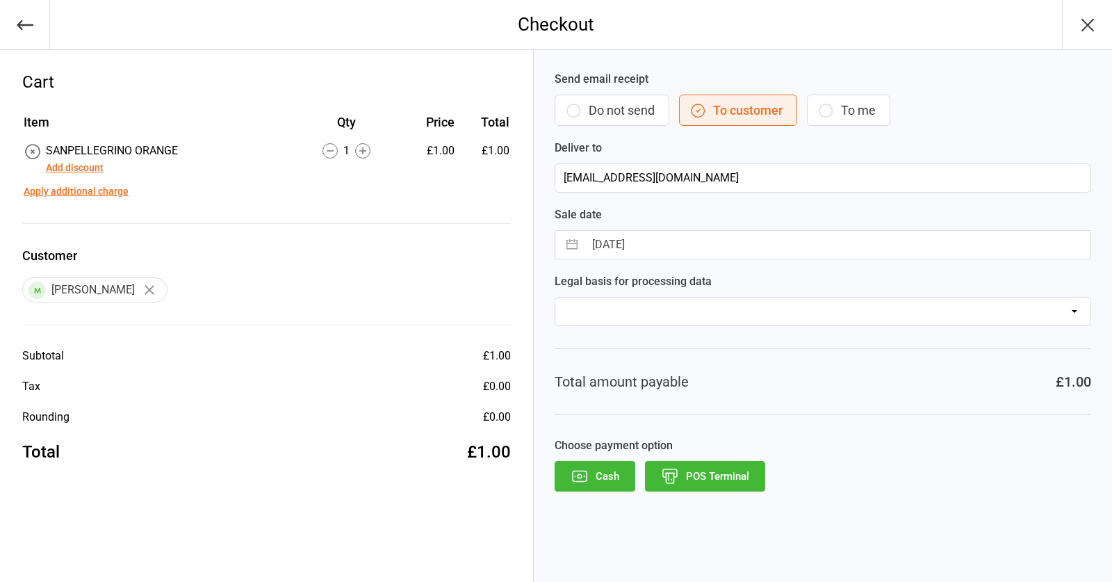
click at [726, 477] on button "POS Terminal" at bounding box center [705, 476] width 120 height 31
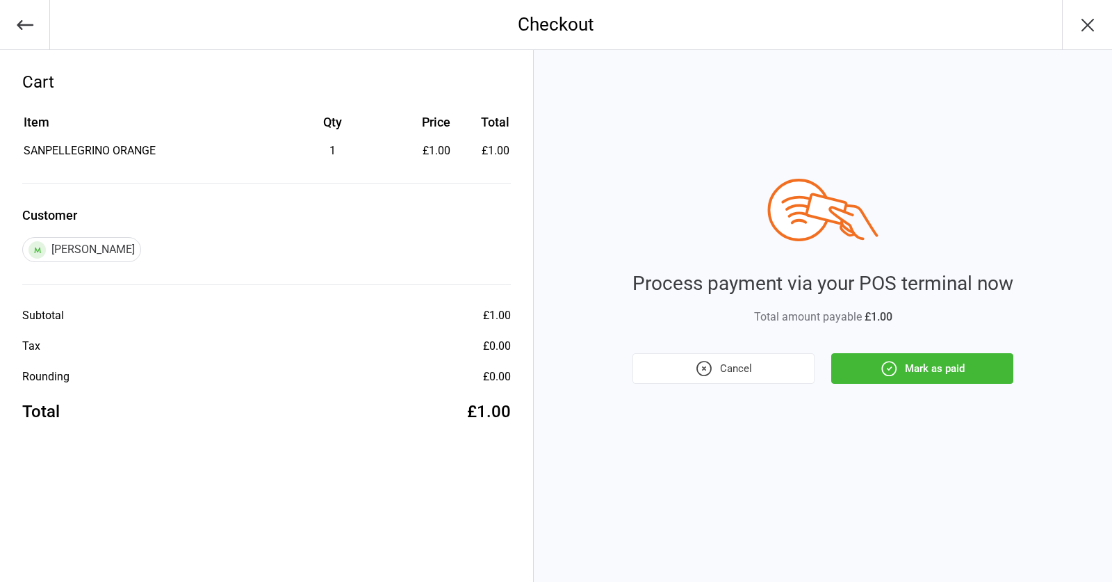
click at [945, 376] on button "Mark as paid" at bounding box center [922, 368] width 182 height 31
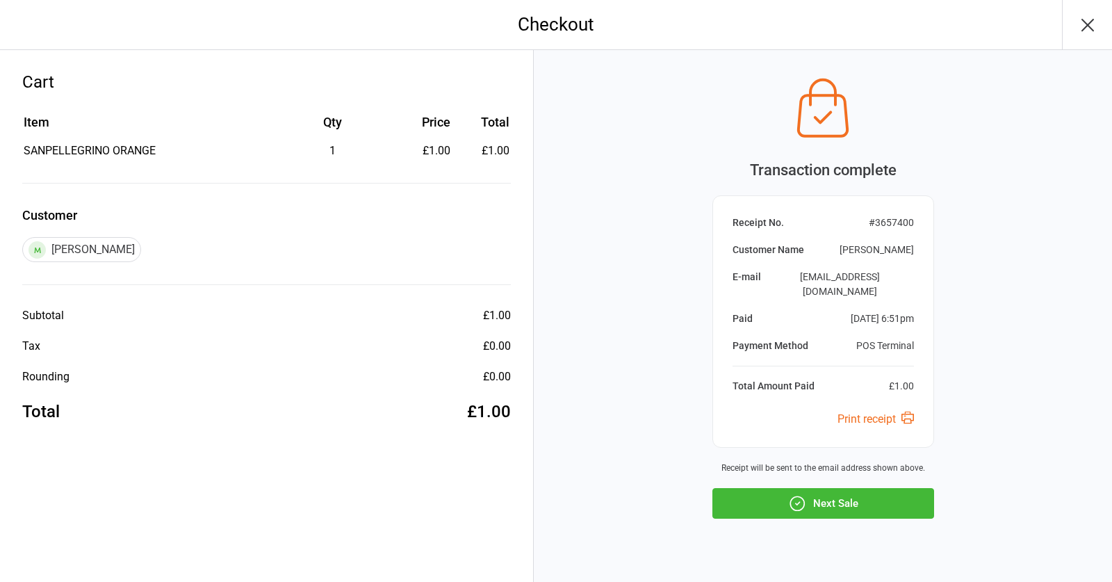
click at [840, 488] on button "Next Sale" at bounding box center [823, 503] width 222 height 31
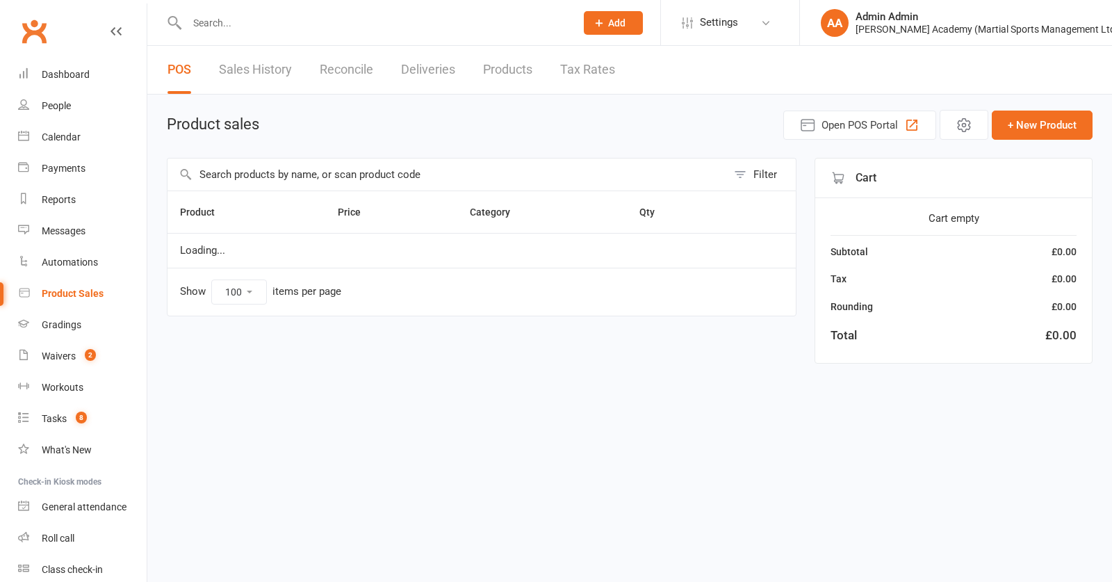
select select "100"
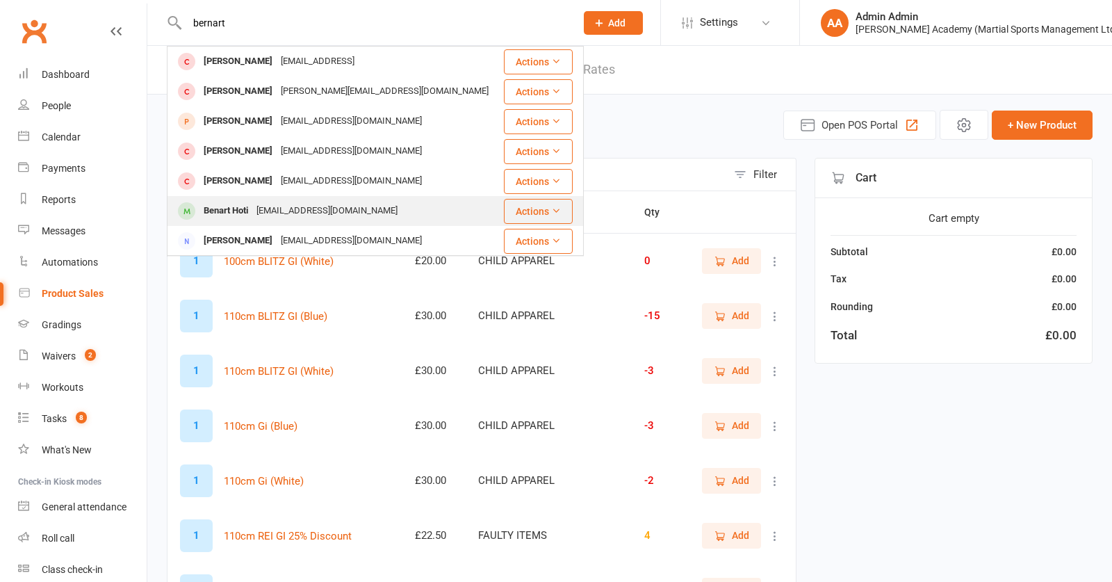
type input "bernart"
click at [271, 206] on div "Benarthoti123@gmail.com" at bounding box center [326, 211] width 149 height 20
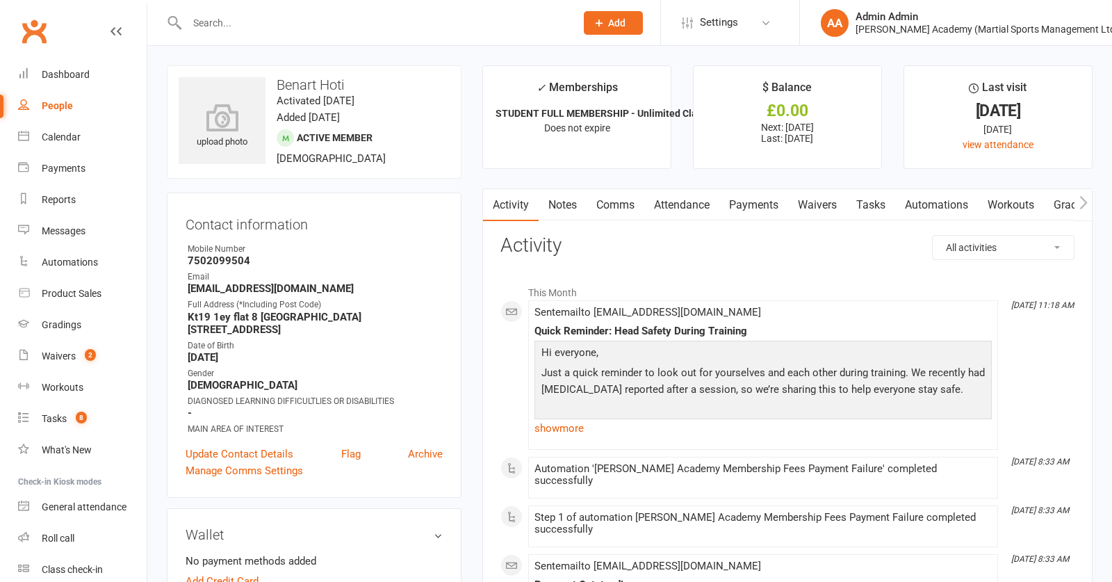
click at [819, 204] on link "Waivers" at bounding box center [817, 205] width 58 height 32
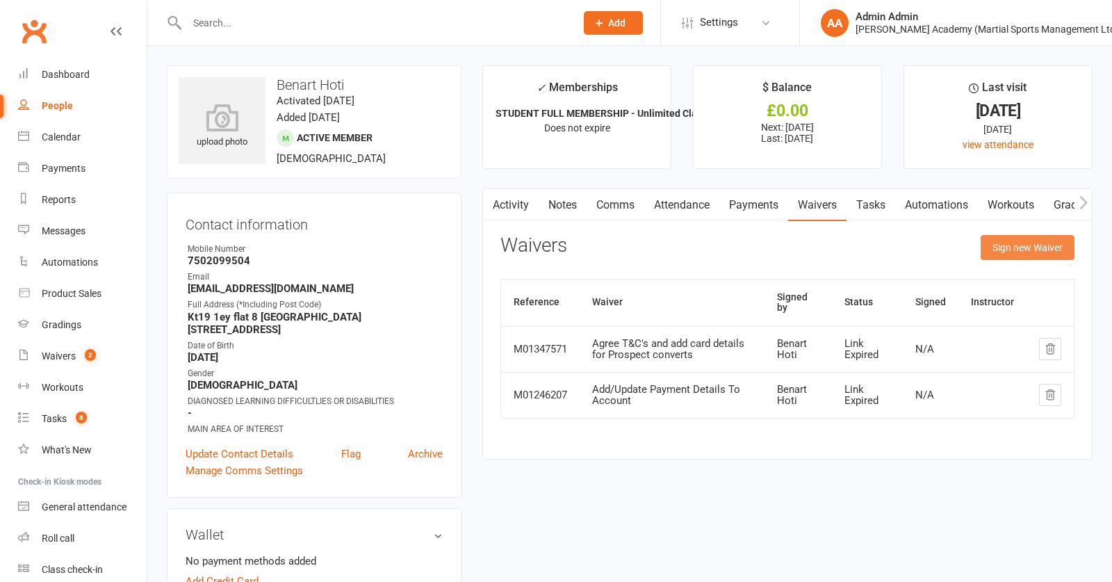
click at [1022, 249] on button "Sign new Waiver" at bounding box center [1027, 247] width 94 height 25
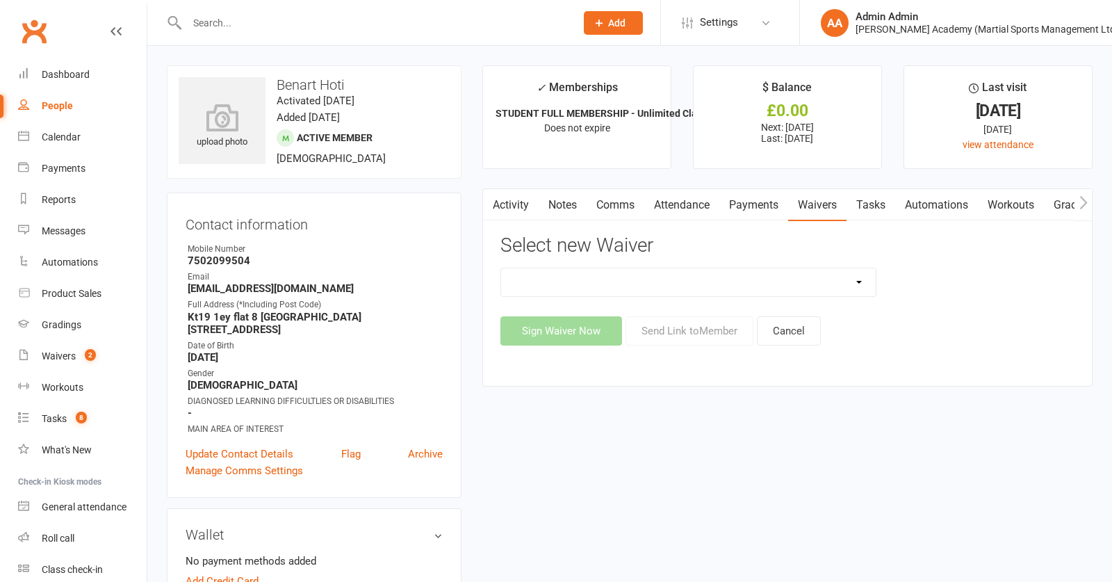
select select "6720"
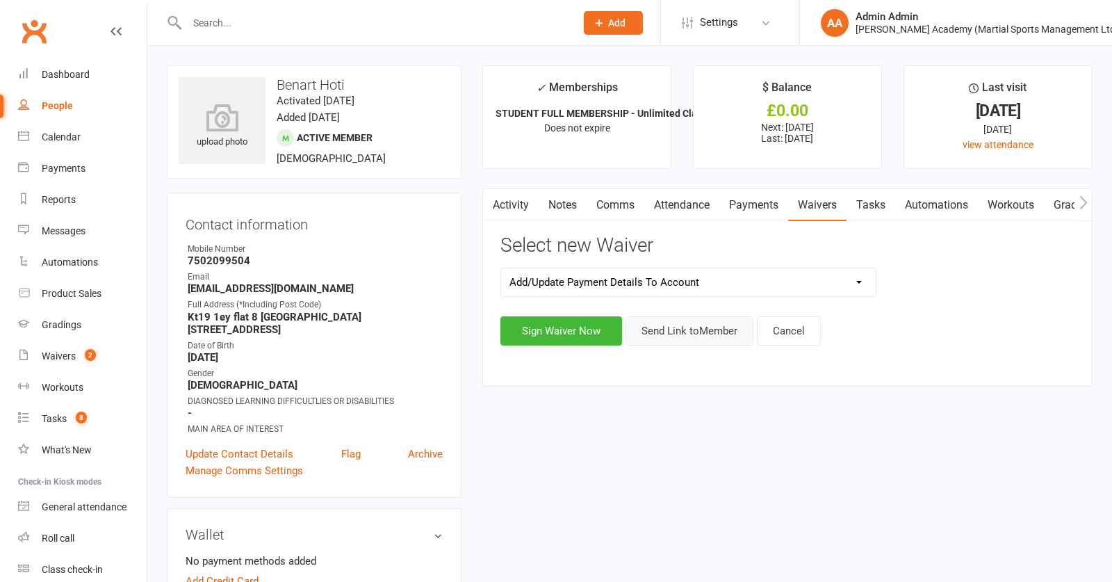
click at [682, 328] on button "Send Link to Member" at bounding box center [689, 330] width 128 height 29
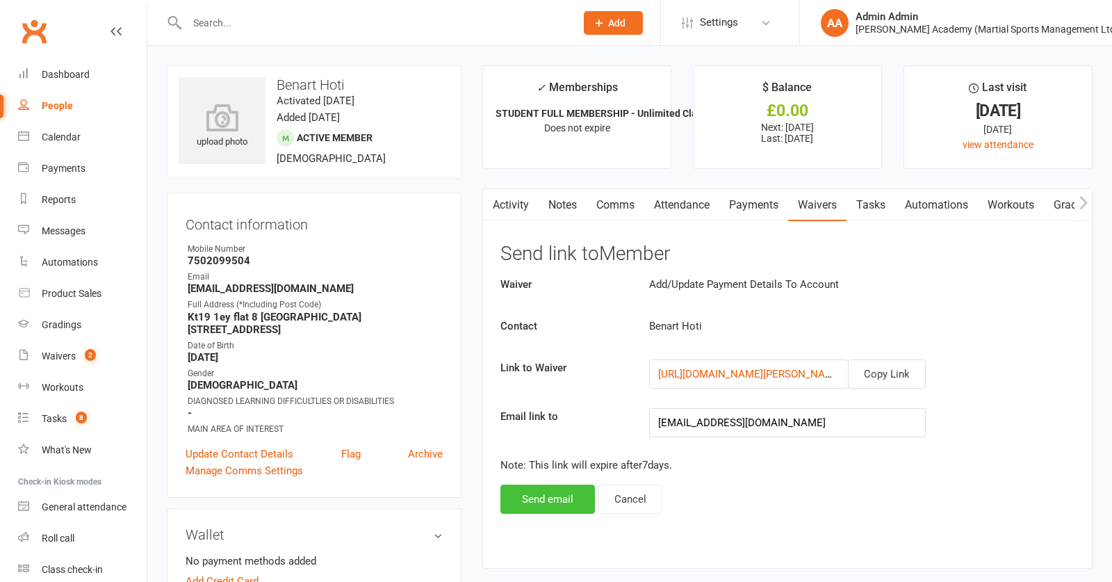
click at [553, 507] on button "Send email" at bounding box center [547, 498] width 94 height 29
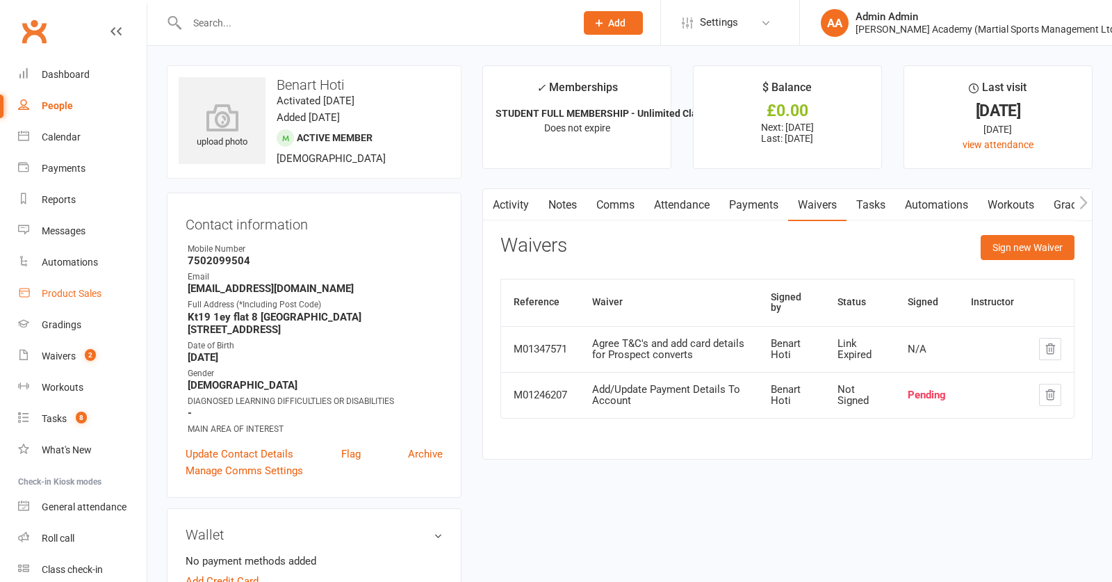
click at [65, 303] on link "Product Sales" at bounding box center [82, 293] width 129 height 31
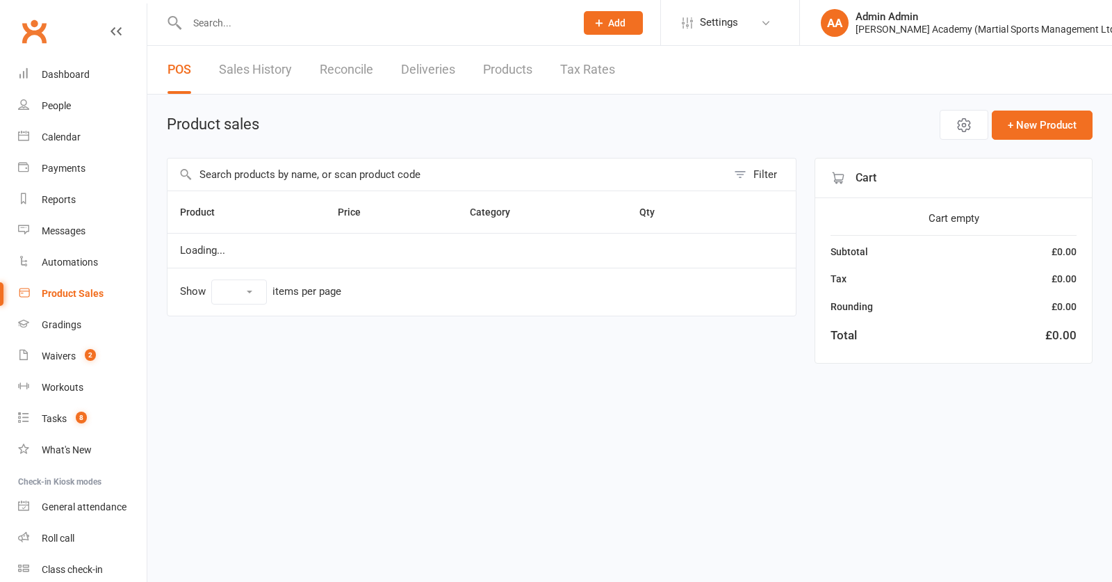
select select "100"
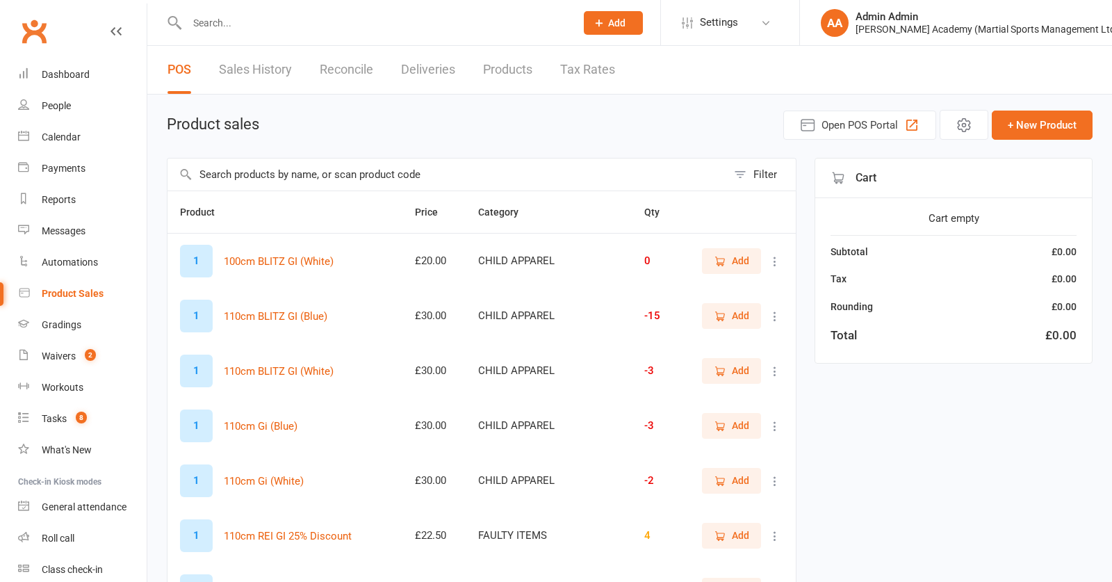
click at [271, 190] on input "text" at bounding box center [446, 174] width 559 height 32
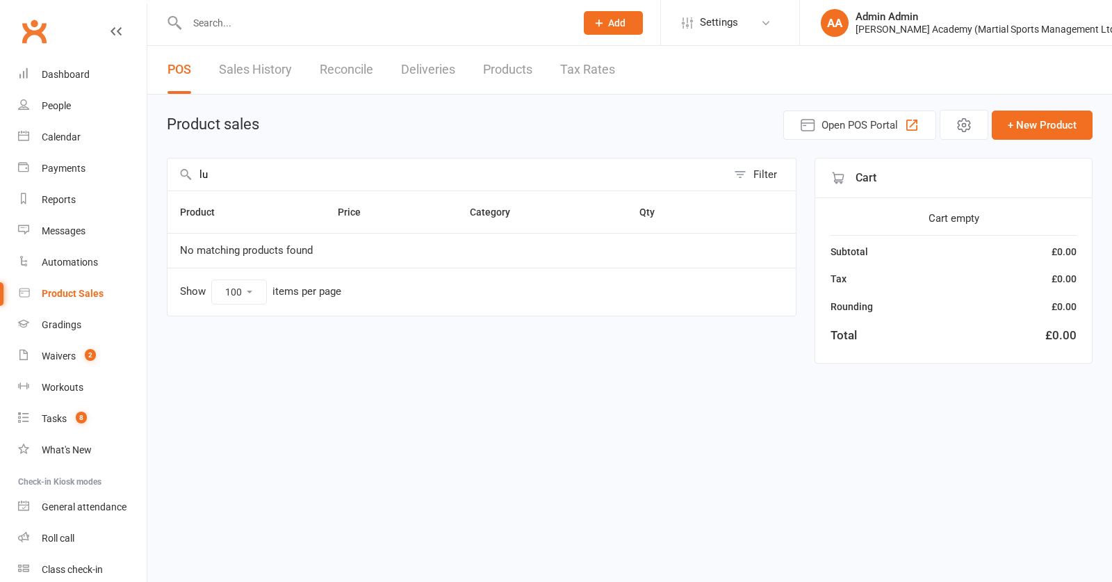
type input "l"
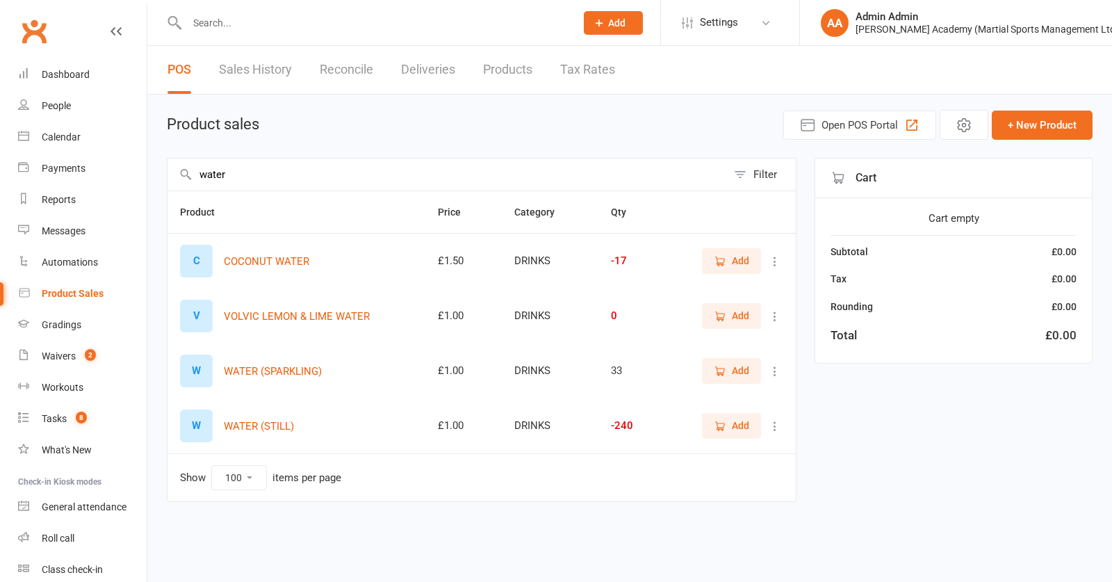
type input "water"
click at [752, 438] on button "Add" at bounding box center [731, 425] width 59 height 25
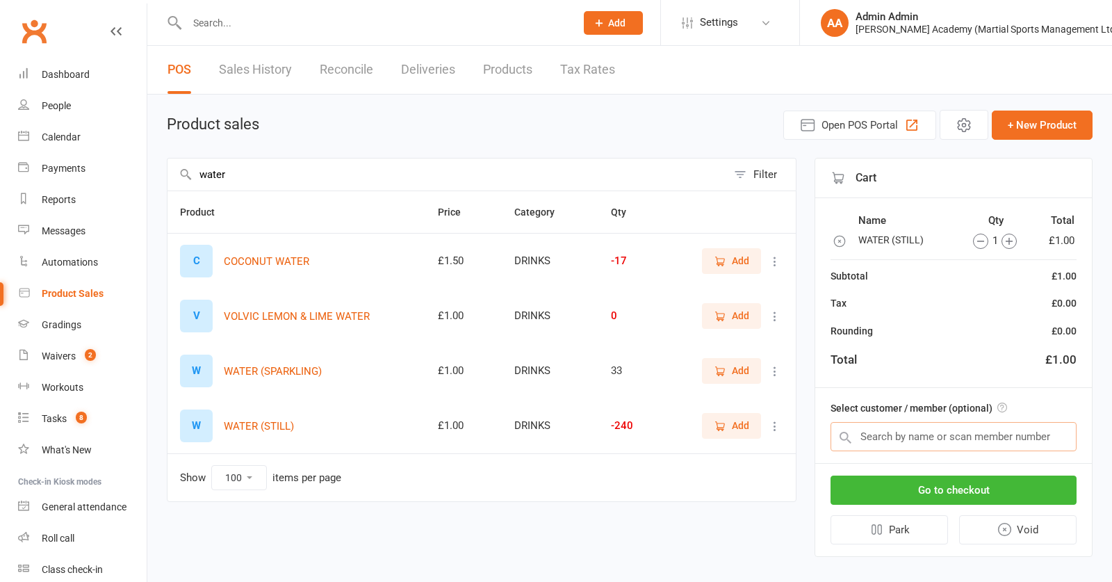
click at [893, 434] on input "text" at bounding box center [953, 436] width 246 height 29
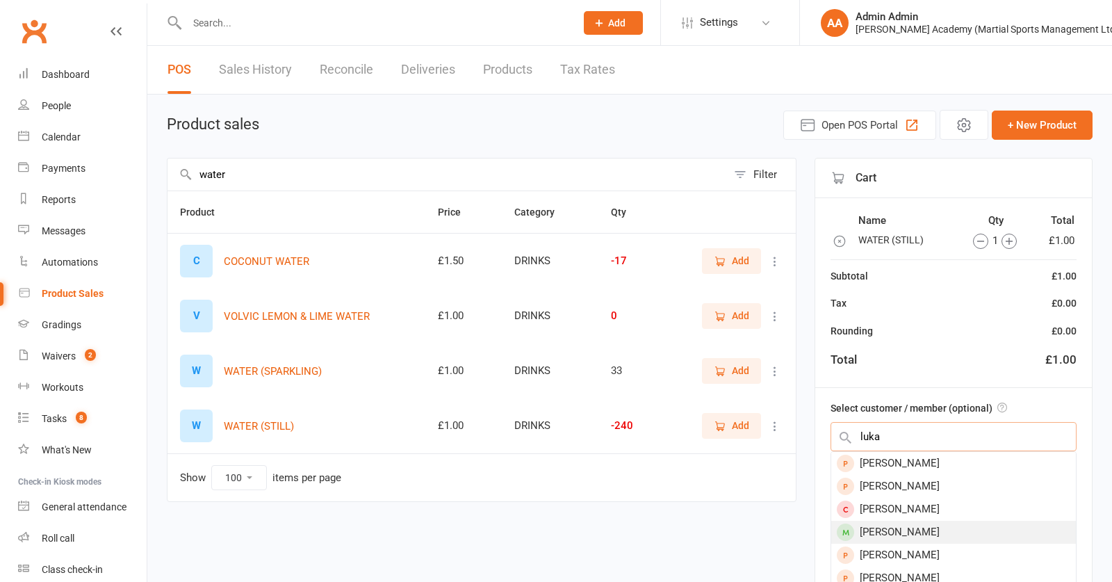
type input "luka"
click at [890, 534] on div "Luka Murphy" at bounding box center [953, 531] width 245 height 23
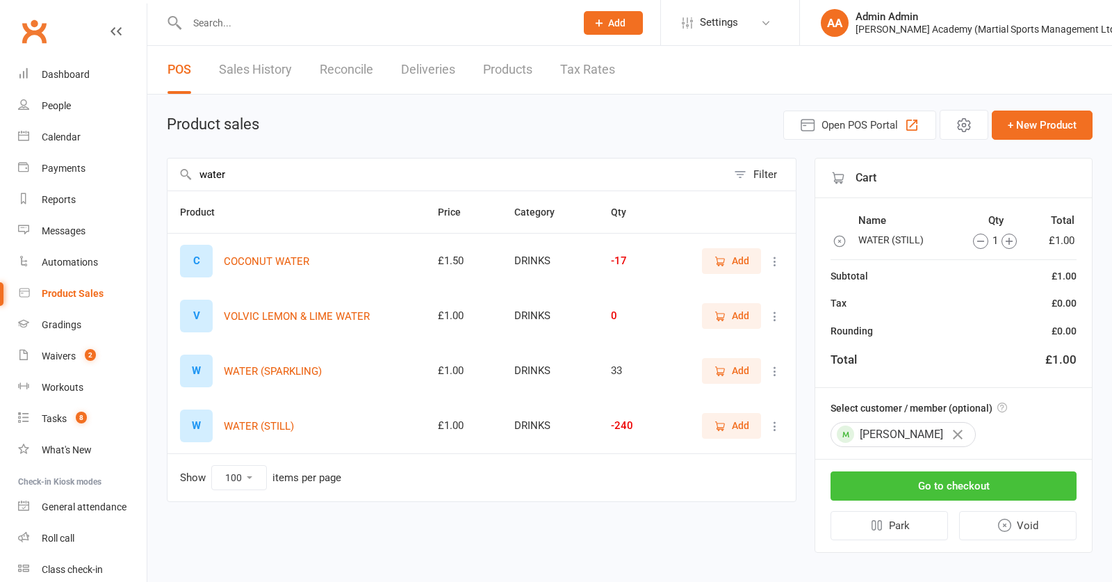
click at [906, 495] on button "Go to checkout" at bounding box center [953, 485] width 246 height 29
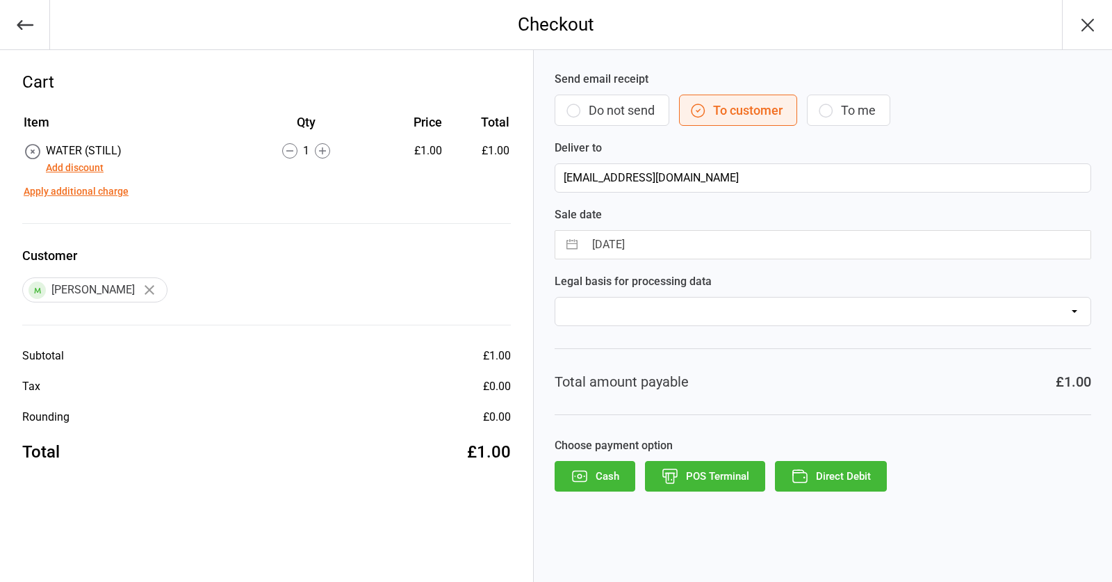
click at [722, 478] on button "POS Terminal" at bounding box center [705, 476] width 120 height 31
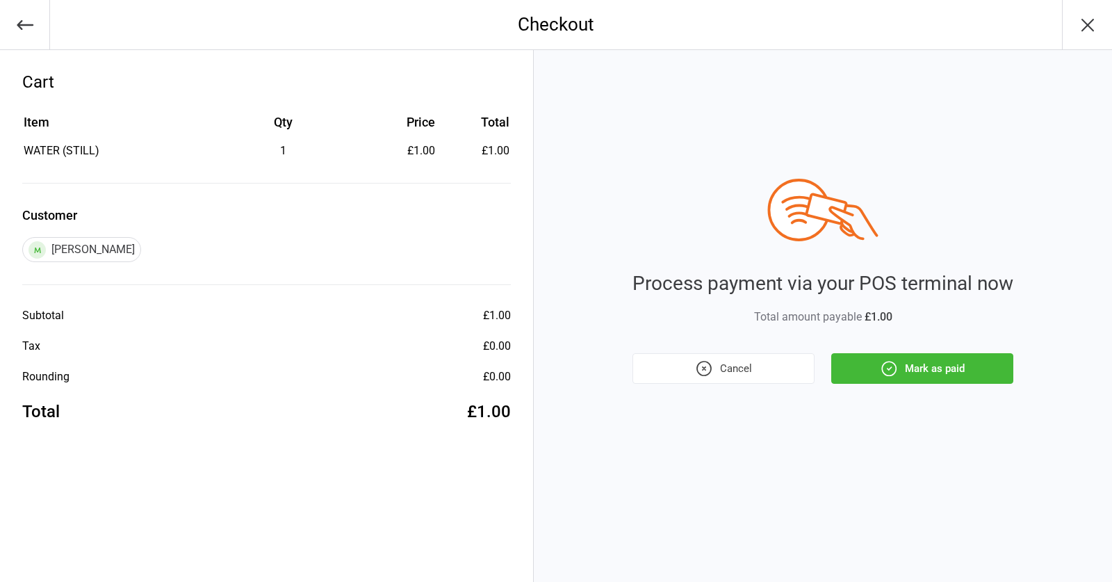
click at [874, 363] on button "Mark as paid" at bounding box center [922, 368] width 182 height 31
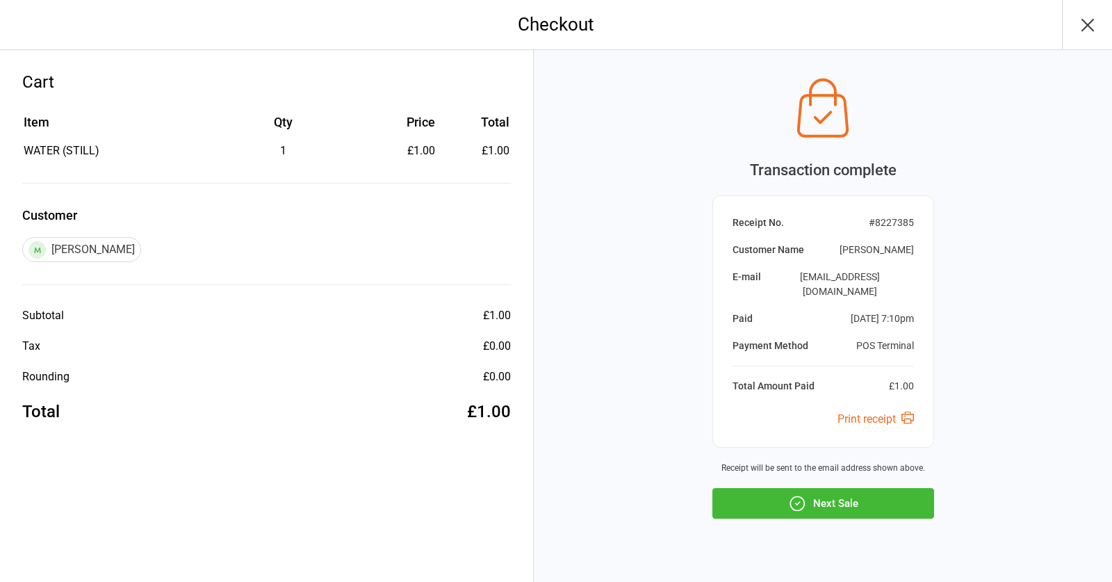
click at [864, 488] on button "Next Sale" at bounding box center [823, 503] width 222 height 31
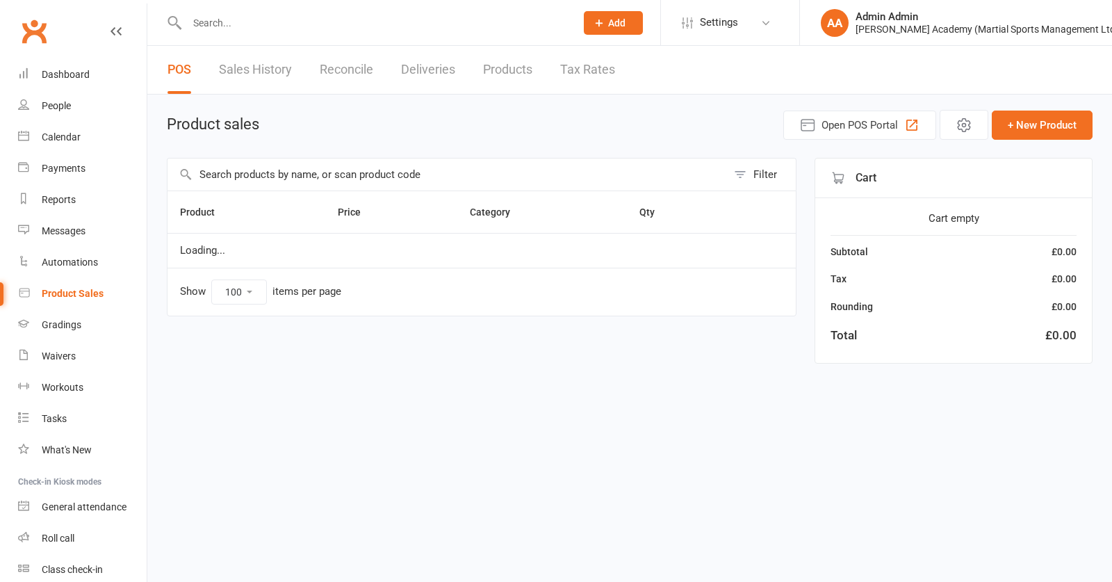
select select "100"
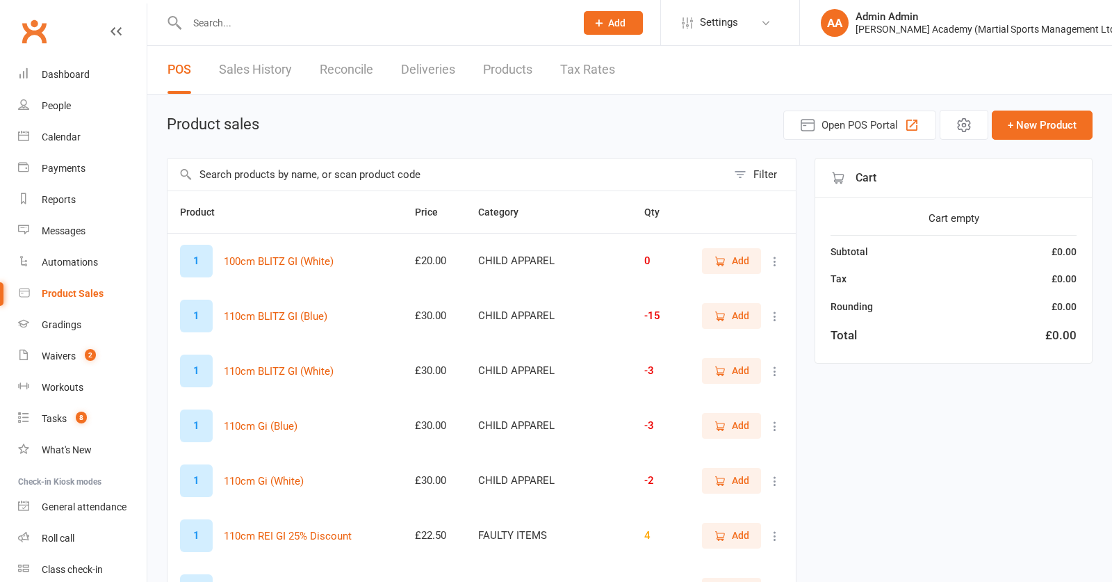
click at [745, 0] on li "Settings Membership Plans Event Templates Appointment Types Mobile App Website …" at bounding box center [729, 22] width 139 height 45
click at [320, 182] on input "text" at bounding box center [446, 174] width 559 height 32
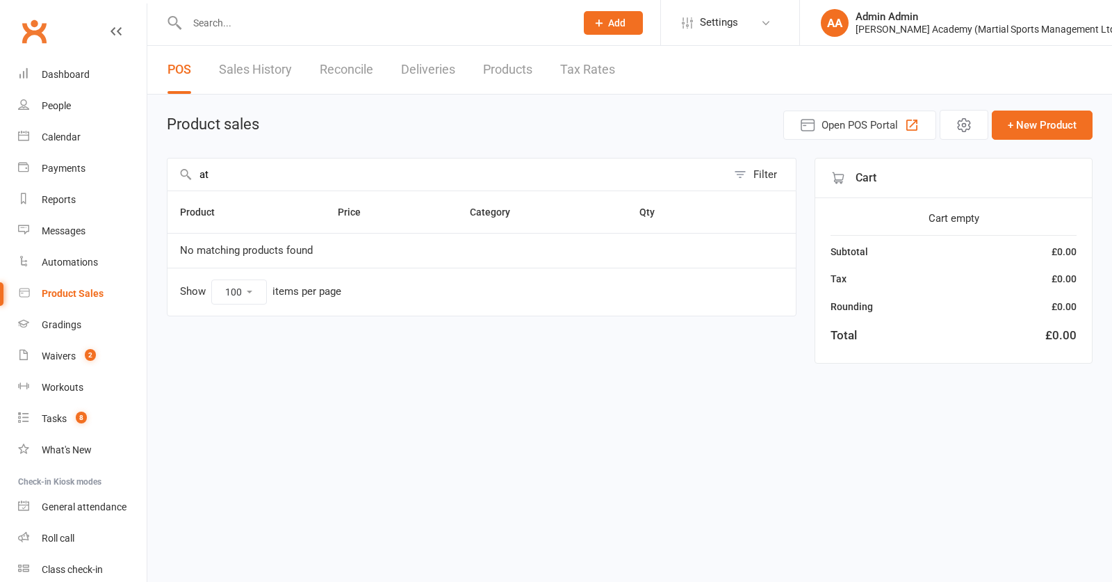
type input "a"
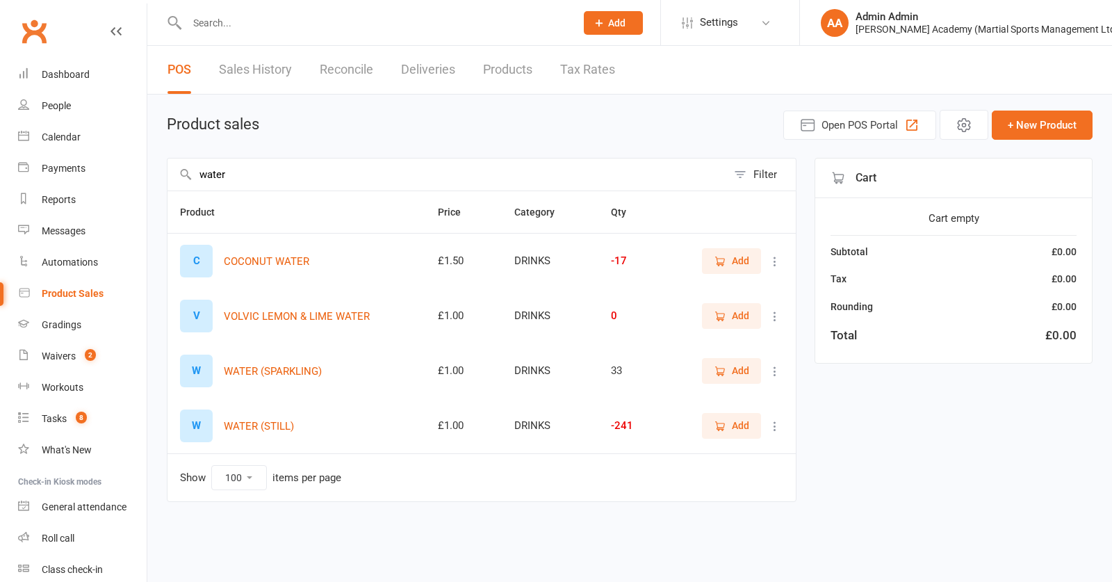
type input "water"
click at [716, 433] on span "Add" at bounding box center [731, 425] width 35 height 15
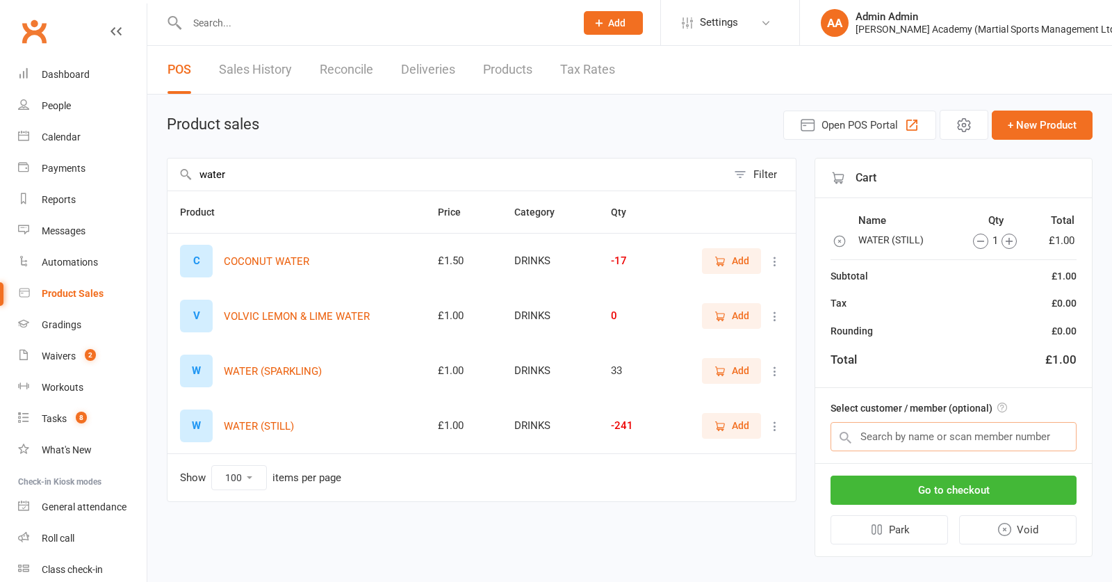
click at [970, 434] on input "text" at bounding box center [953, 436] width 246 height 29
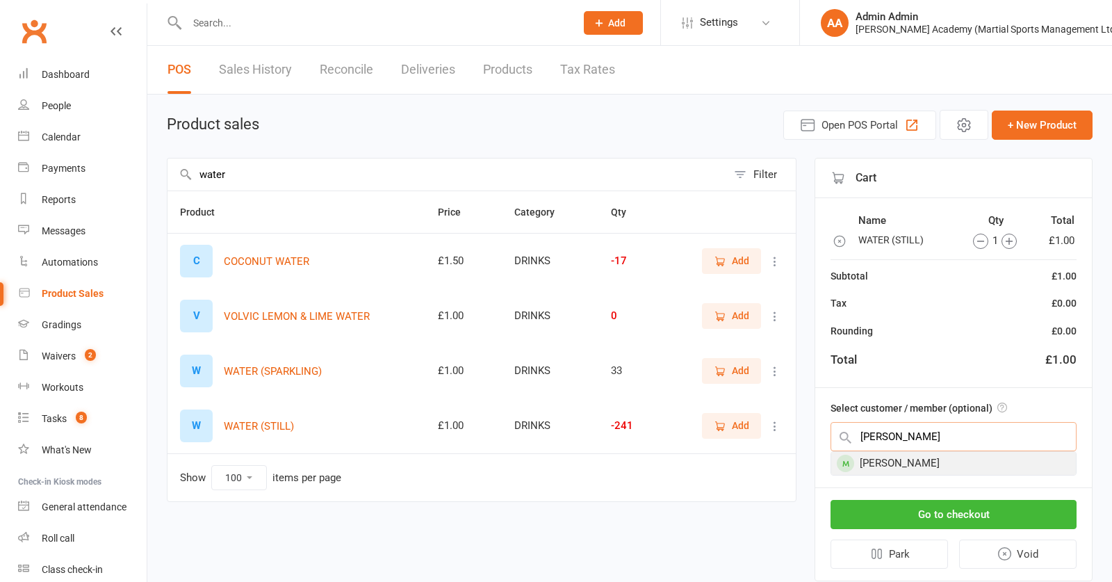
type input "nock"
click at [1005, 460] on div "George Nock" at bounding box center [953, 463] width 245 height 23
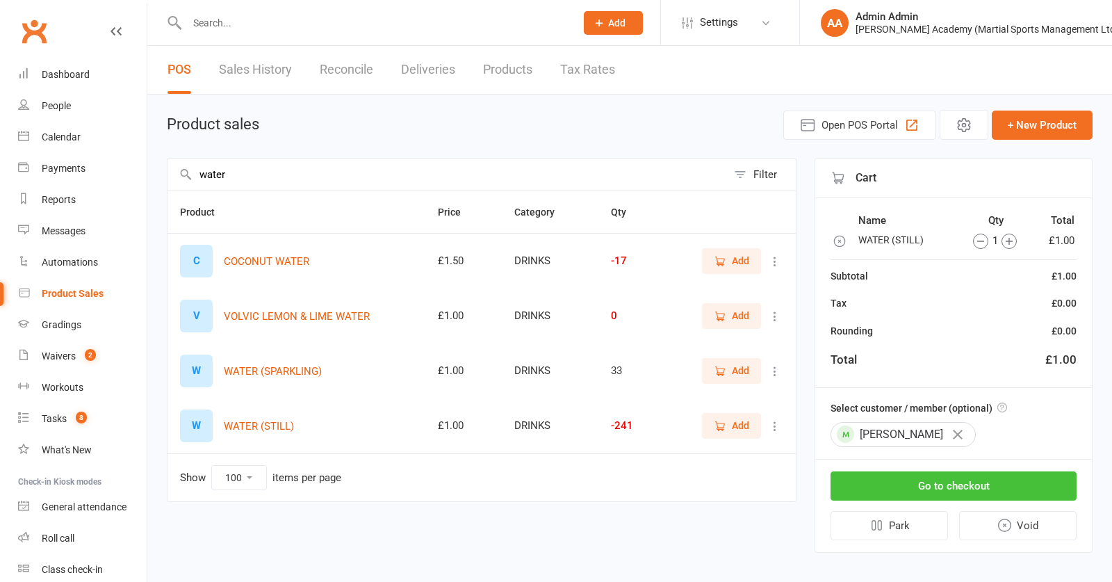
click at [975, 479] on button "Go to checkout" at bounding box center [953, 485] width 246 height 29
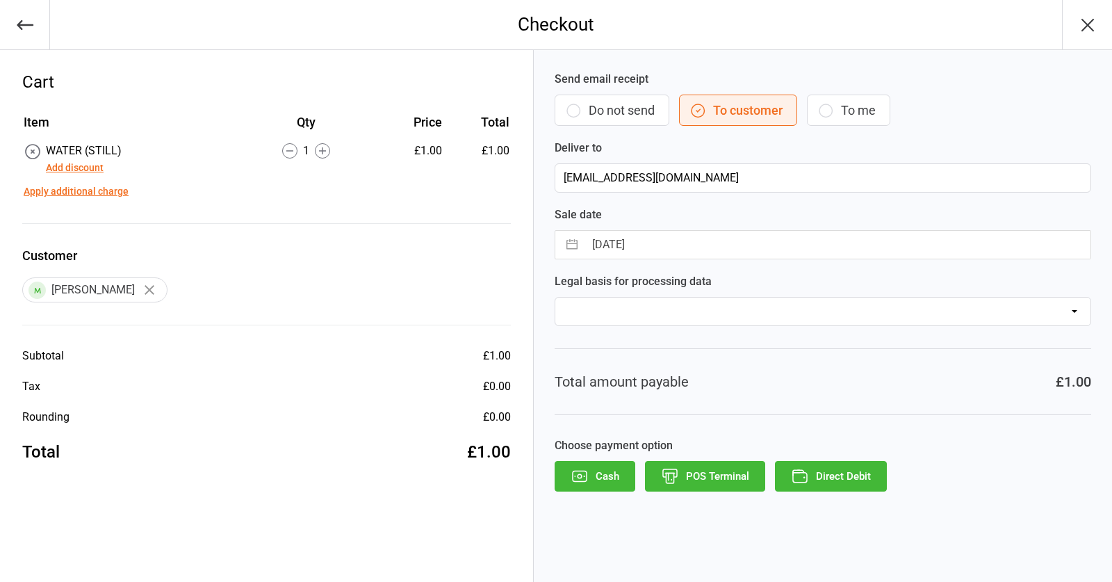
click at [865, 481] on button "Direct Debit" at bounding box center [831, 476] width 112 height 31
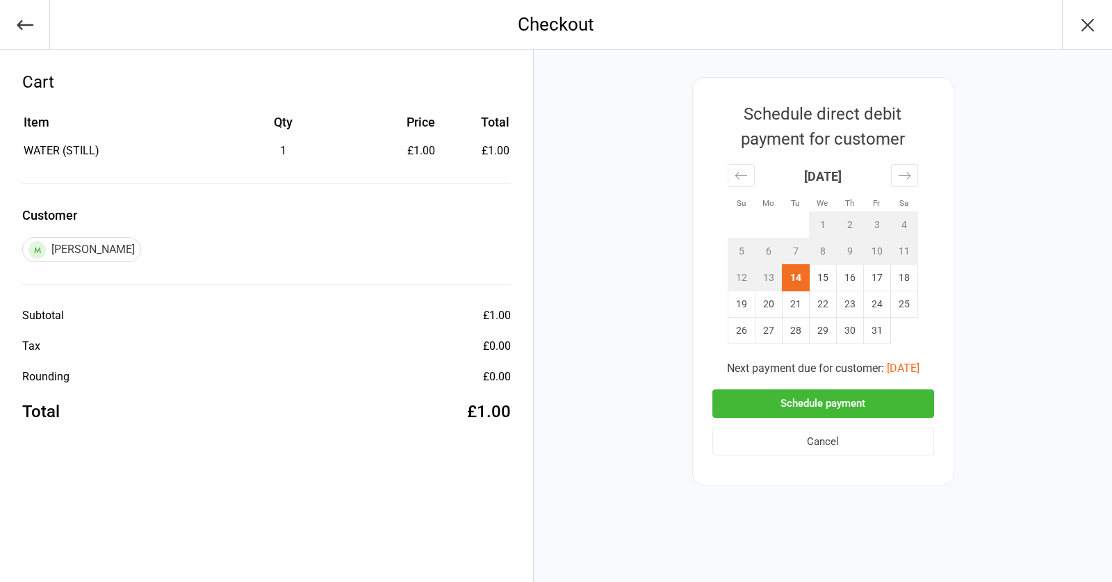
click at [852, 408] on button "Schedule payment" at bounding box center [823, 403] width 222 height 28
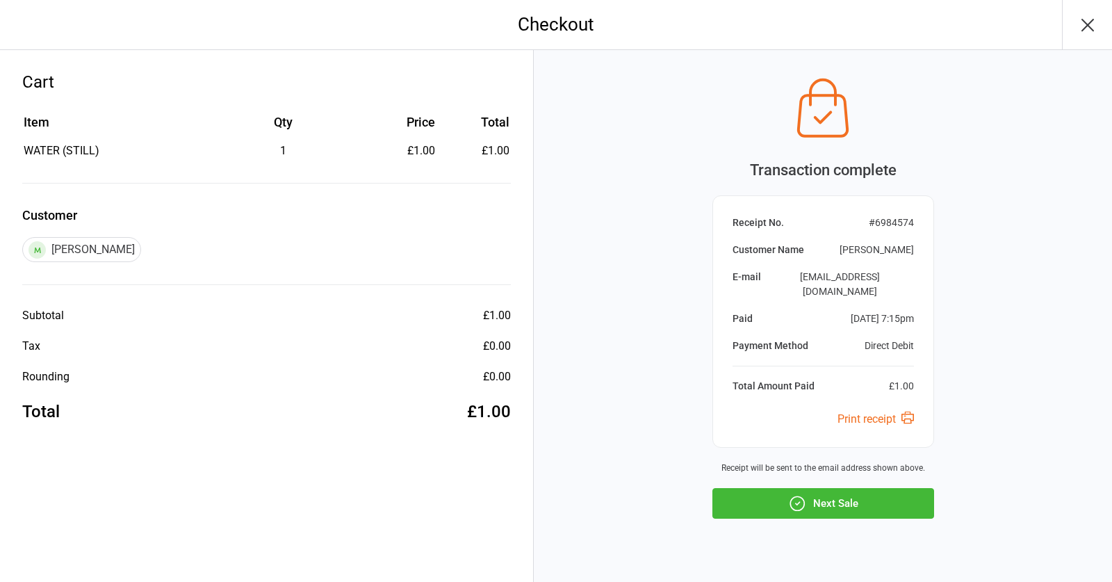
click at [857, 488] on button "Next Sale" at bounding box center [823, 503] width 222 height 31
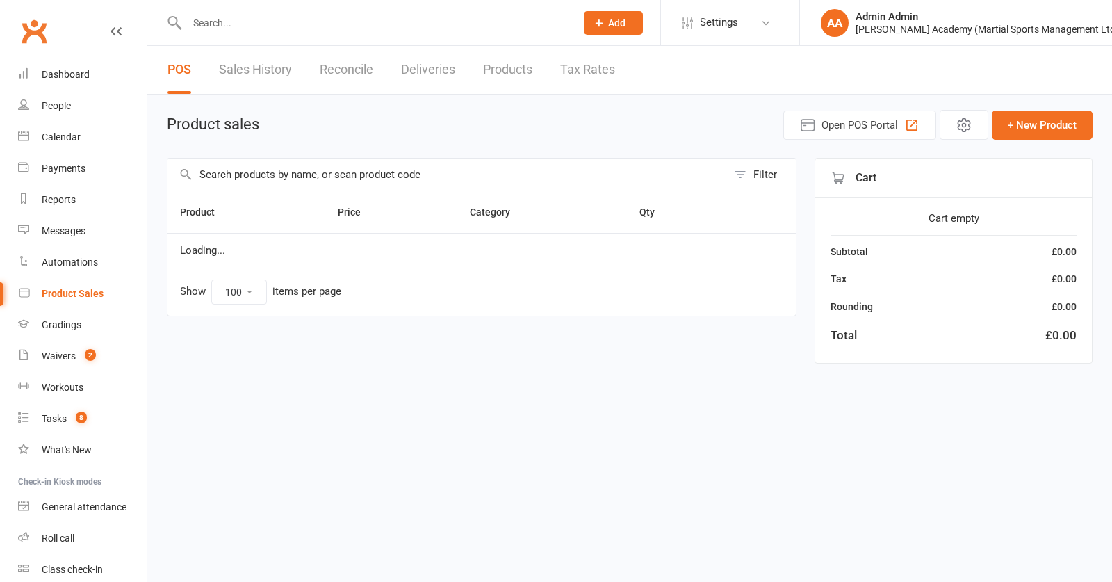
select select "100"
